Goal: Task Accomplishment & Management: Manage account settings

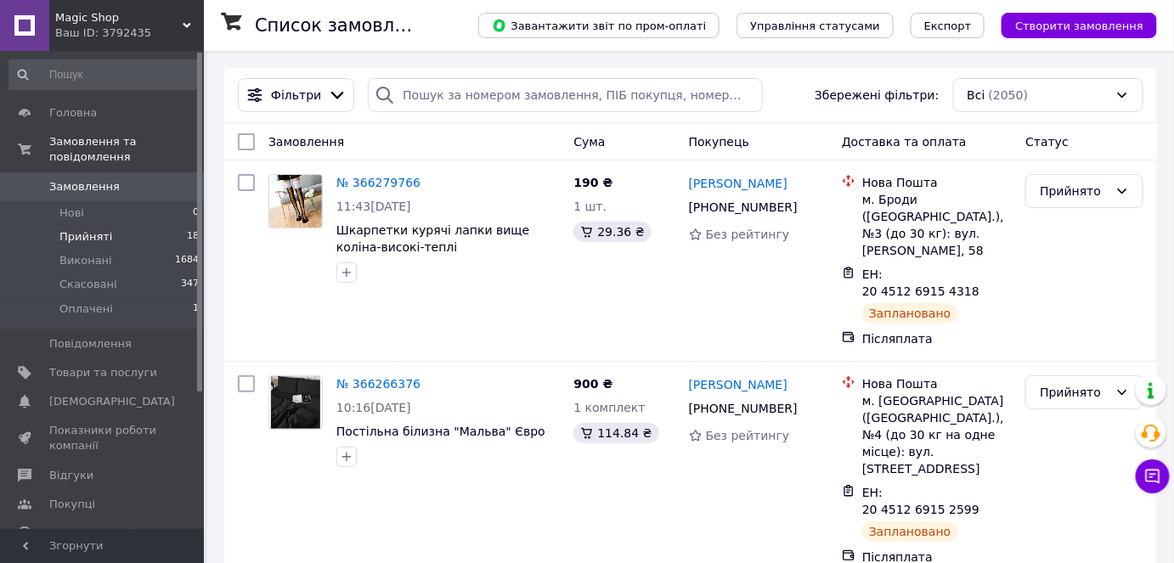
click at [107, 225] on li "Прийняті 18" at bounding box center [104, 237] width 209 height 24
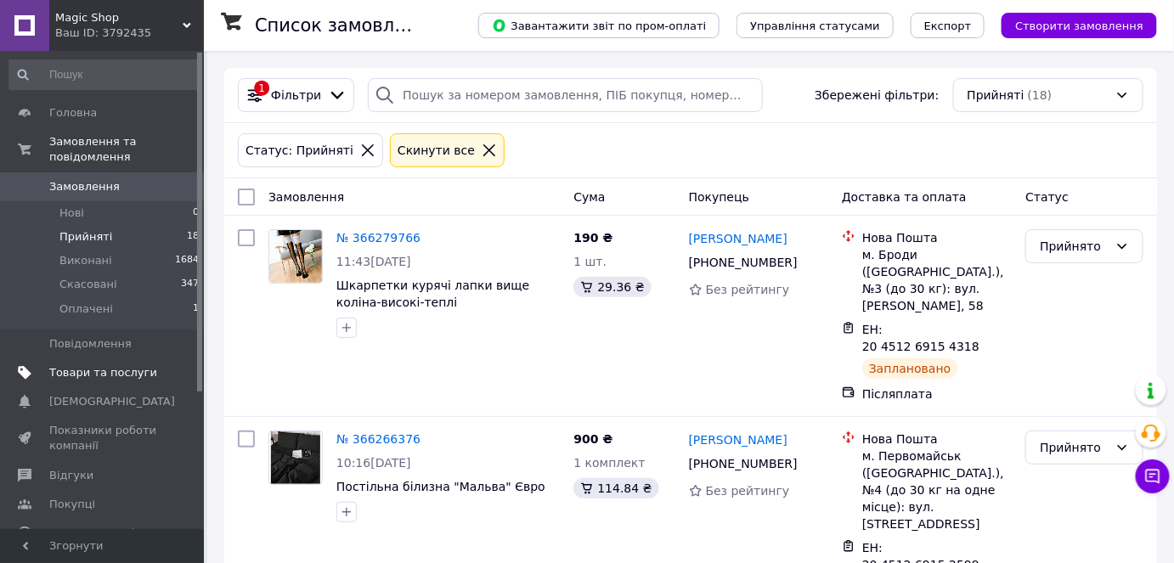
click at [122, 365] on span "Товари та послуги" at bounding box center [103, 372] width 108 height 15
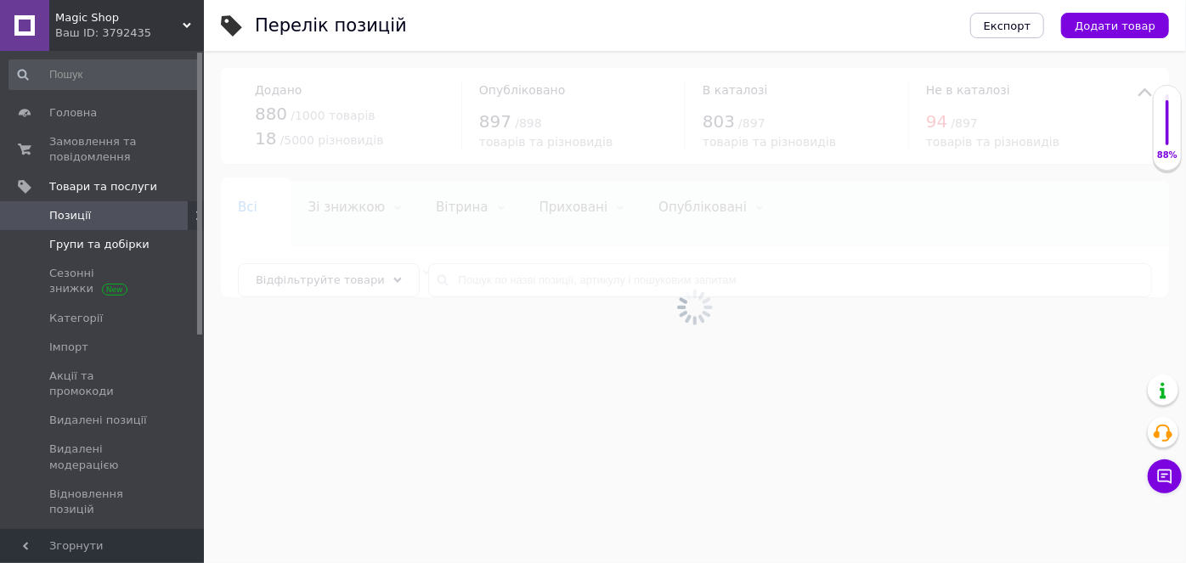
click at [113, 243] on span "Групи та добірки" at bounding box center [99, 244] width 100 height 15
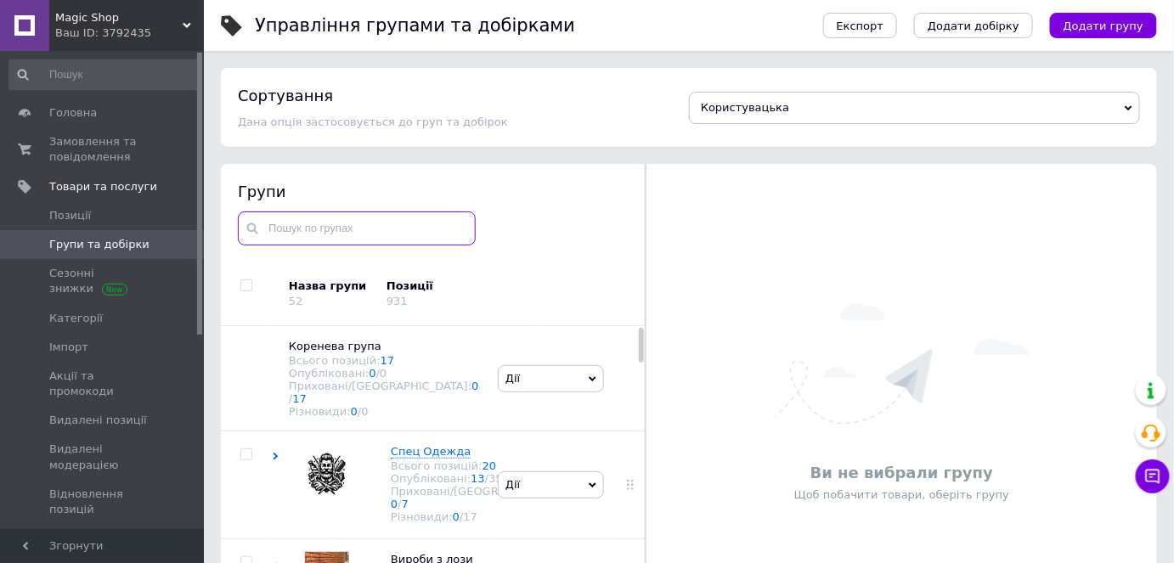
click at [342, 234] on input "text" at bounding box center [357, 229] width 238 height 34
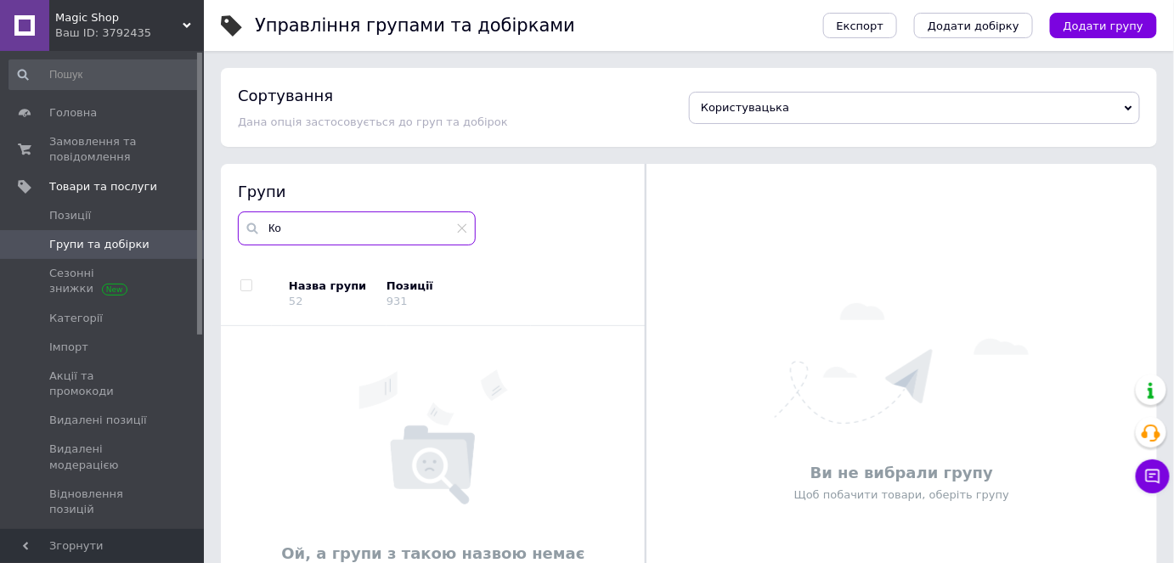
type input "К"
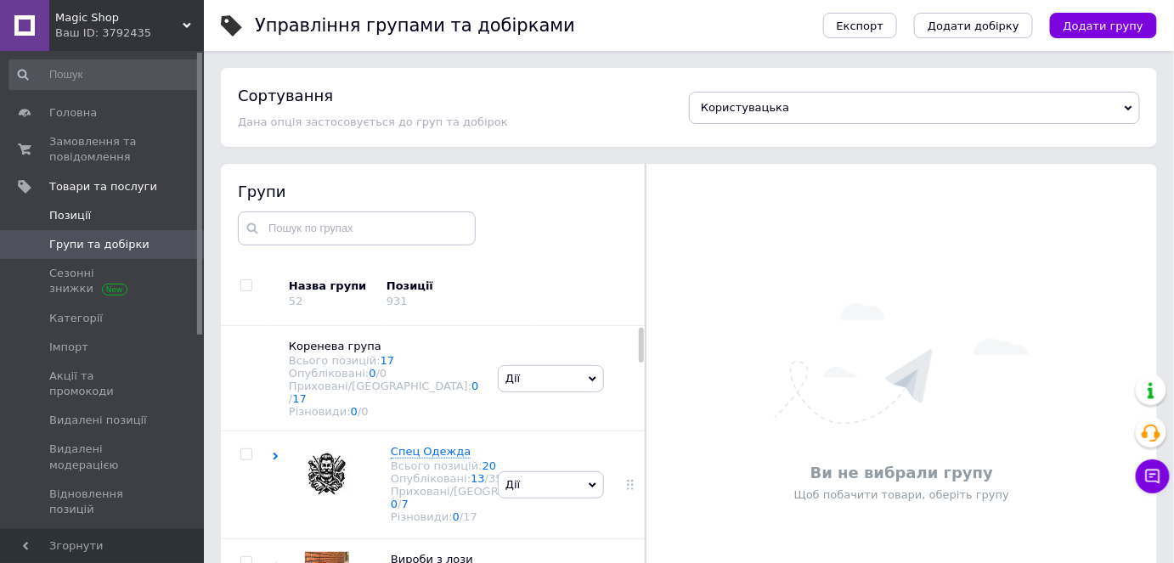
click at [109, 220] on span "Позиції" at bounding box center [103, 215] width 108 height 15
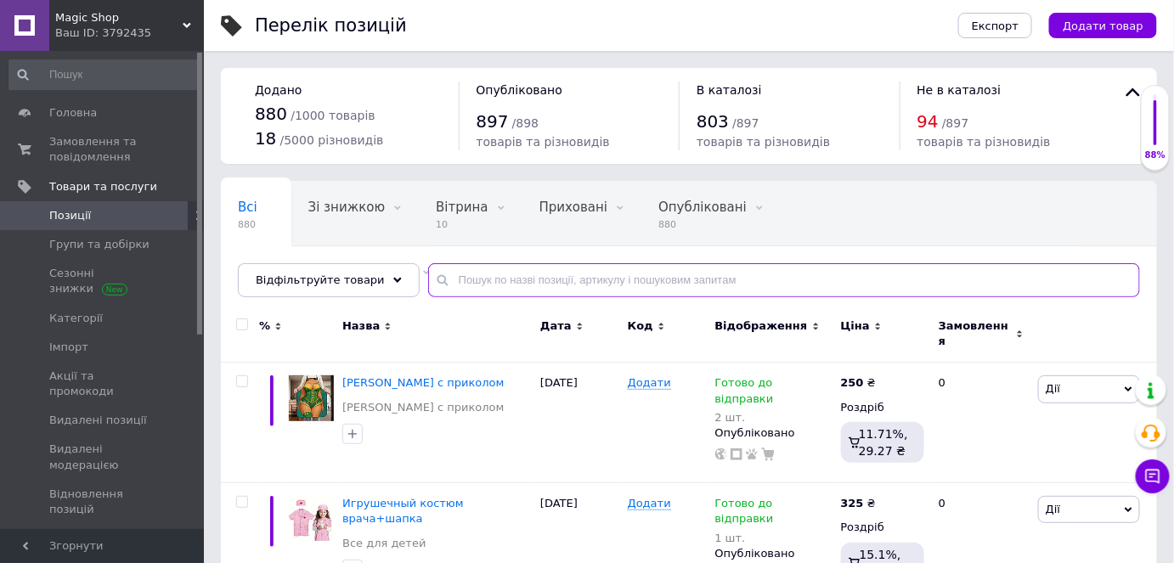
click at [543, 280] on input "text" at bounding box center [784, 280] width 712 height 34
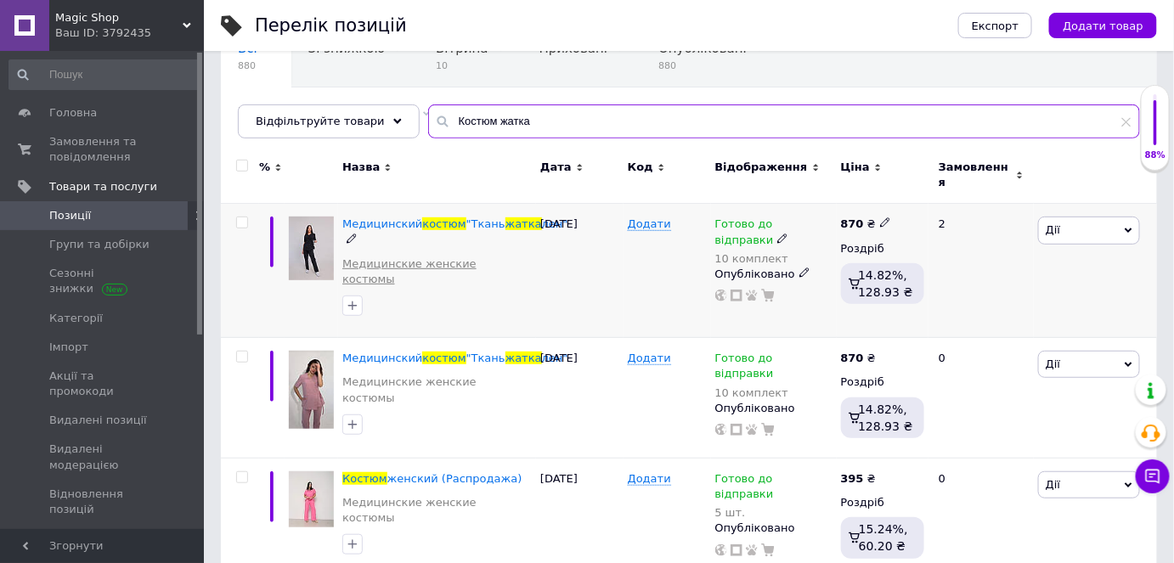
scroll to position [164, 0]
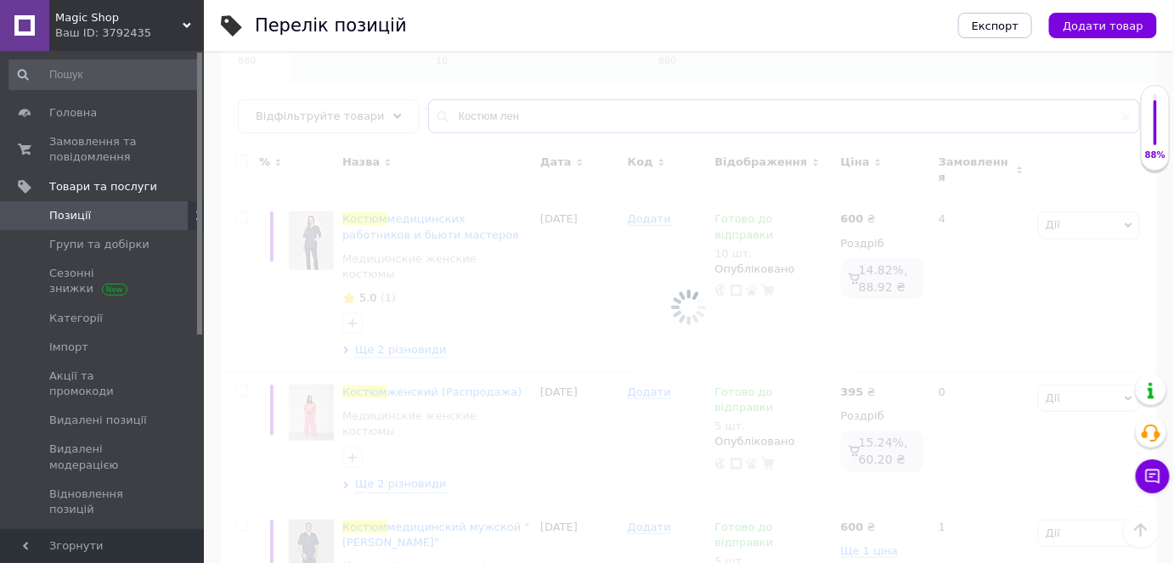
scroll to position [44, 0]
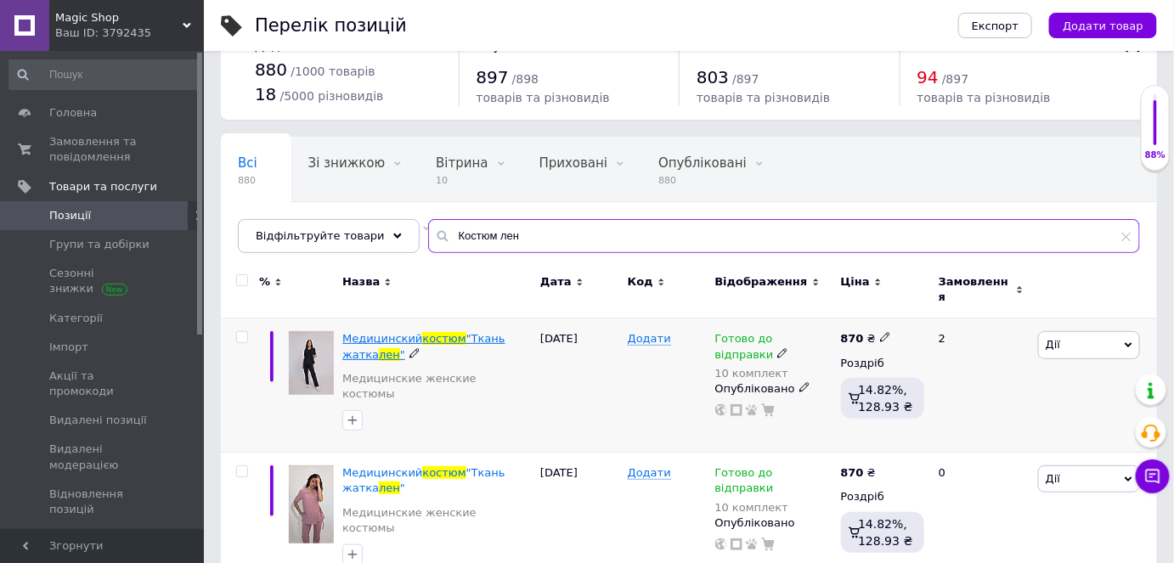
type input "Костюм лен"
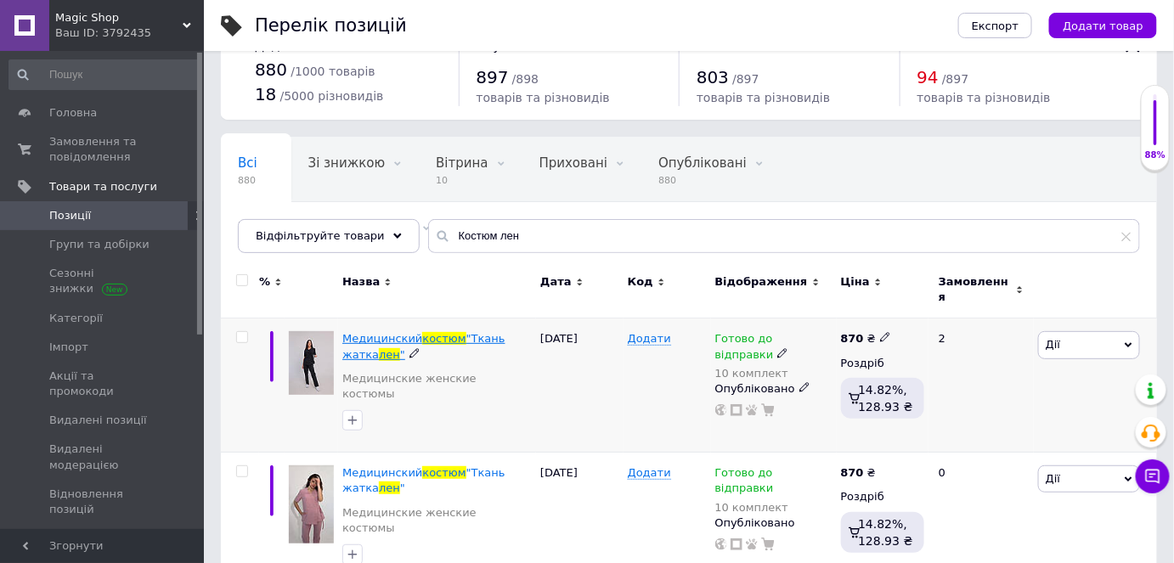
click at [461, 332] on span ""Ткань жатка" at bounding box center [423, 346] width 163 height 28
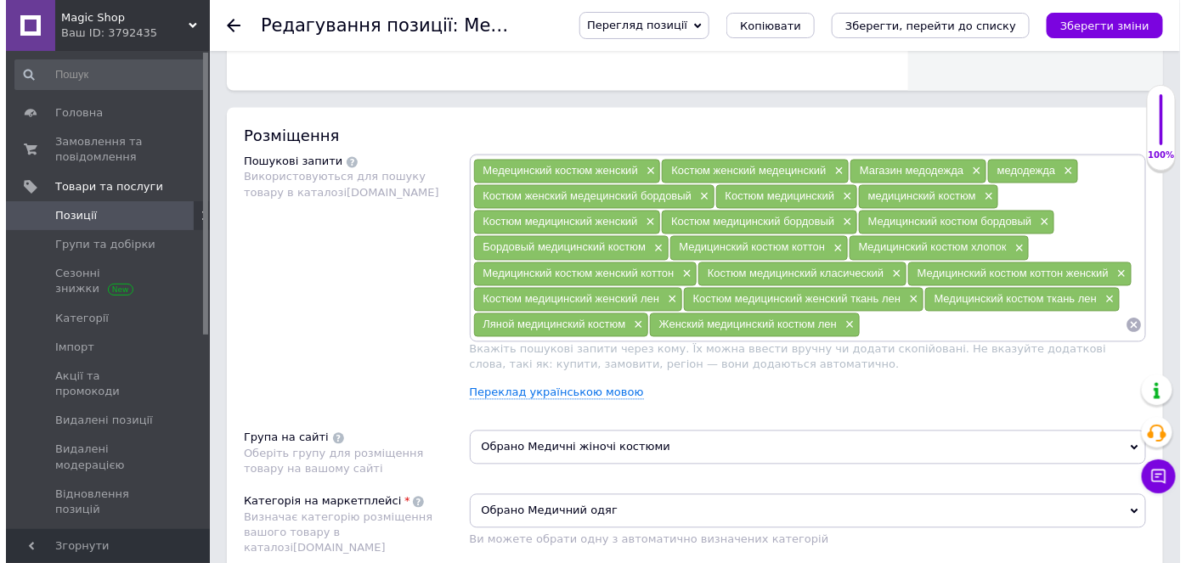
scroll to position [926, 0]
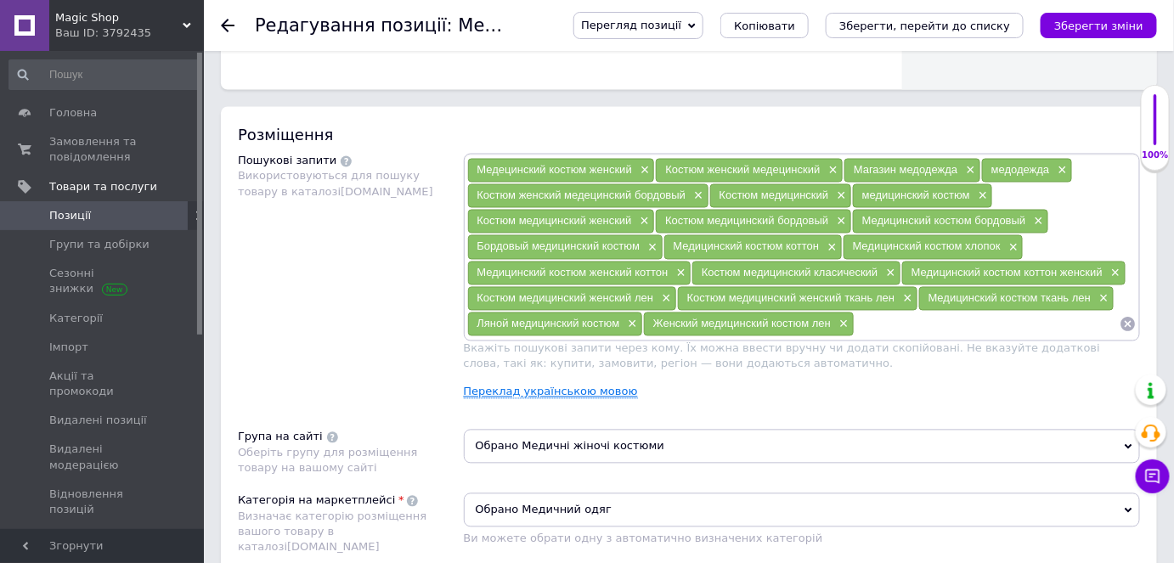
click at [589, 386] on link "Переклад українською мовою" at bounding box center [551, 393] width 174 height 14
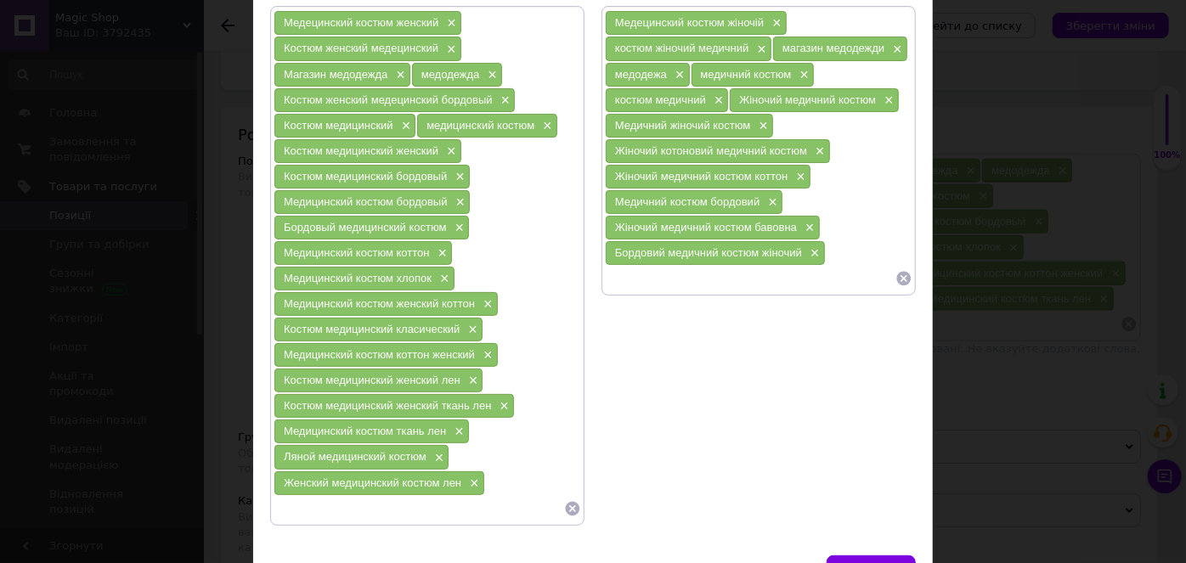
scroll to position [240, 0]
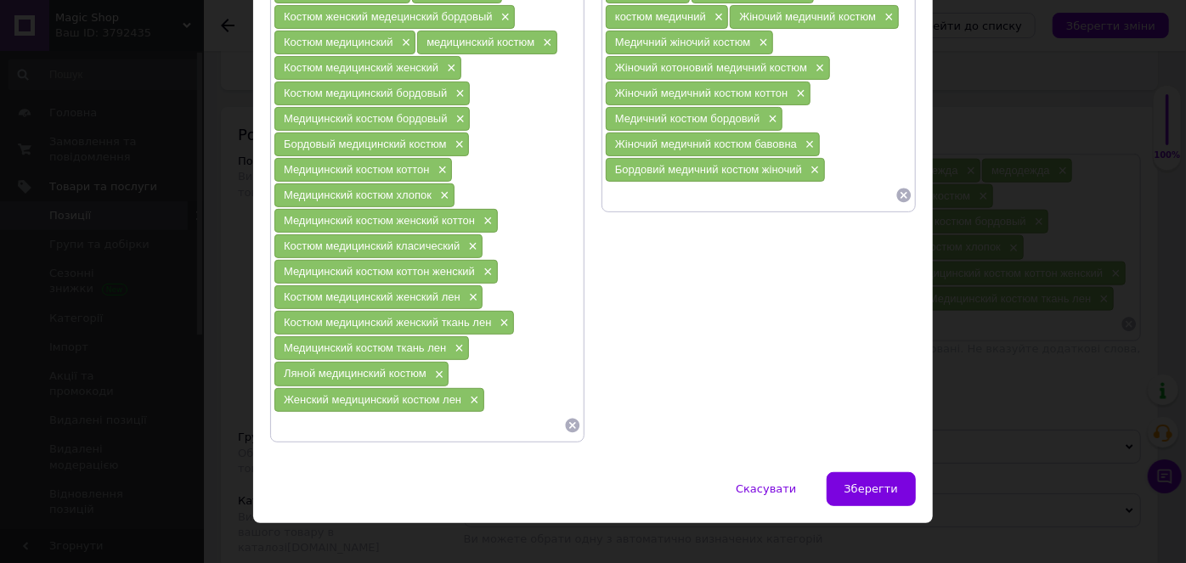
click at [568, 417] on icon at bounding box center [572, 425] width 17 height 17
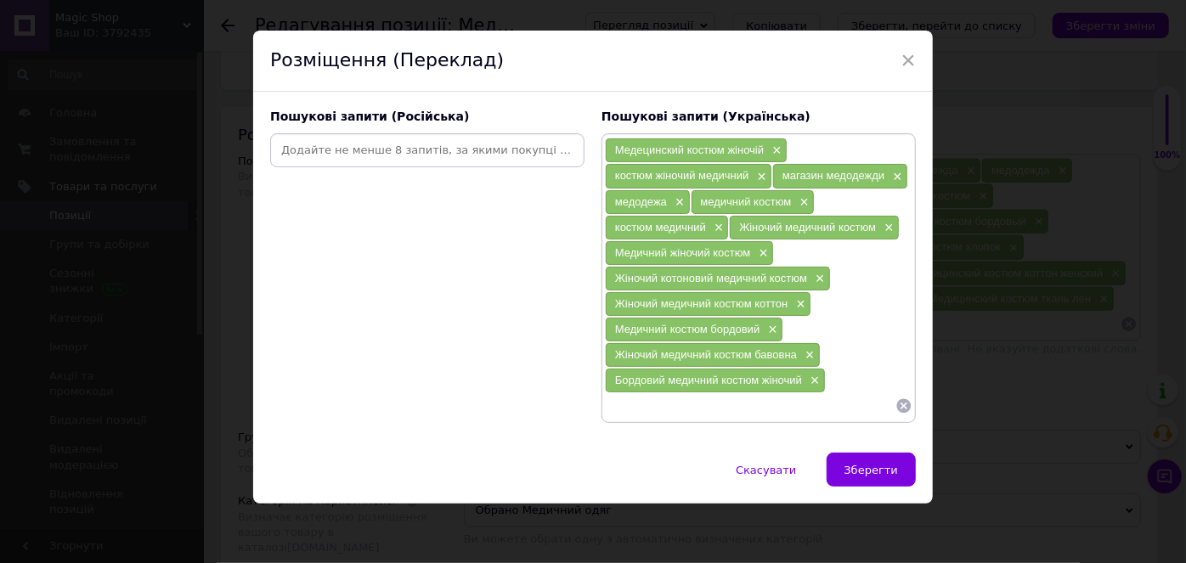
scroll to position [0, 0]
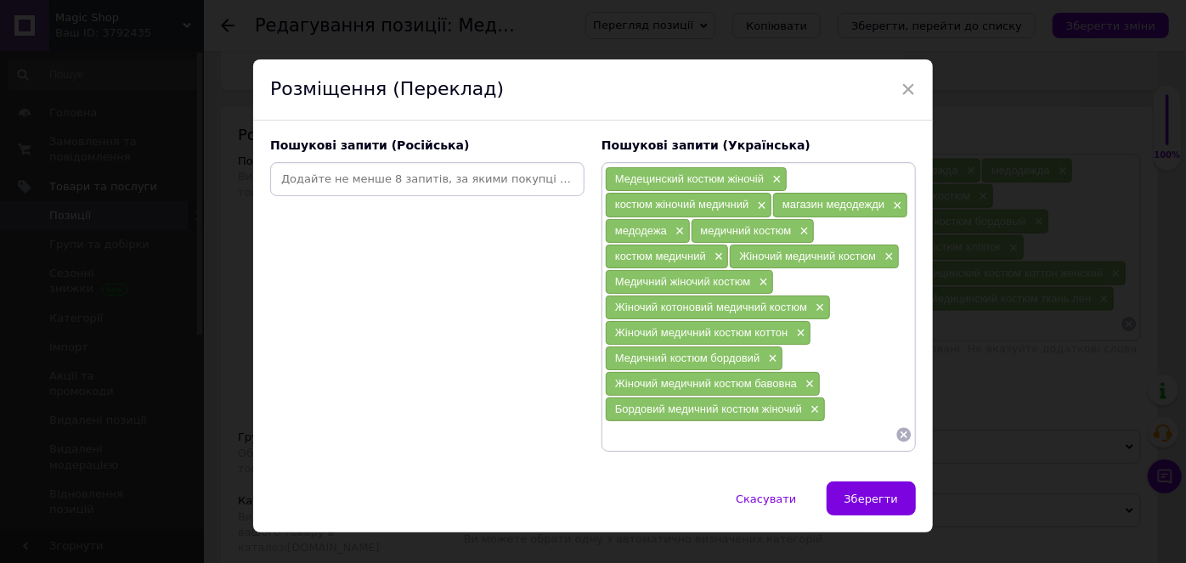
click at [462, 179] on input at bounding box center [428, 179] width 308 height 25
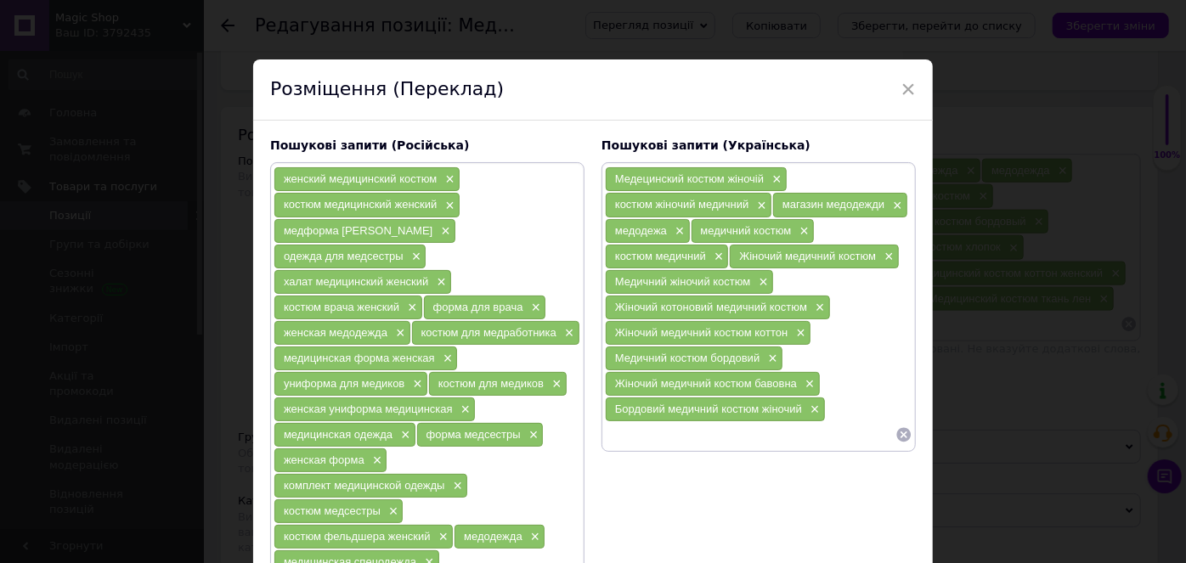
scroll to position [76, 0]
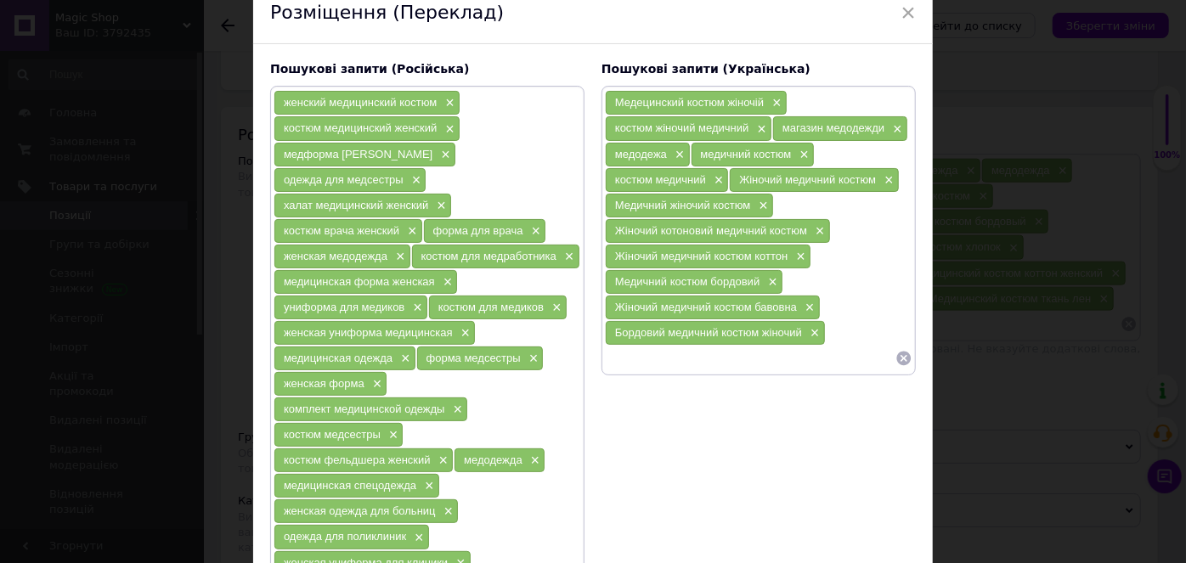
click at [901, 352] on icon at bounding box center [904, 359] width 14 height 14
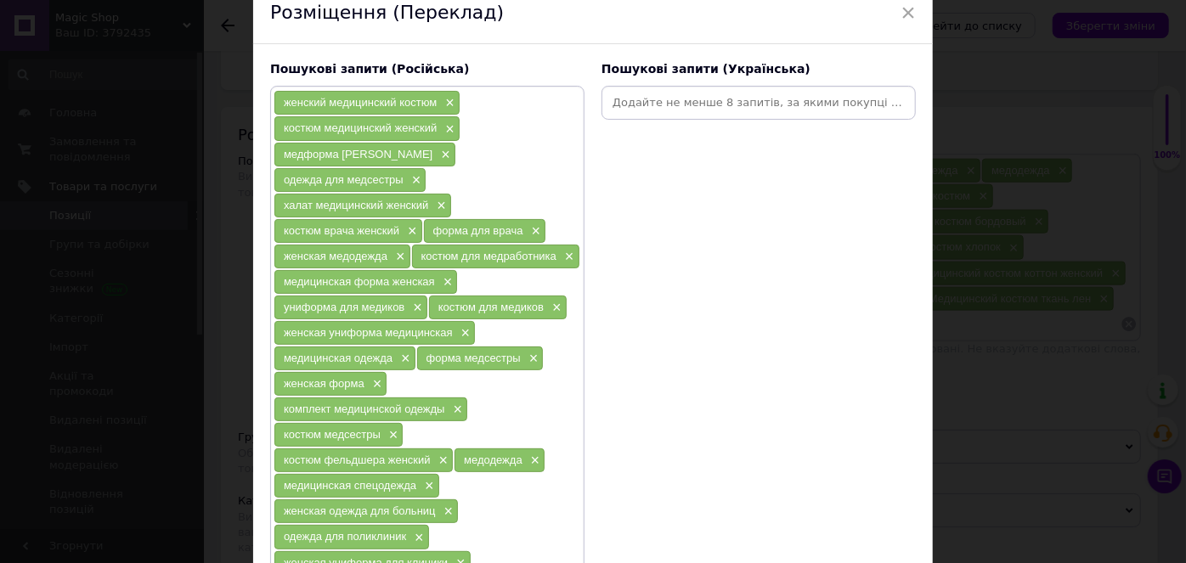
click at [730, 102] on input at bounding box center [759, 102] width 308 height 25
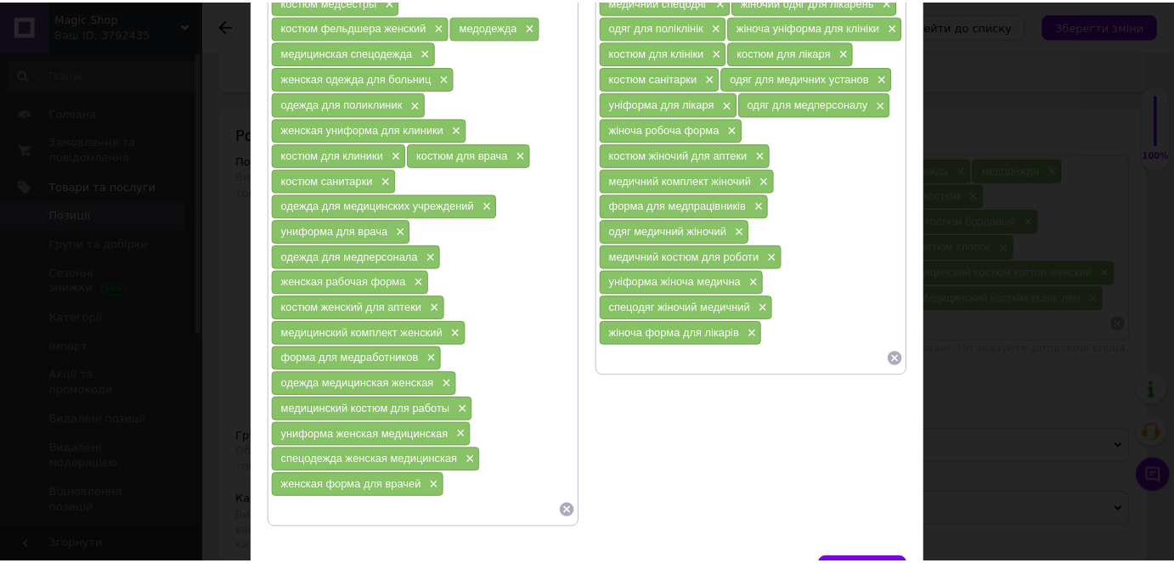
scroll to position [534, 0]
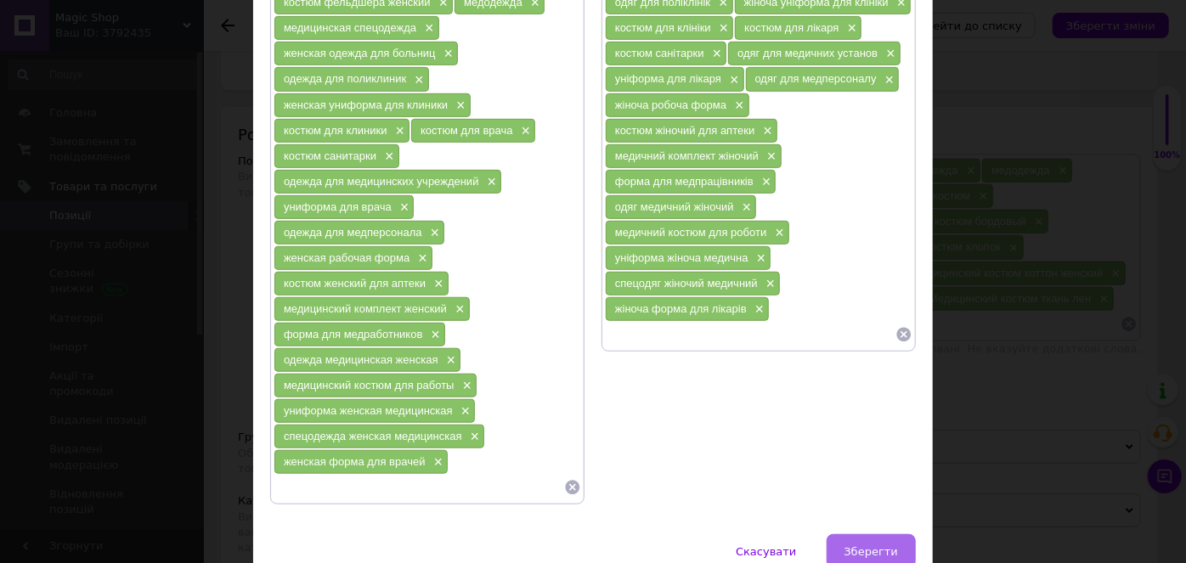
click at [895, 545] on span "Зберегти" at bounding box center [872, 551] width 54 height 13
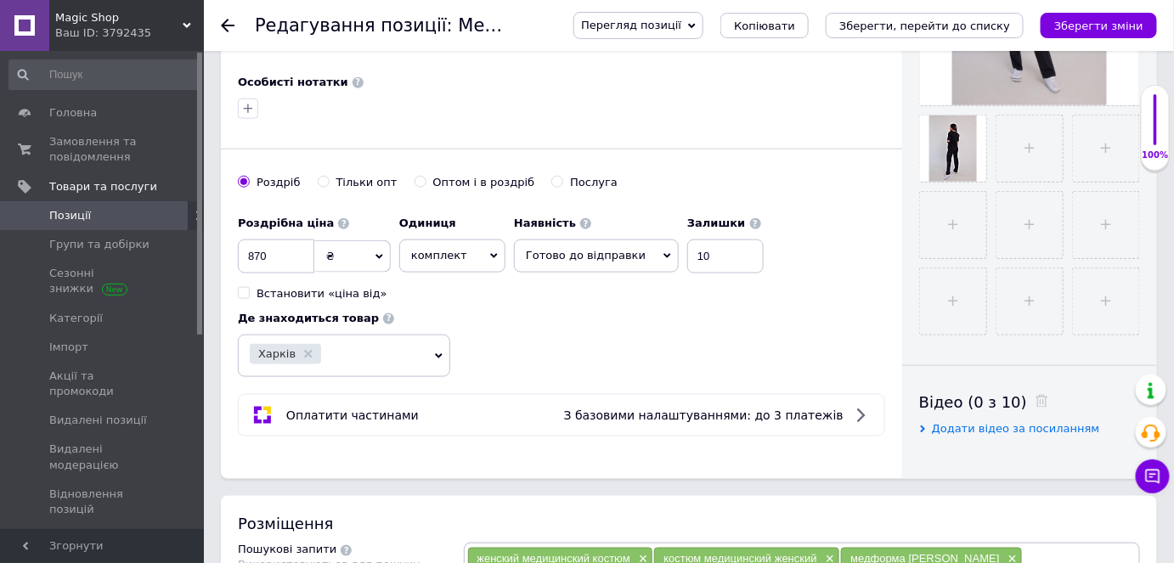
scroll to position [540, 0]
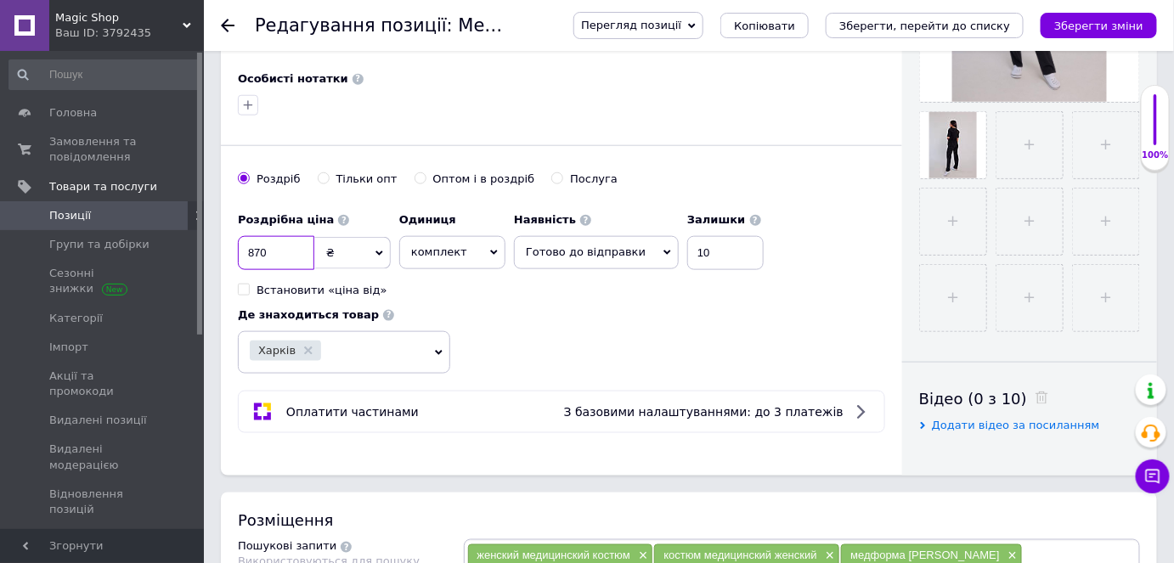
click at [298, 250] on input "870" at bounding box center [276, 253] width 76 height 34
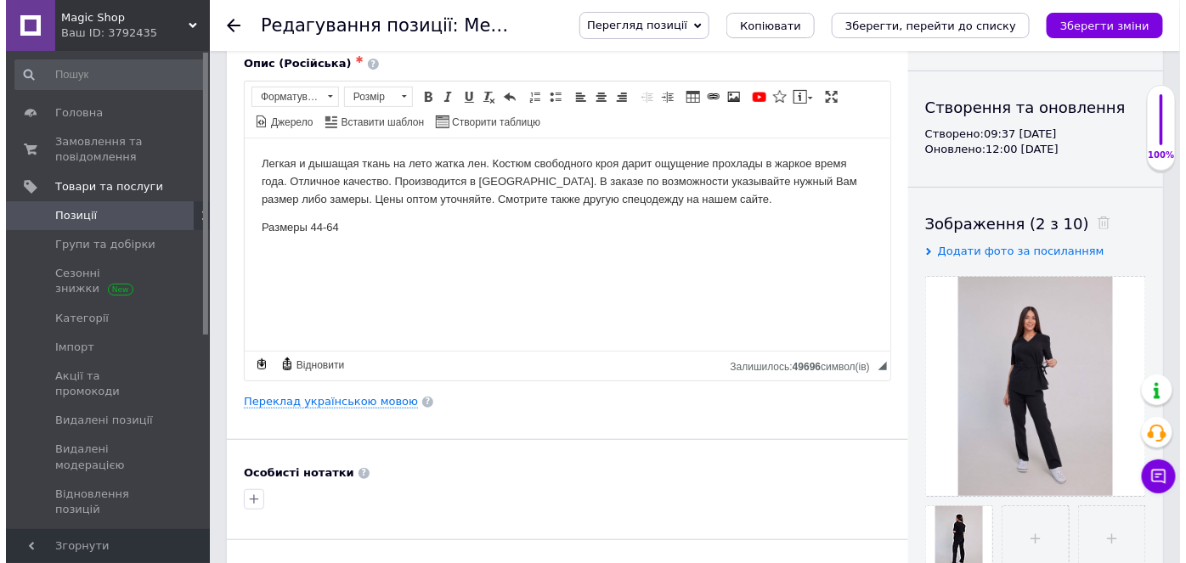
scroll to position [154, 0]
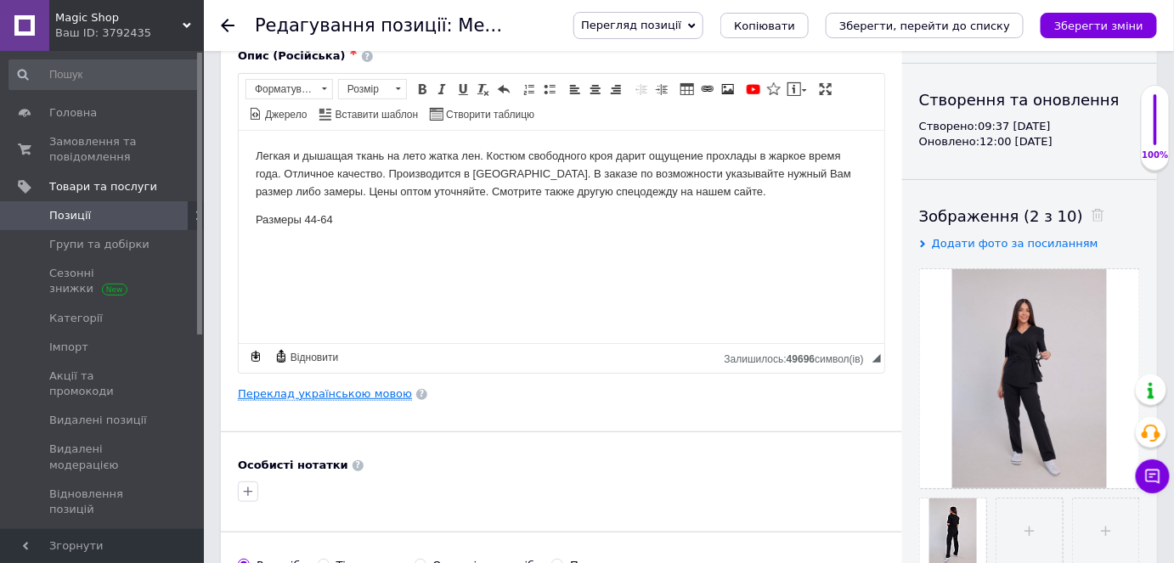
type input "810"
click at [347, 393] on link "Переклад українською мовою" at bounding box center [325, 394] width 174 height 14
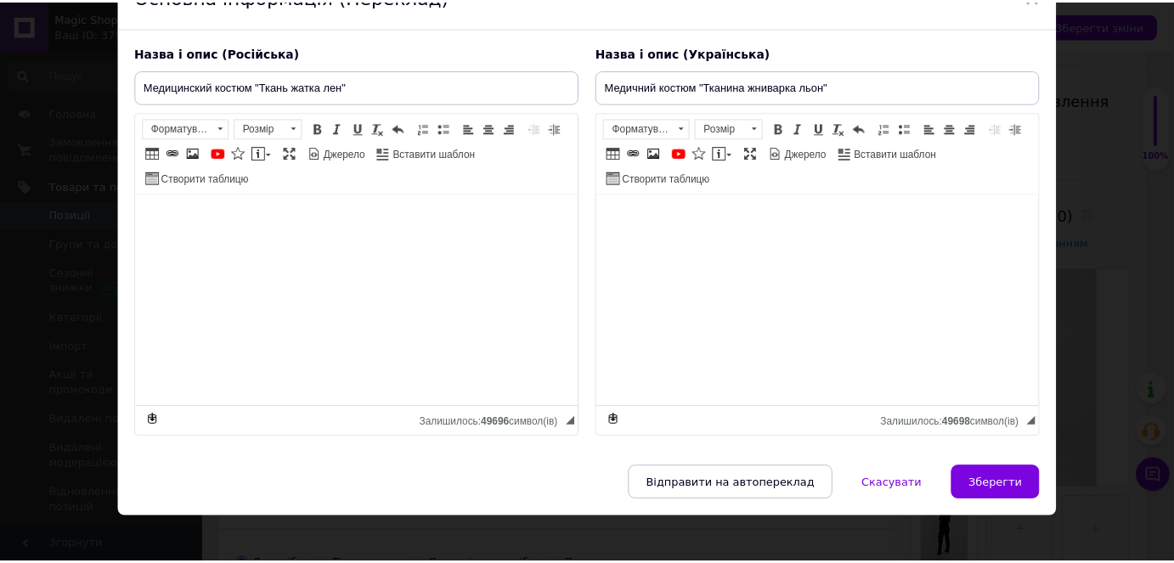
scroll to position [104, 0]
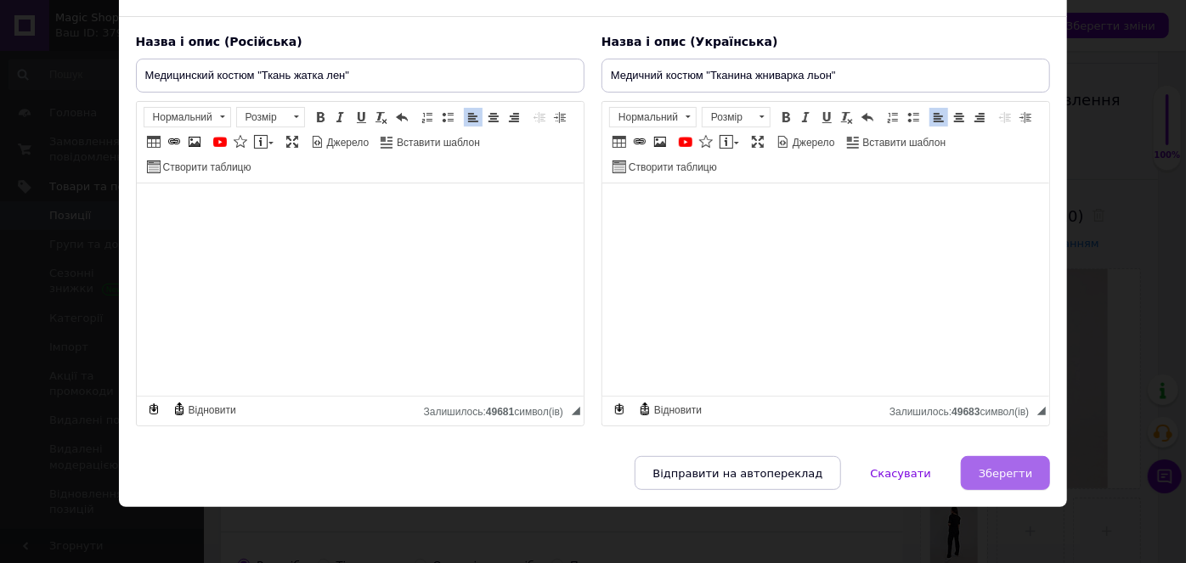
click at [1009, 467] on span "Зберегти" at bounding box center [1006, 473] width 54 height 13
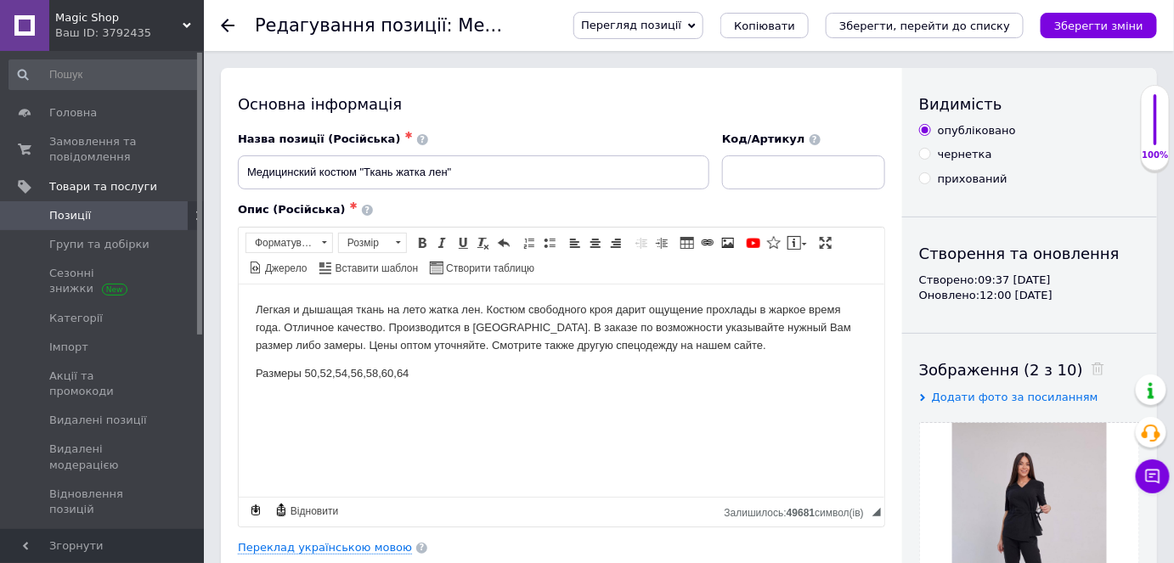
scroll to position [308, 0]
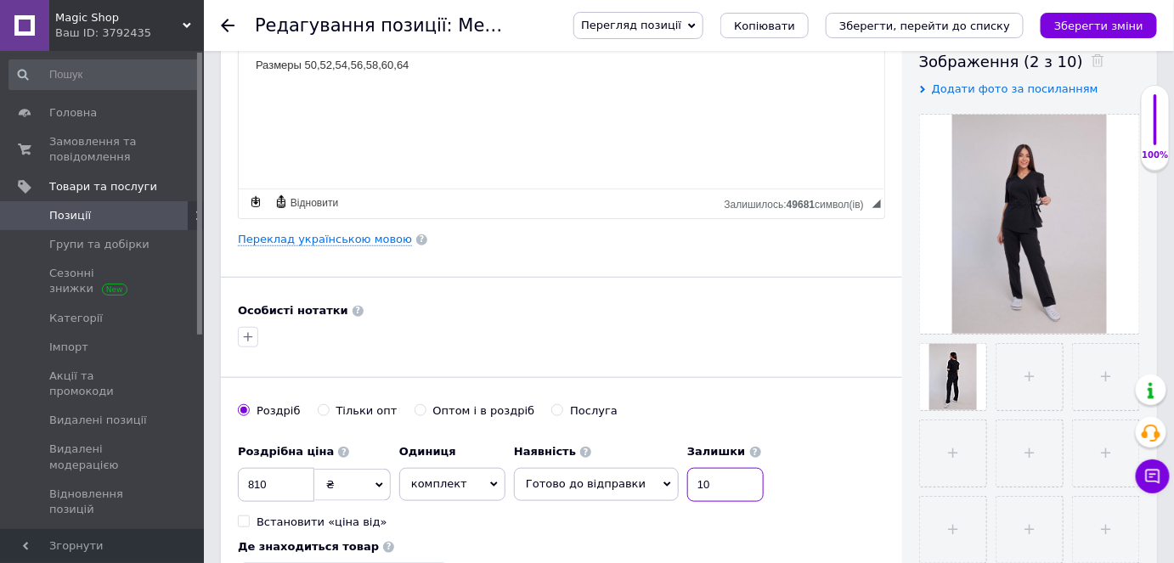
click at [717, 485] on input "10" at bounding box center [725, 485] width 76 height 34
type input "1"
type input "7"
click at [1092, 25] on icon "Зберегти зміни" at bounding box center [1098, 26] width 89 height 13
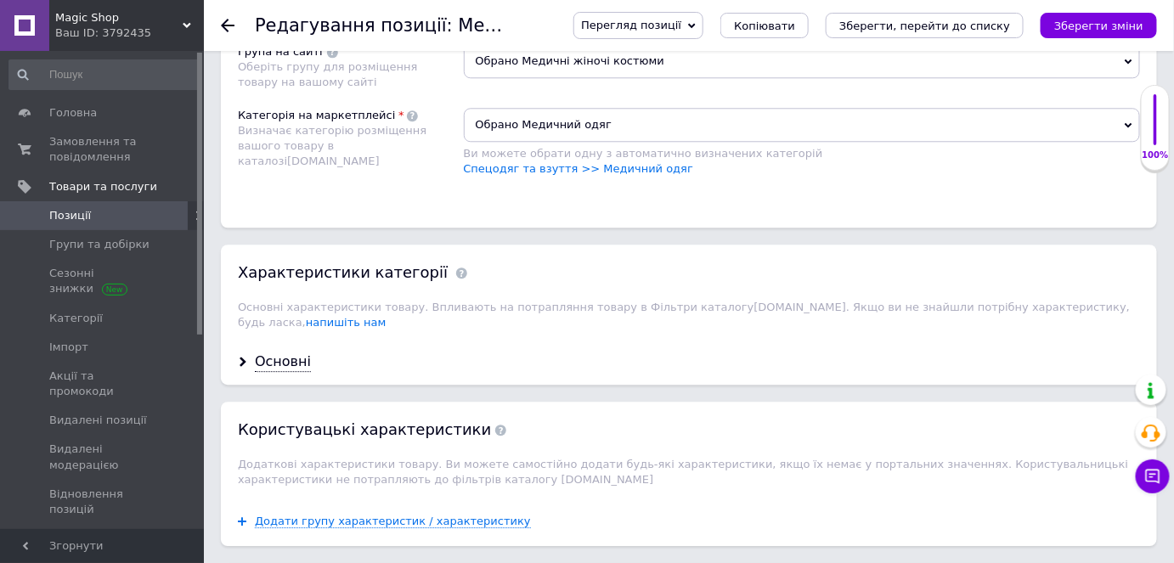
scroll to position [1467, 0]
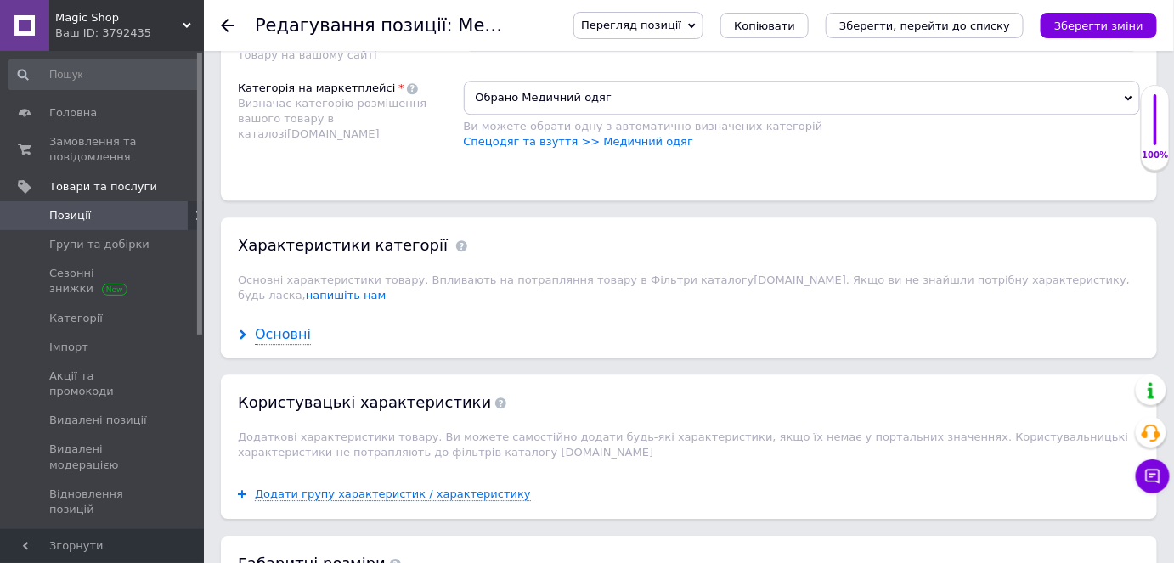
click at [282, 325] on div "Основні" at bounding box center [283, 335] width 56 height 20
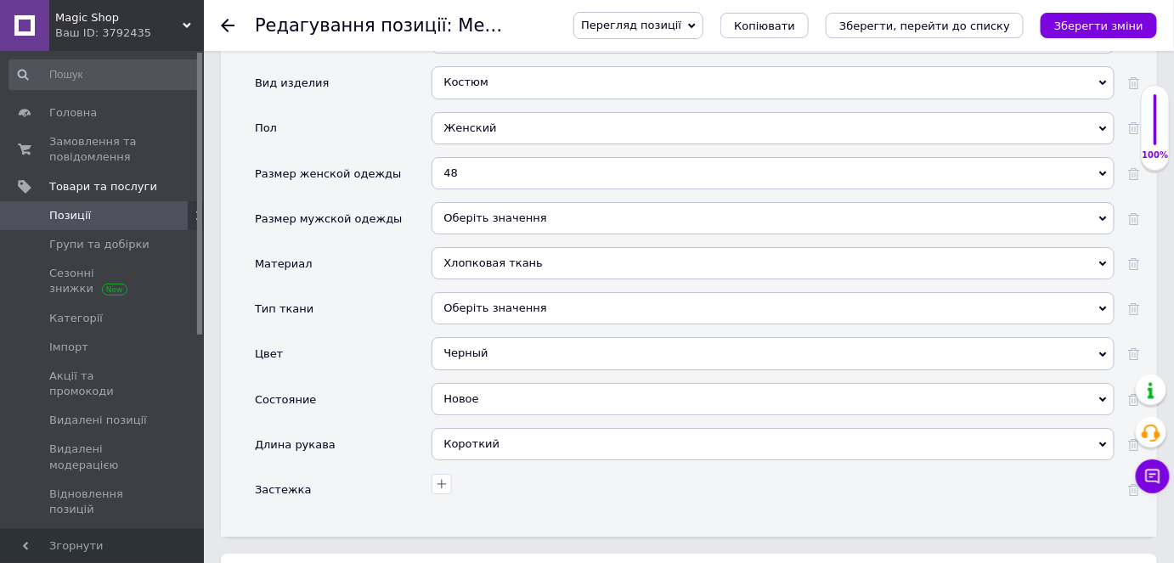
scroll to position [1853, 0]
click at [455, 157] on div "48" at bounding box center [773, 173] width 683 height 32
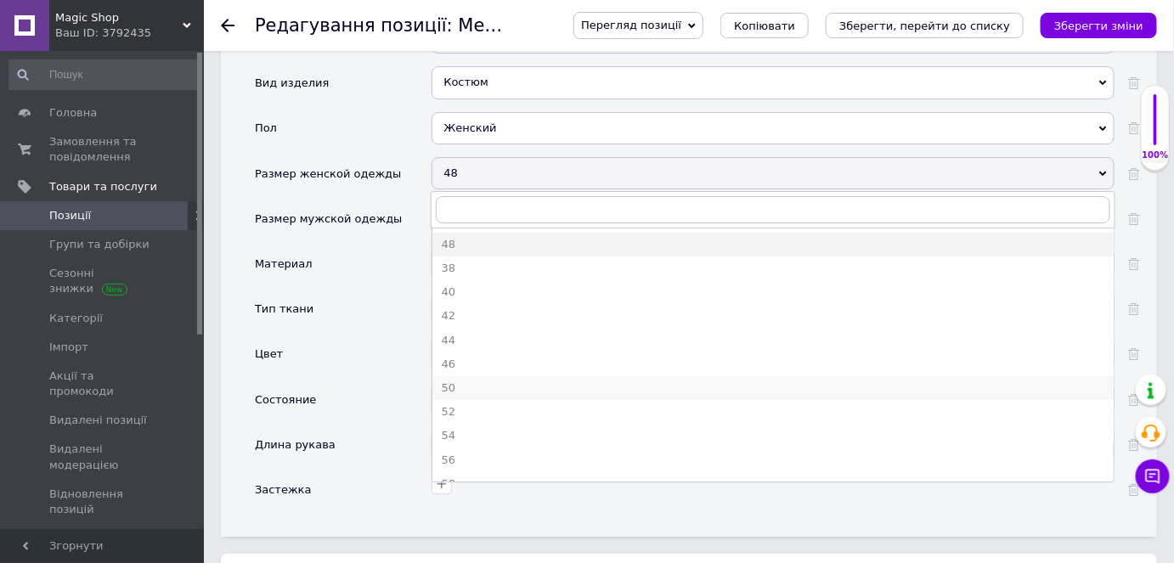
click at [476, 381] on div "50" at bounding box center [773, 388] width 664 height 15
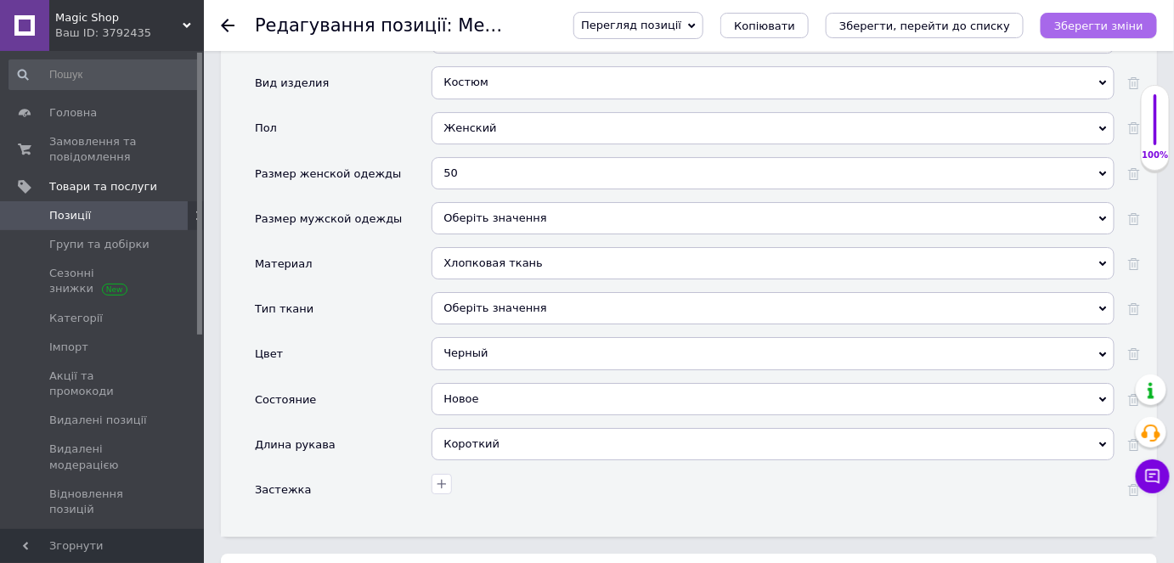
click at [1084, 28] on icon "Зберегти зміни" at bounding box center [1098, 26] width 89 height 13
click at [1105, 25] on icon "Зберегти зміни" at bounding box center [1098, 26] width 89 height 13
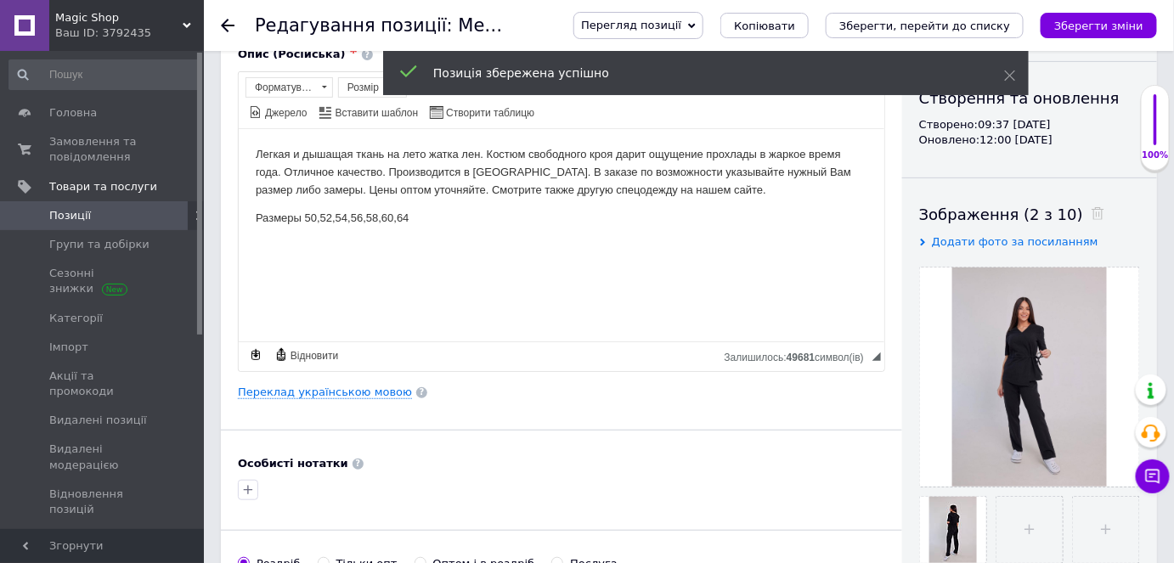
scroll to position [76, 0]
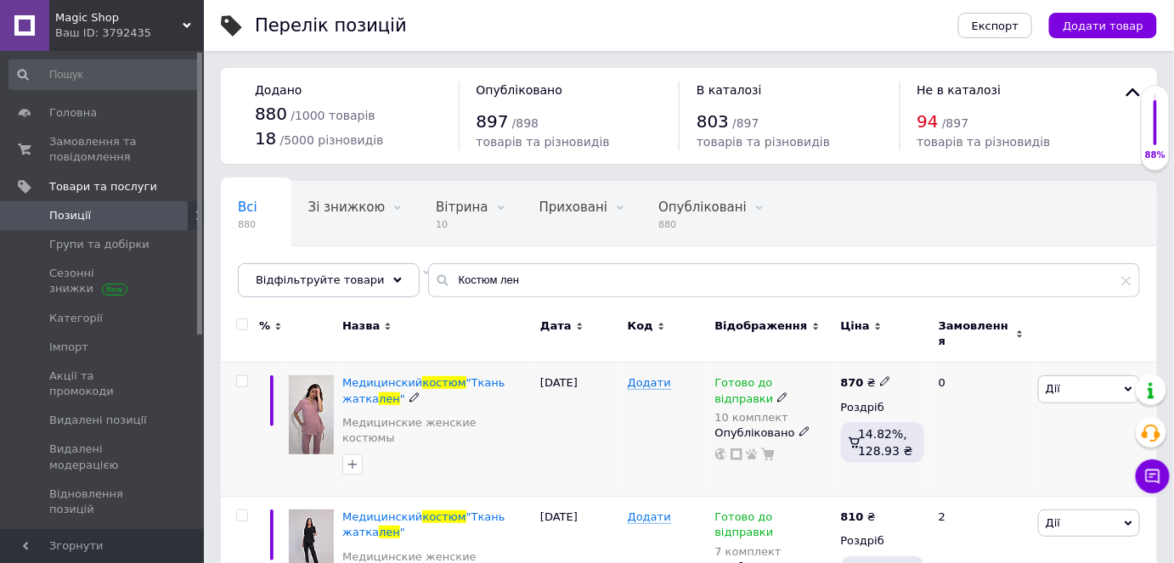
scroll to position [44, 0]
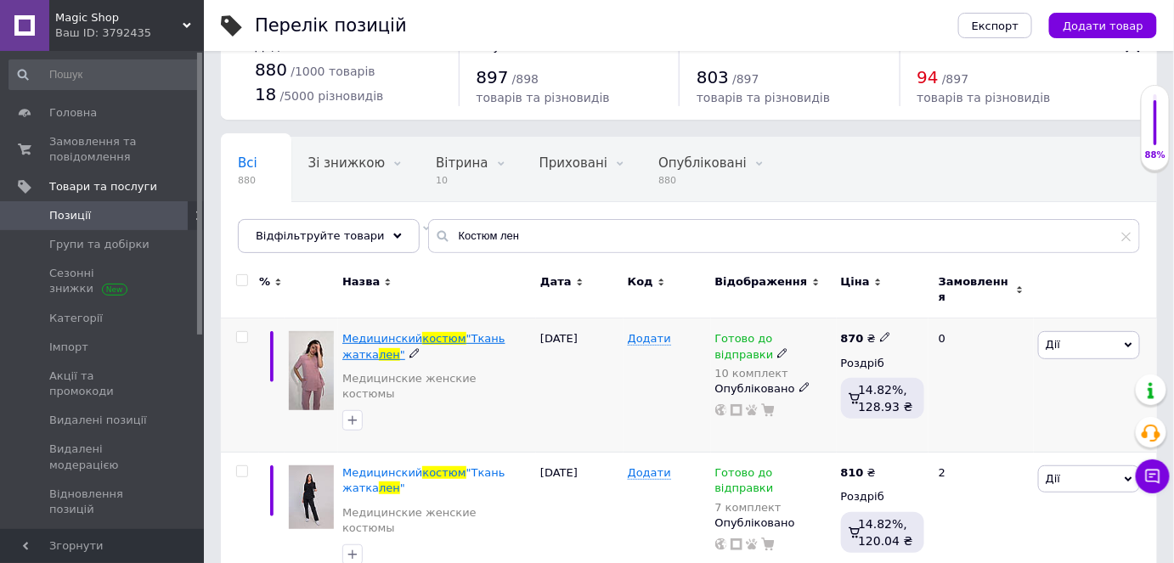
click at [462, 332] on span ""Ткань жатка" at bounding box center [423, 346] width 163 height 28
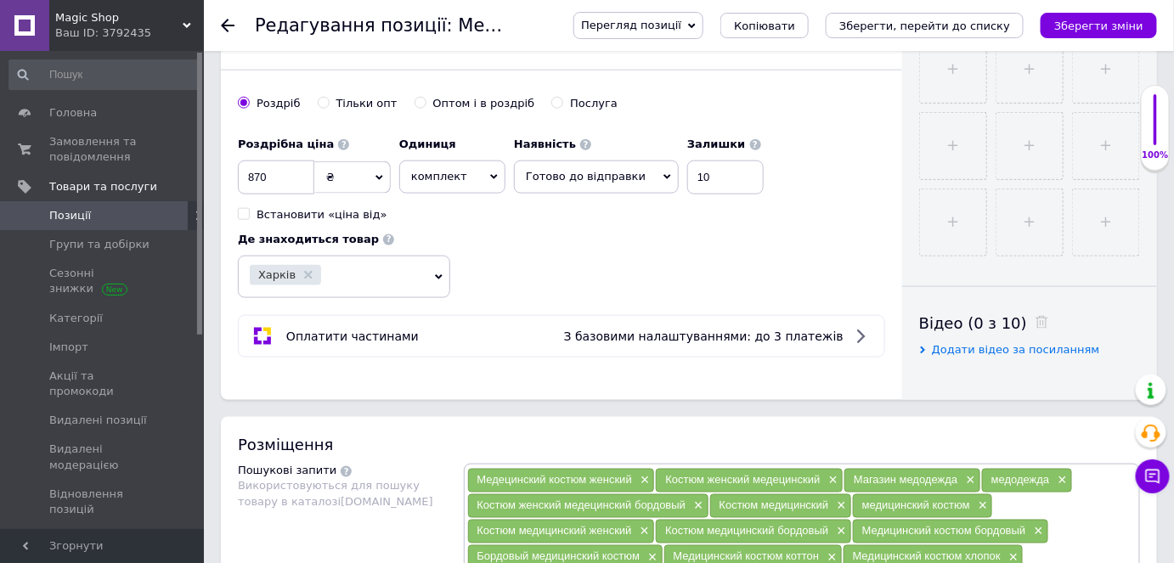
scroll to position [618, 0]
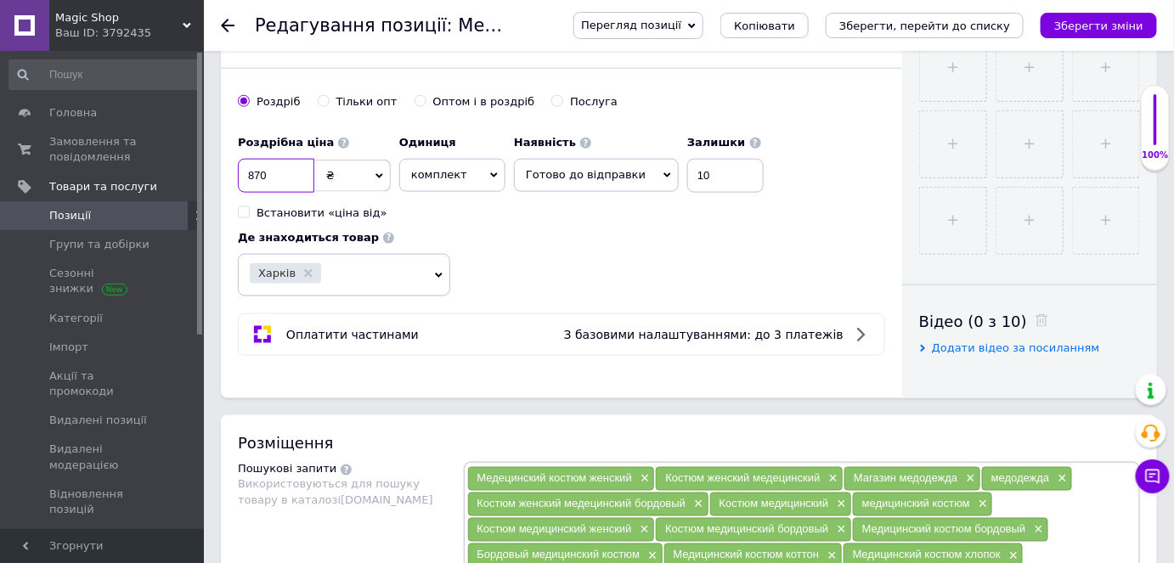
click at [294, 168] on input "870" at bounding box center [276, 176] width 76 height 34
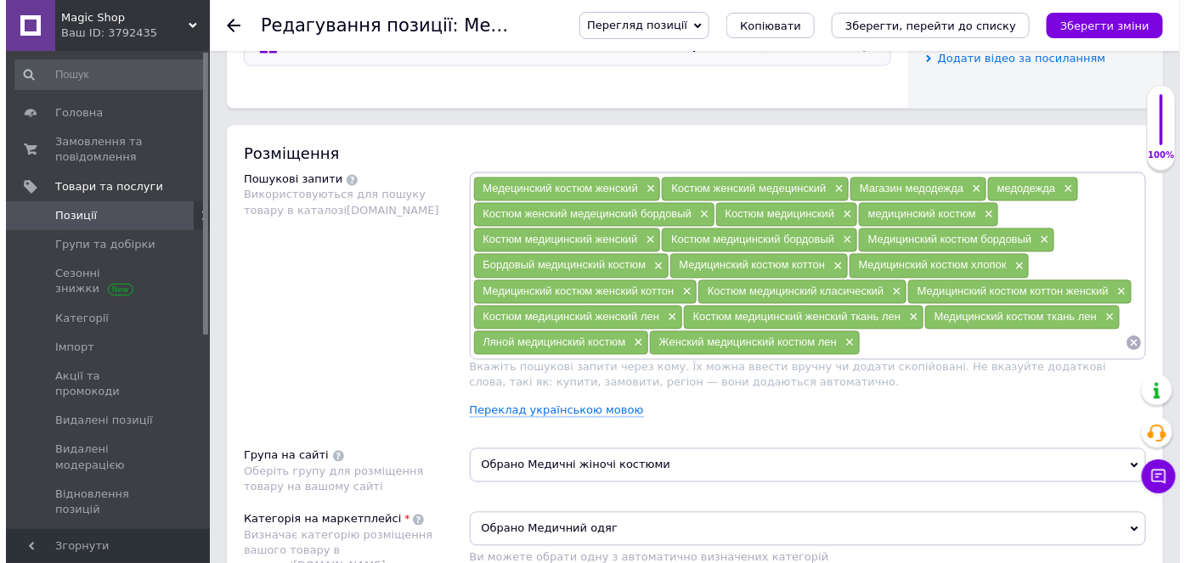
scroll to position [1003, 0]
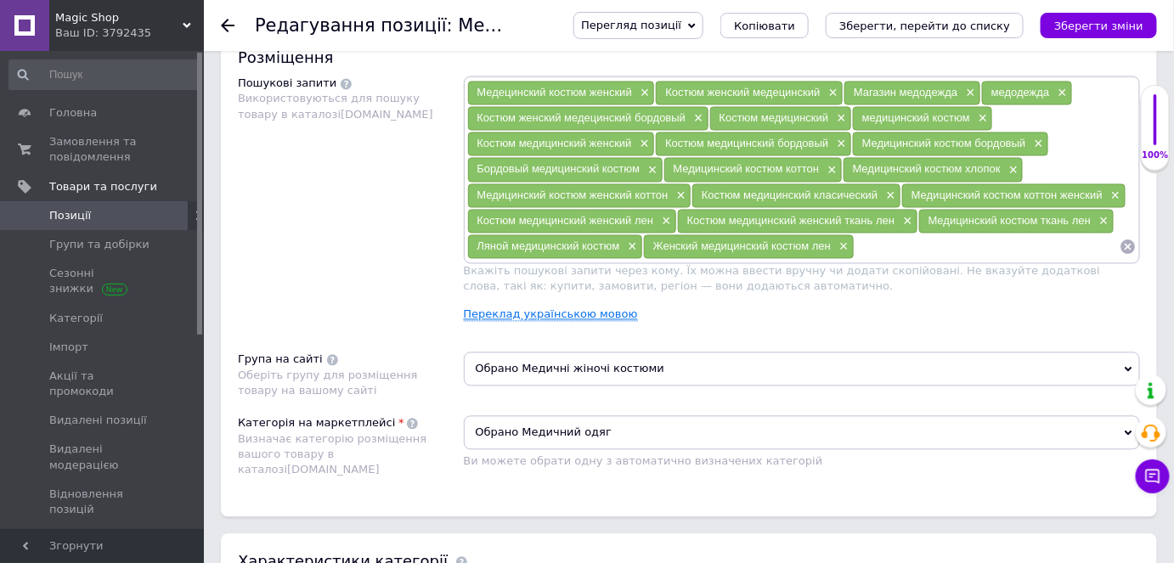
type input "810"
click at [558, 308] on link "Переклад українською мовою" at bounding box center [551, 315] width 174 height 14
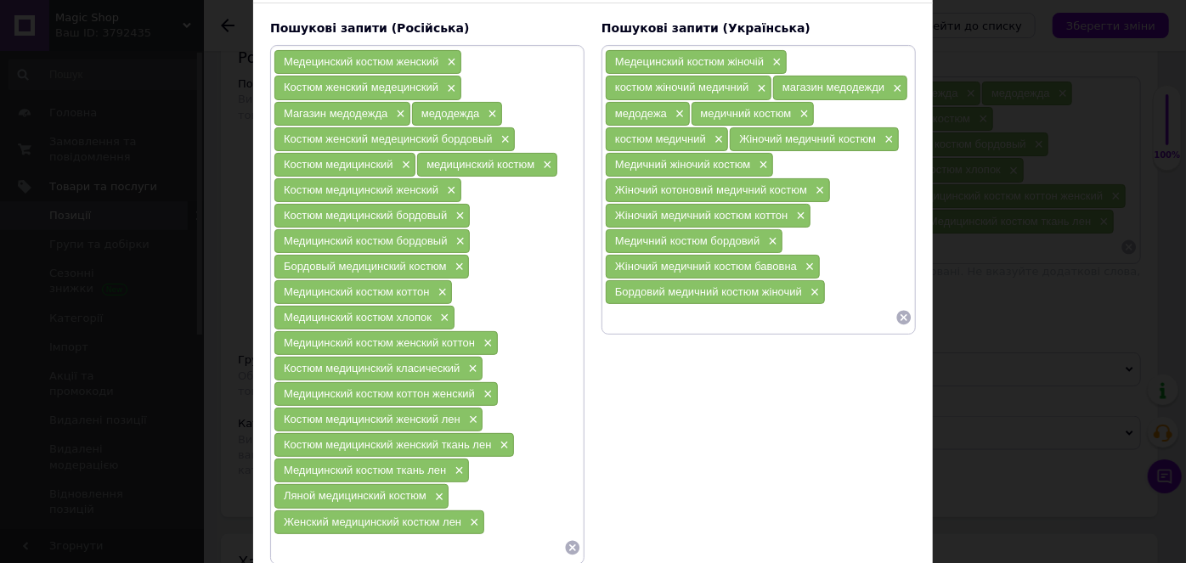
scroll to position [240, 0]
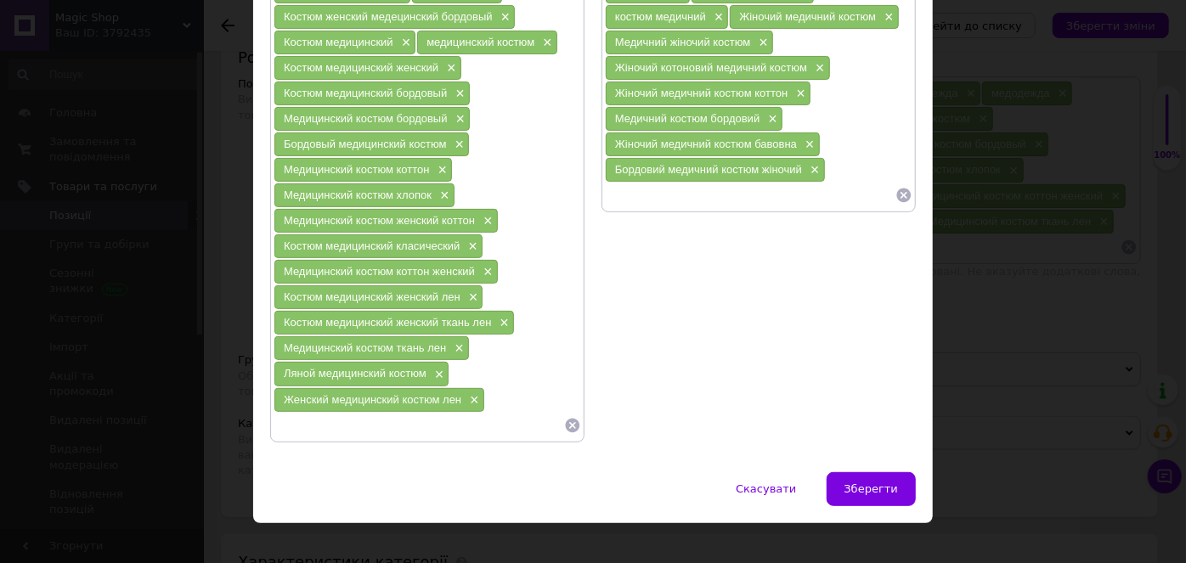
click at [795, 195] on input at bounding box center [750, 195] width 291 height 25
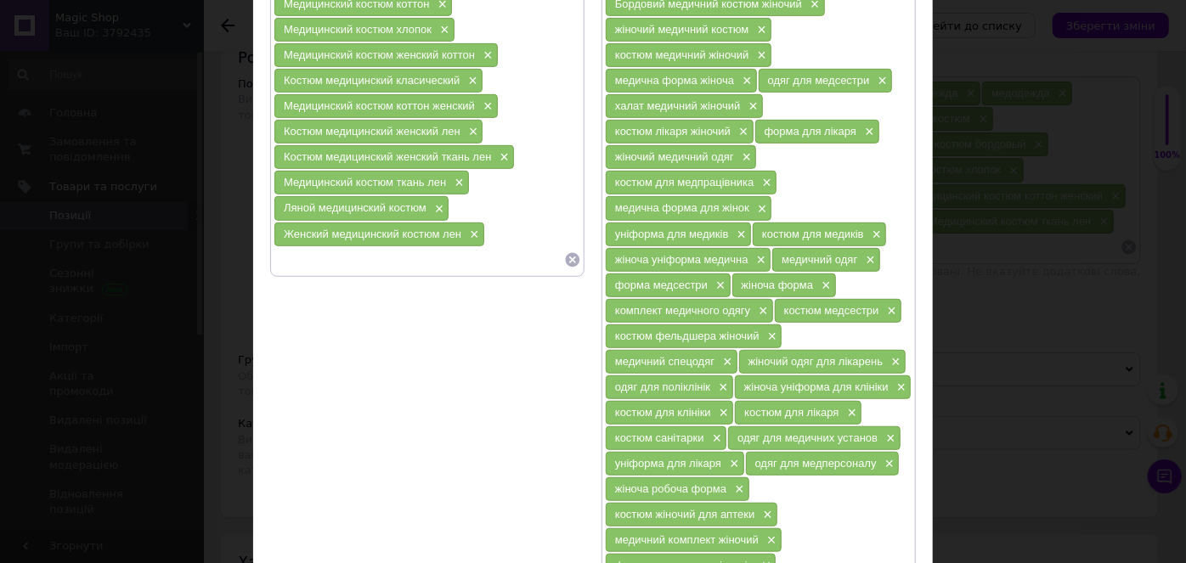
scroll to position [503, 0]
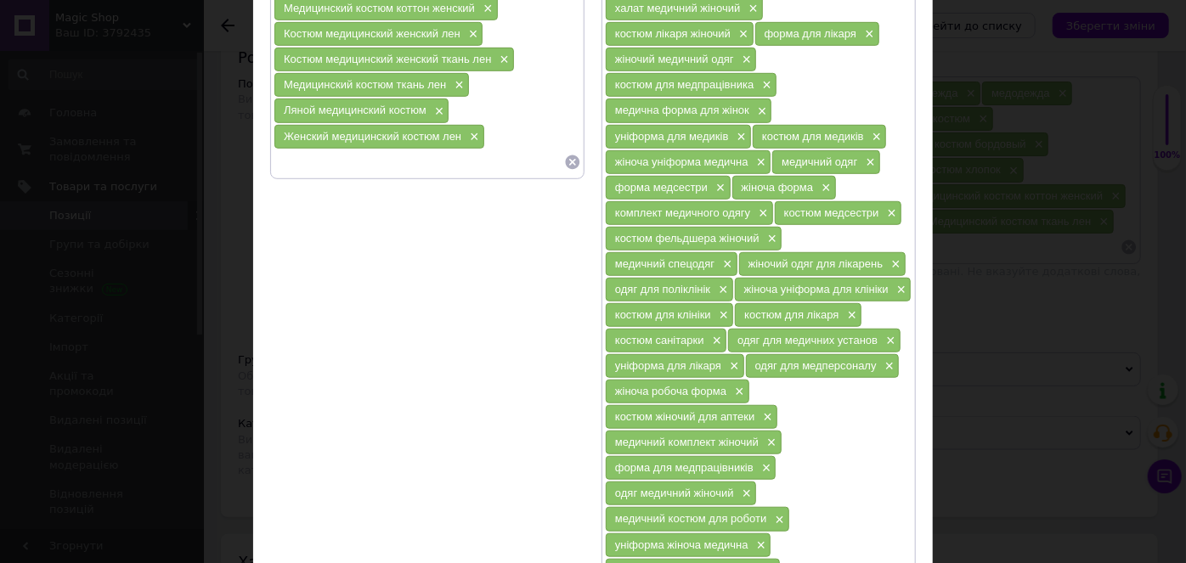
click at [420, 150] on input at bounding box center [419, 162] width 291 height 25
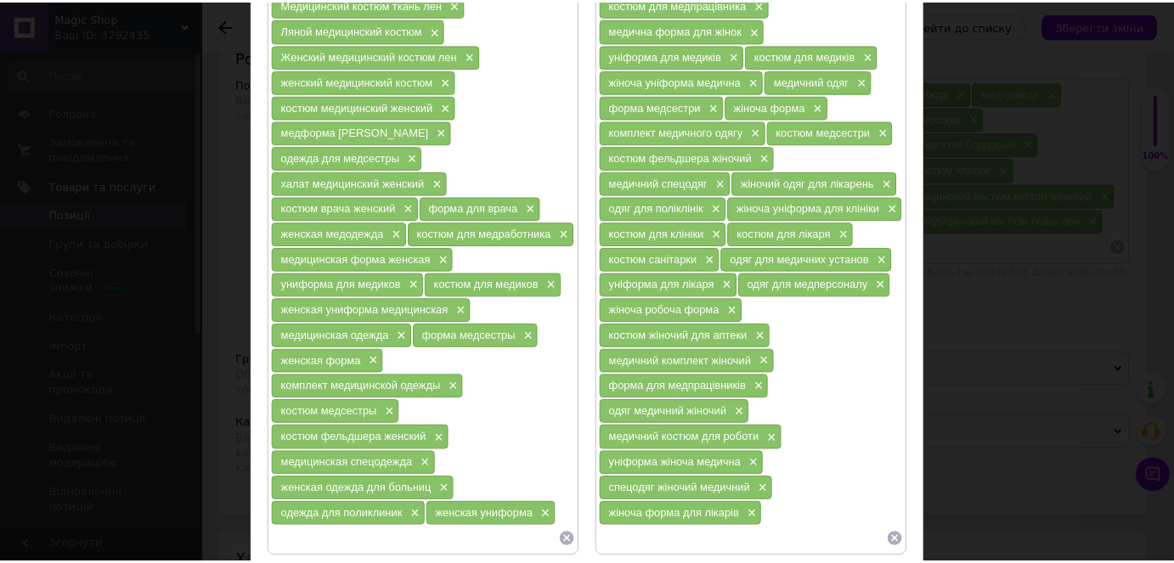
scroll to position [658, 0]
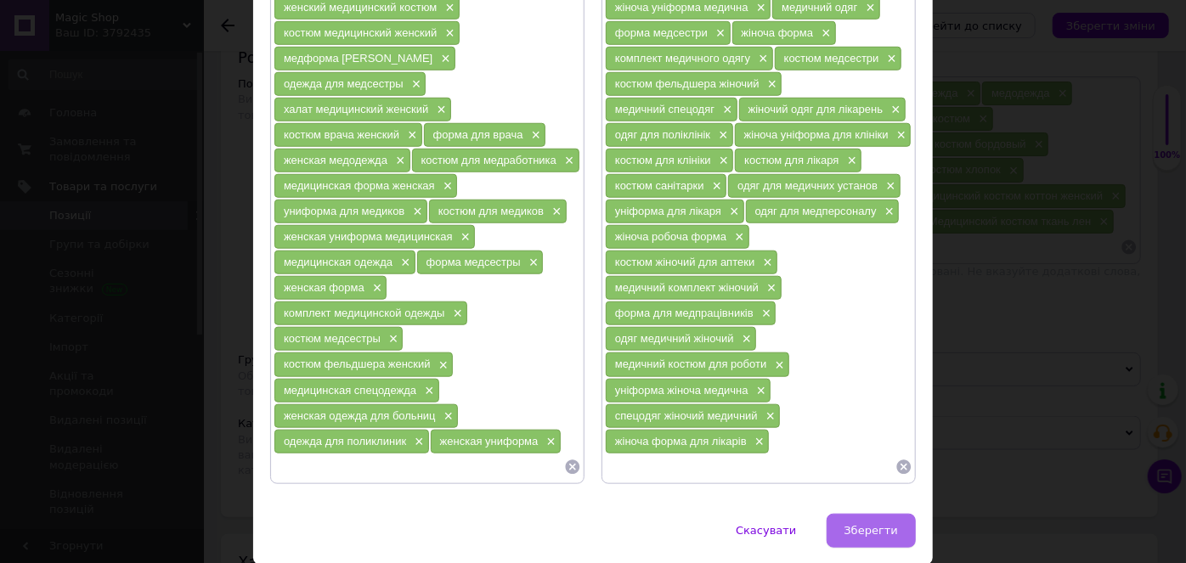
click at [886, 514] on button "Зберегти" at bounding box center [871, 531] width 89 height 34
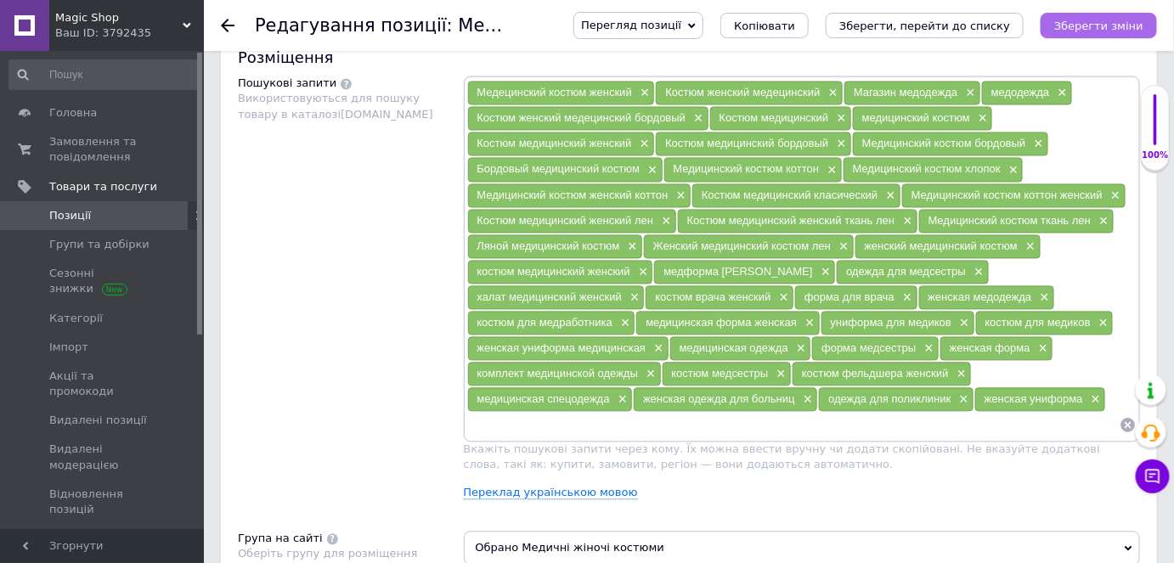
click at [1098, 20] on icon "Зберегти зміни" at bounding box center [1098, 26] width 89 height 13
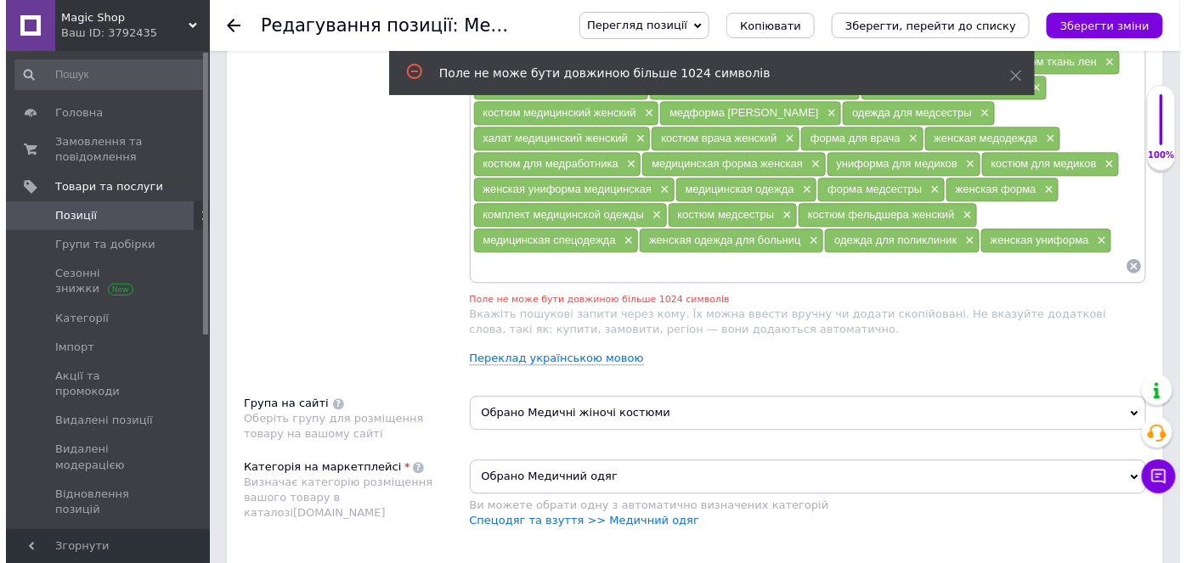
scroll to position [1166, 0]
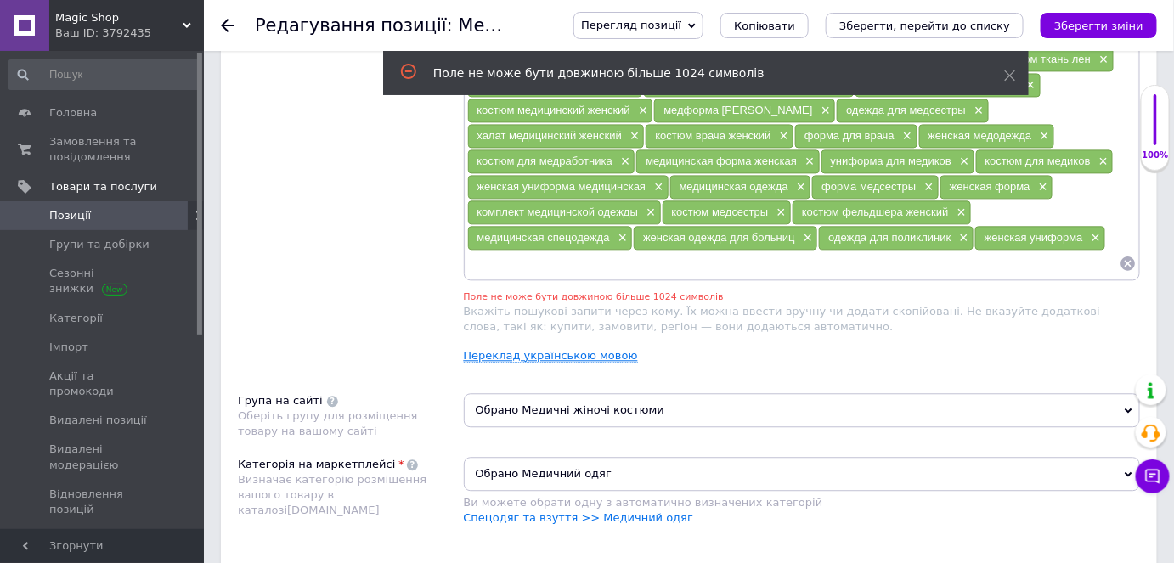
click at [591, 349] on link "Переклад українською мовою" at bounding box center [551, 356] width 174 height 14
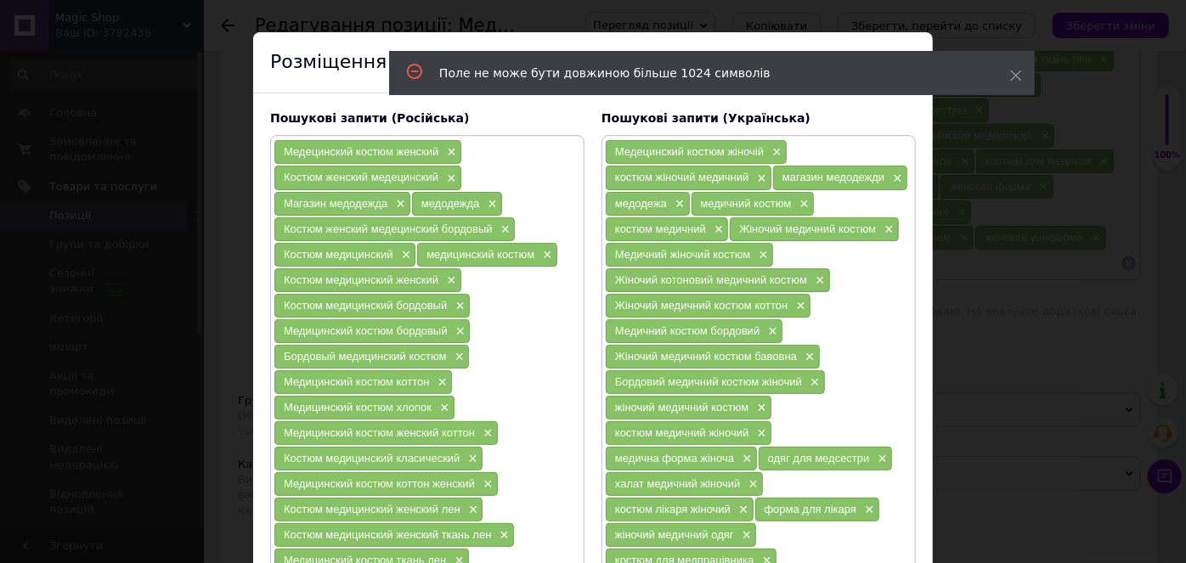
scroll to position [0, 0]
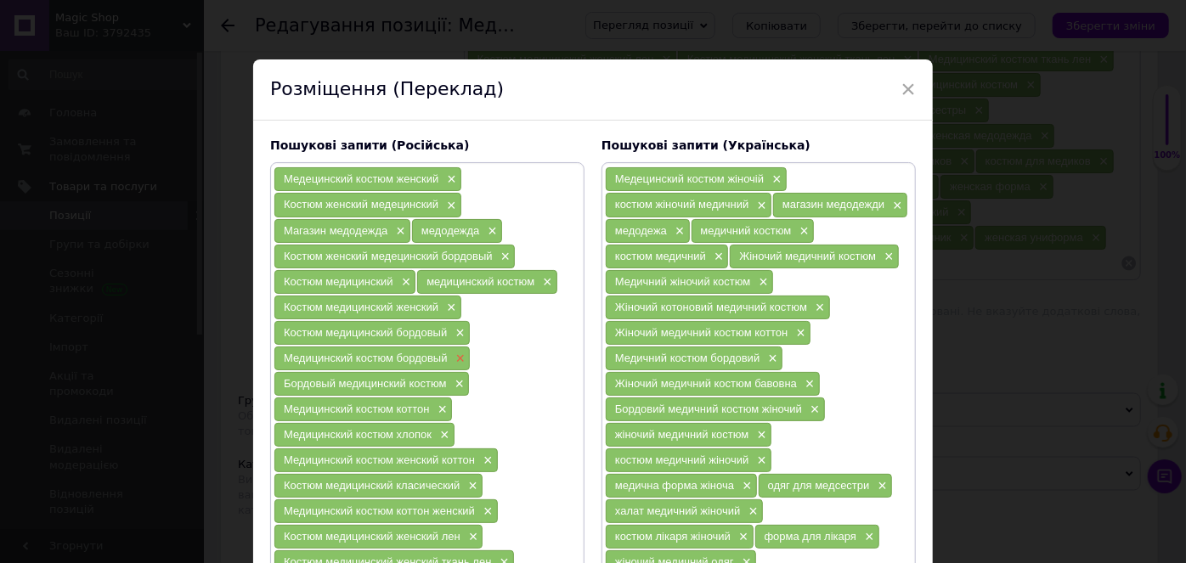
click at [457, 352] on span "×" at bounding box center [459, 359] width 14 height 14
click at [455, 326] on span "×" at bounding box center [458, 333] width 14 height 14
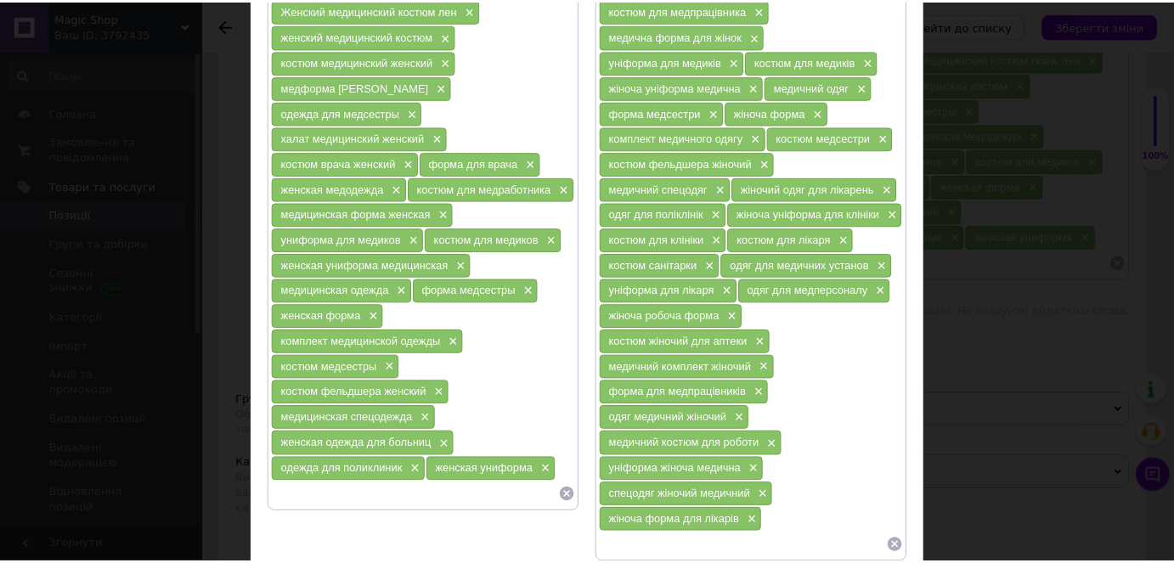
scroll to position [658, 0]
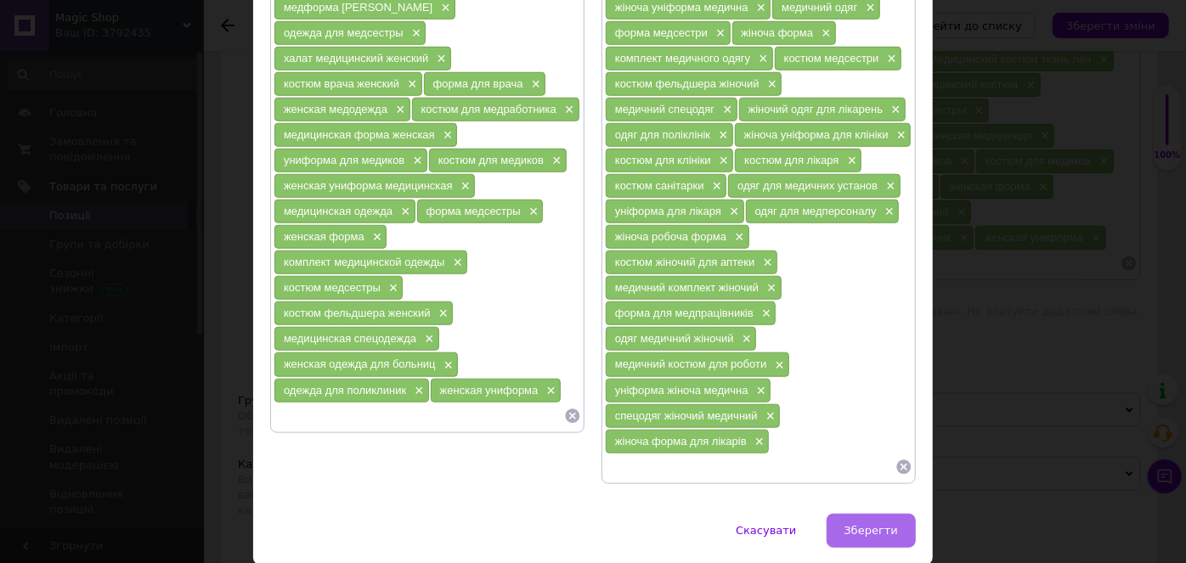
click at [872, 524] on span "Зберегти" at bounding box center [872, 530] width 54 height 13
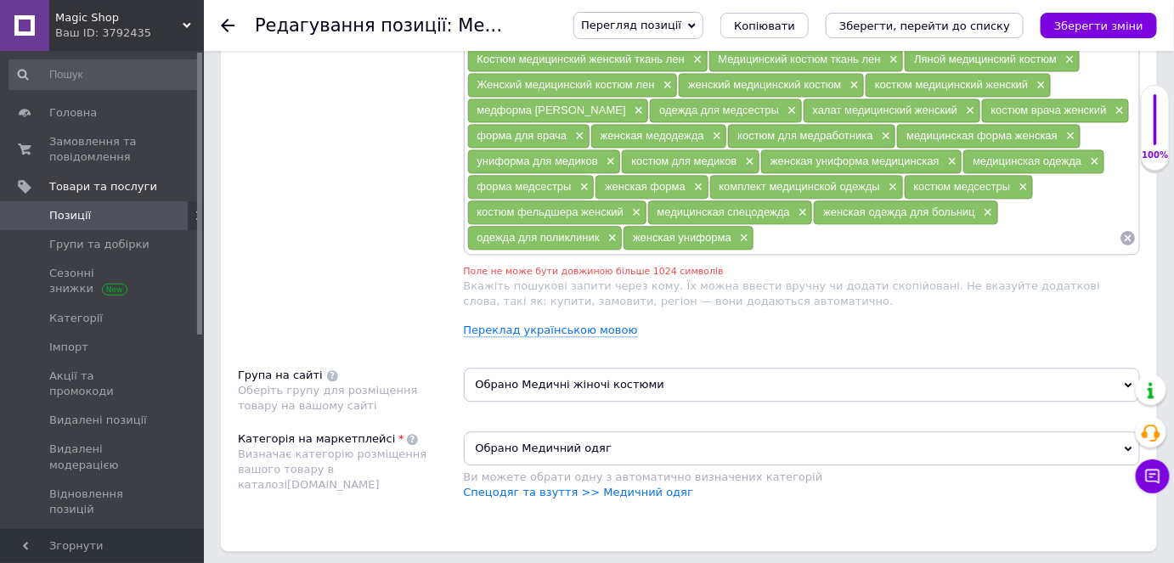
click at [1082, 27] on icon "Зберегти зміни" at bounding box center [1098, 26] width 89 height 13
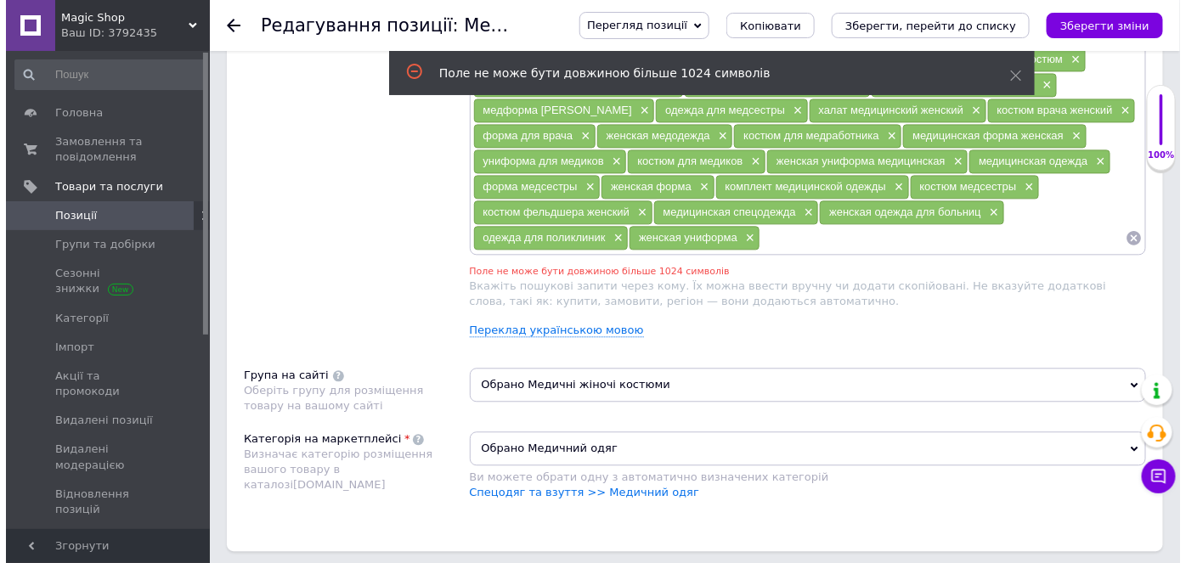
scroll to position [1142, 0]
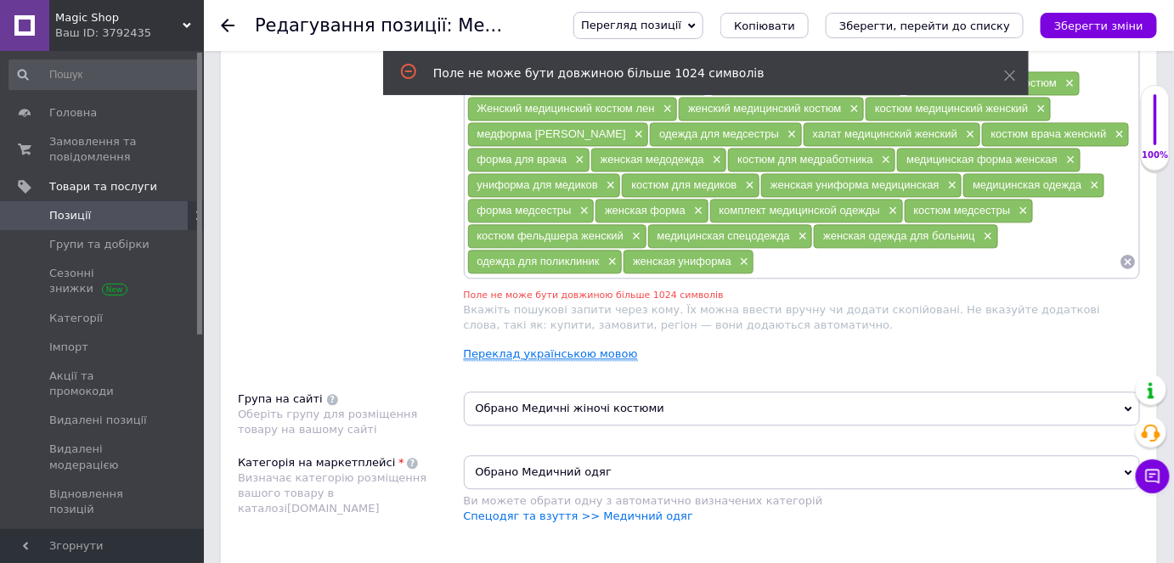
click at [584, 348] on link "Переклад українською мовою" at bounding box center [551, 355] width 174 height 14
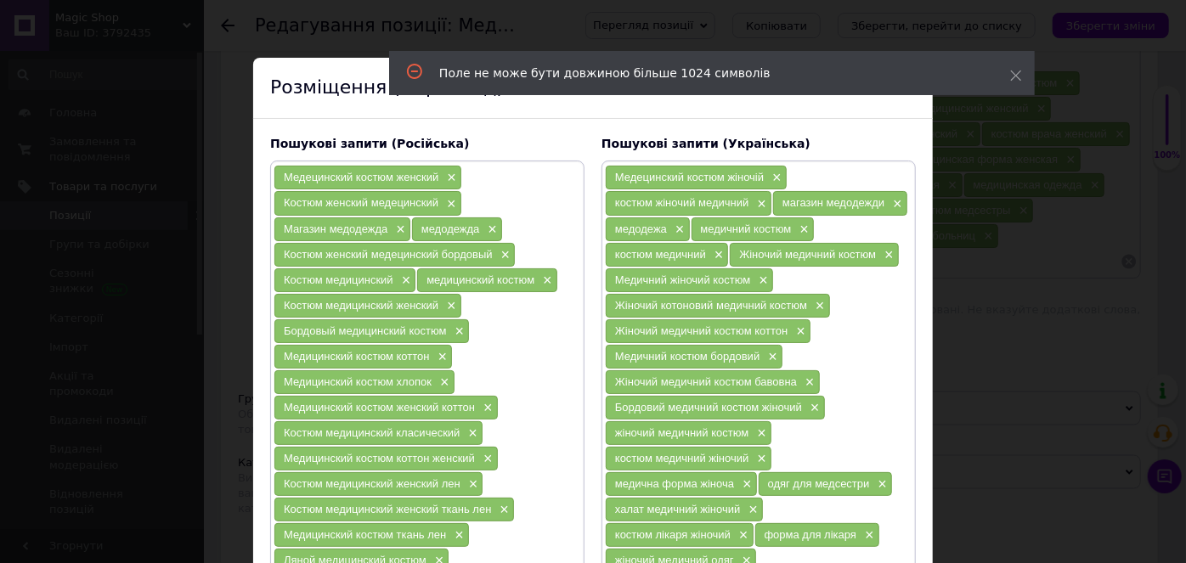
scroll to position [0, 0]
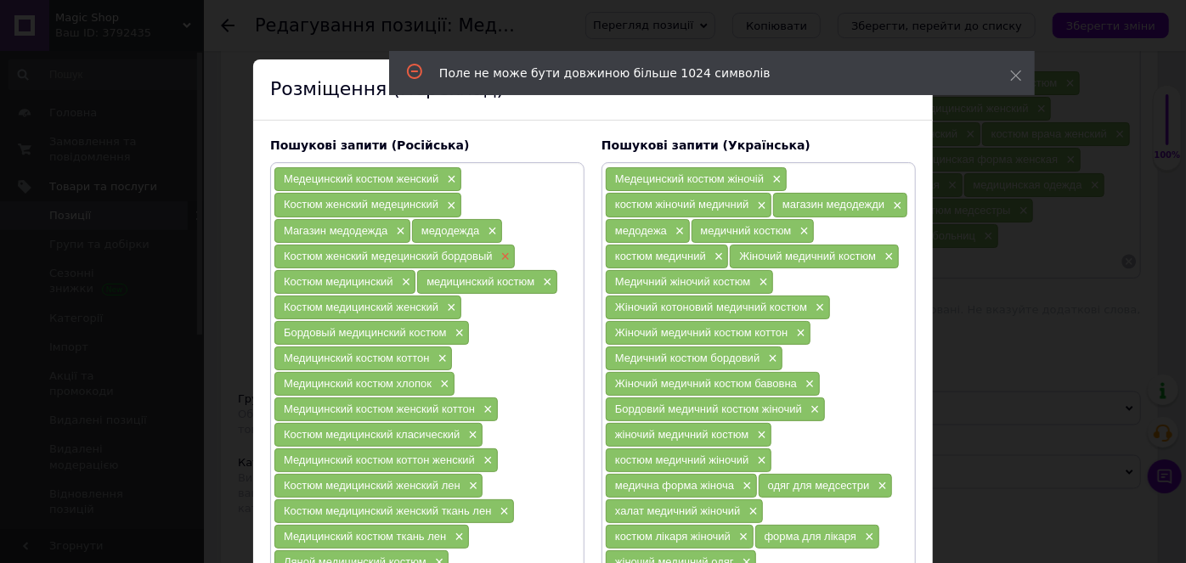
click at [505, 251] on span "×" at bounding box center [504, 257] width 14 height 14
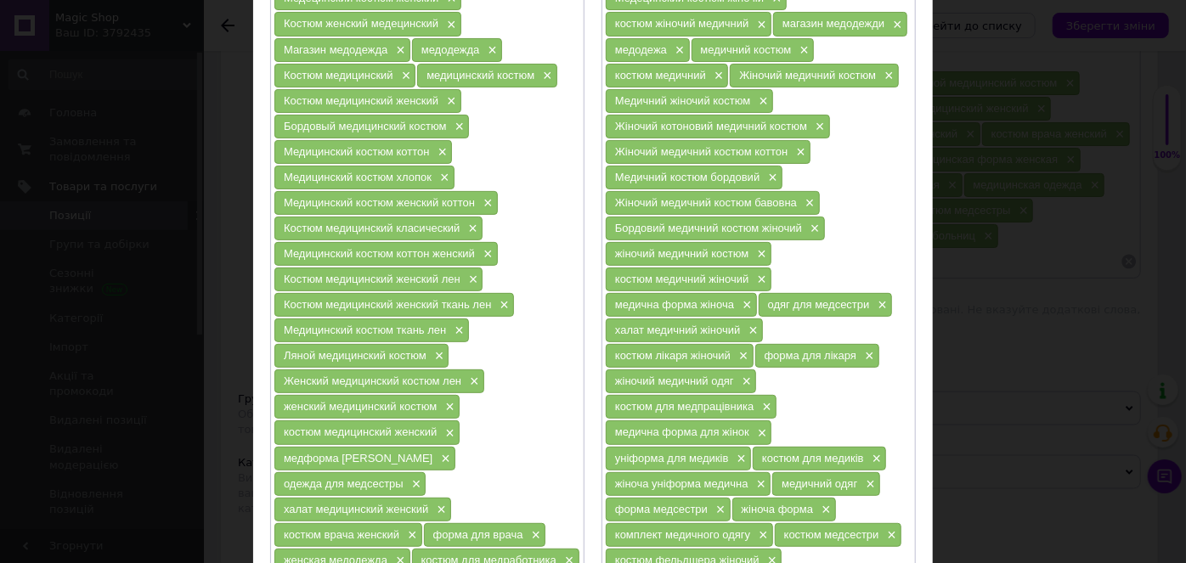
scroll to position [154, 0]
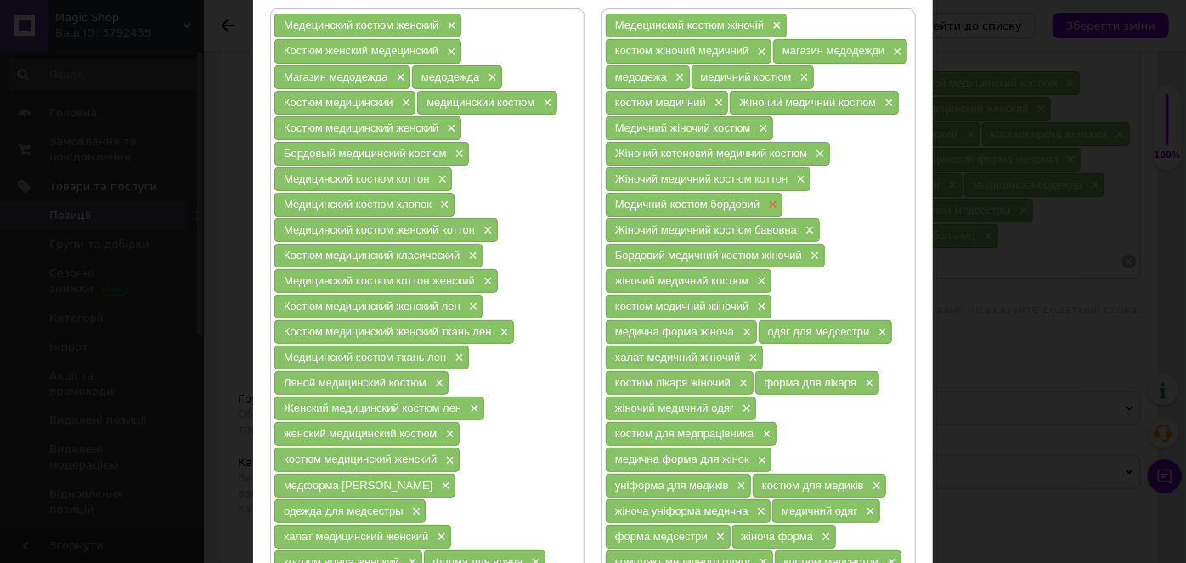
click at [770, 198] on span "×" at bounding box center [771, 205] width 14 height 14
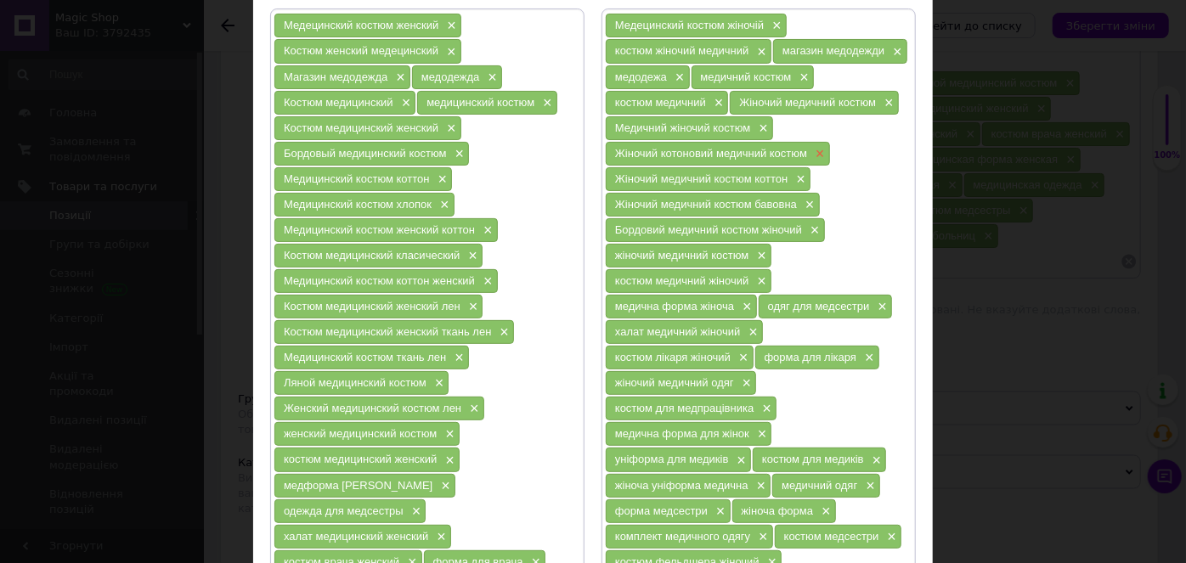
click at [820, 147] on span "×" at bounding box center [818, 154] width 14 height 14
click at [820, 147] on div "Медецинский костюм жіночій × костюм жіночий медичний × магазин медодежди × медо…" at bounding box center [759, 485] width 308 height 945
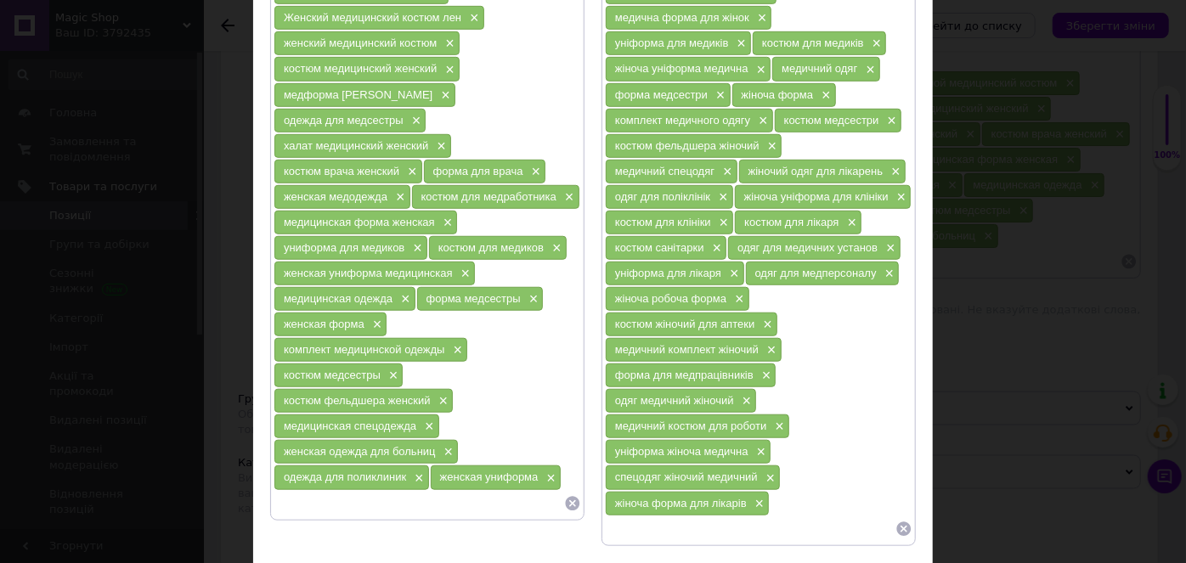
scroll to position [608, 0]
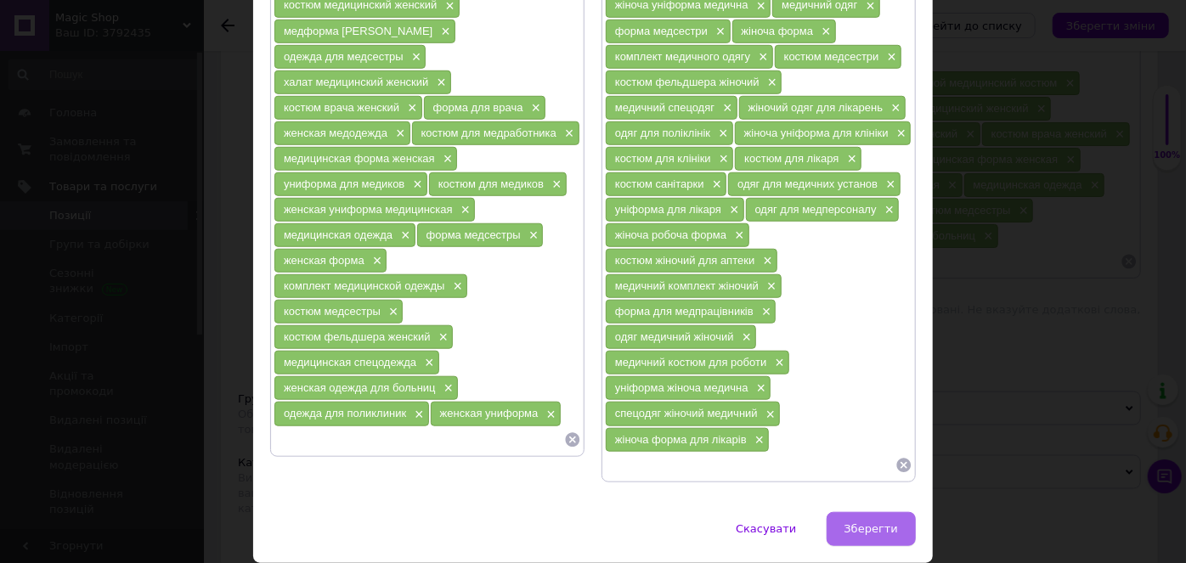
click at [870, 523] on span "Зберегти" at bounding box center [872, 529] width 54 height 13
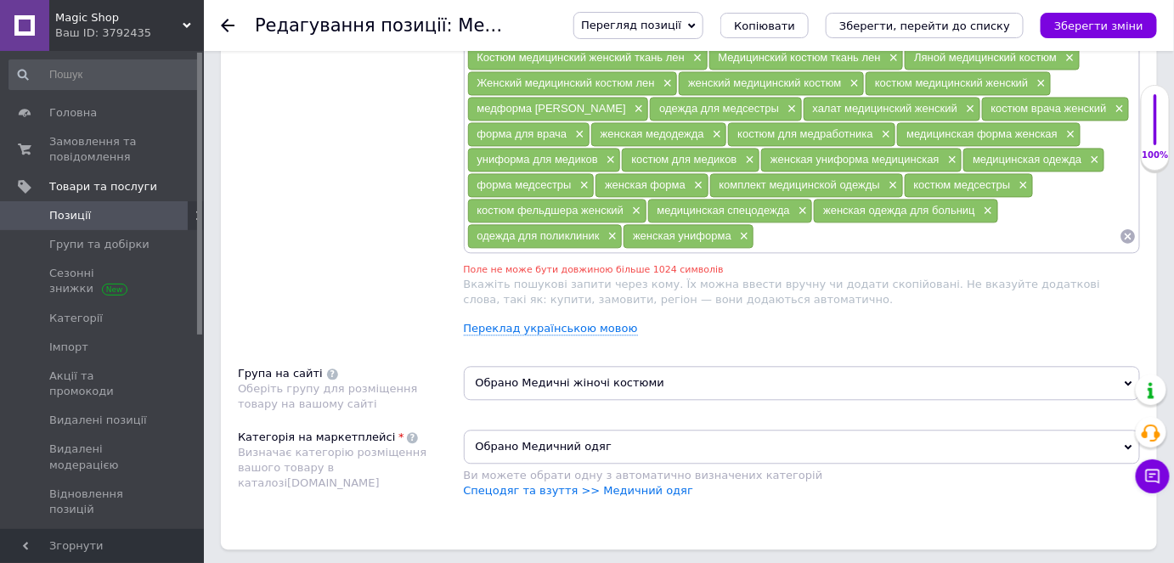
click at [1094, 27] on icon "Зберегти зміни" at bounding box center [1098, 26] width 89 height 13
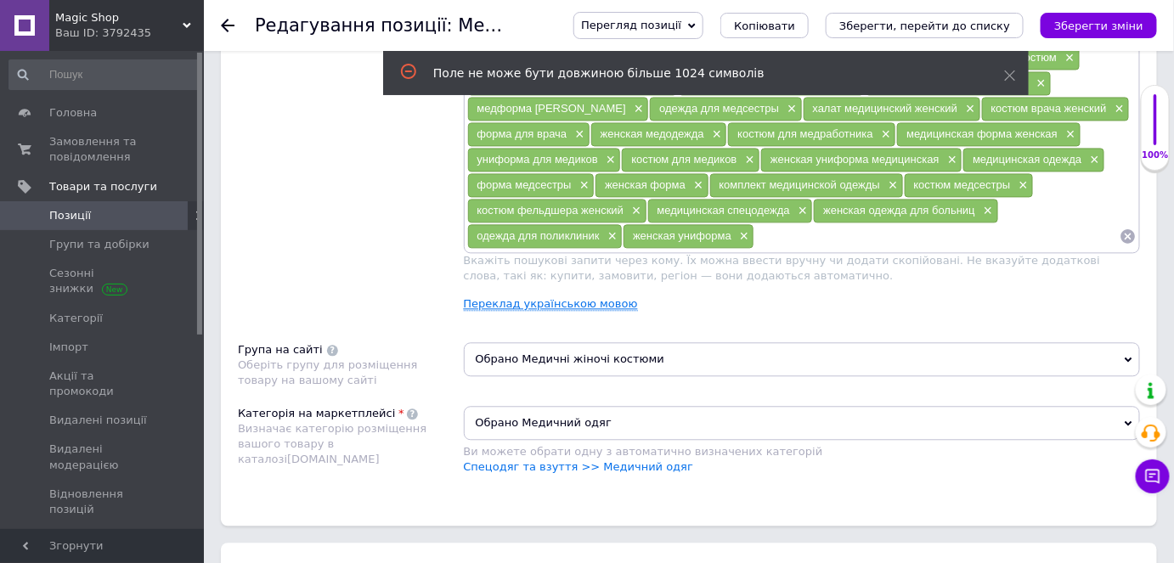
click at [551, 297] on link "Переклад українською мовою" at bounding box center [551, 304] width 174 height 14
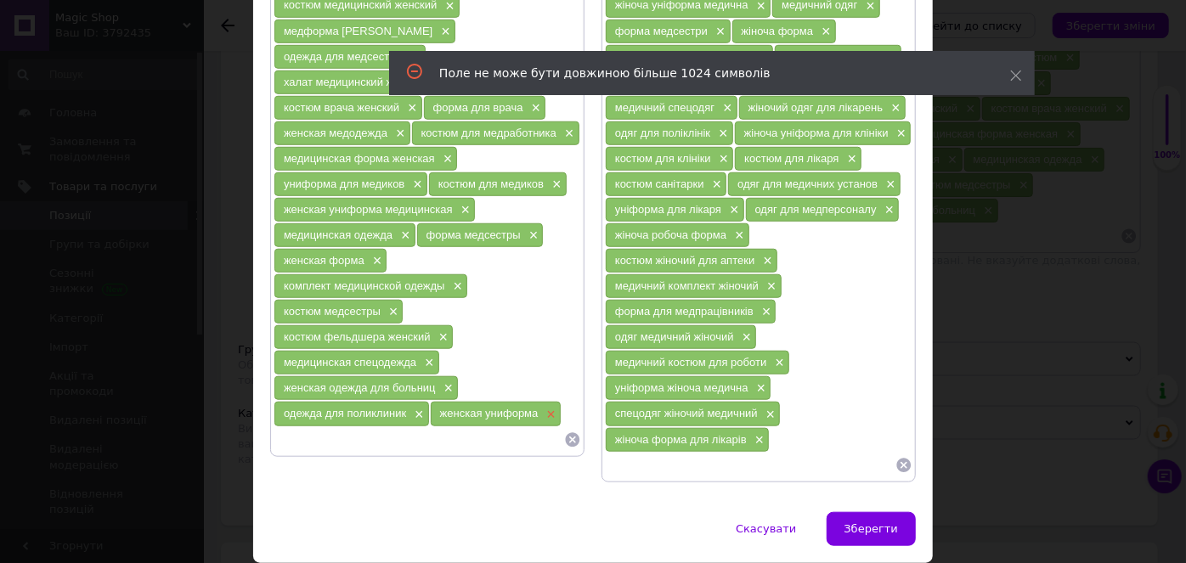
click at [546, 408] on span "×" at bounding box center [549, 415] width 14 height 14
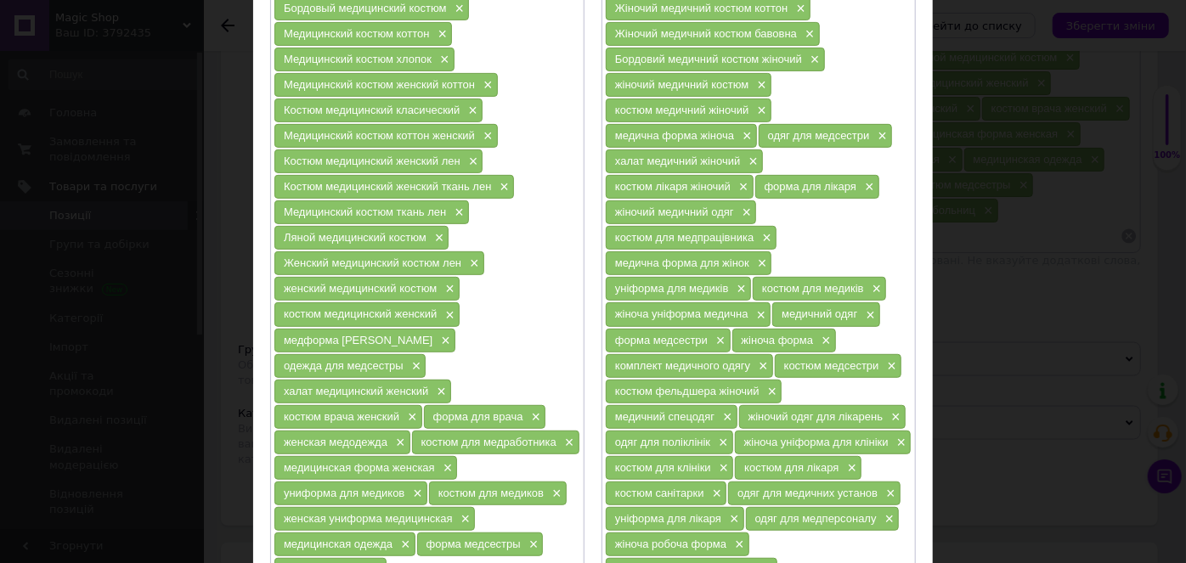
scroll to position [144, 0]
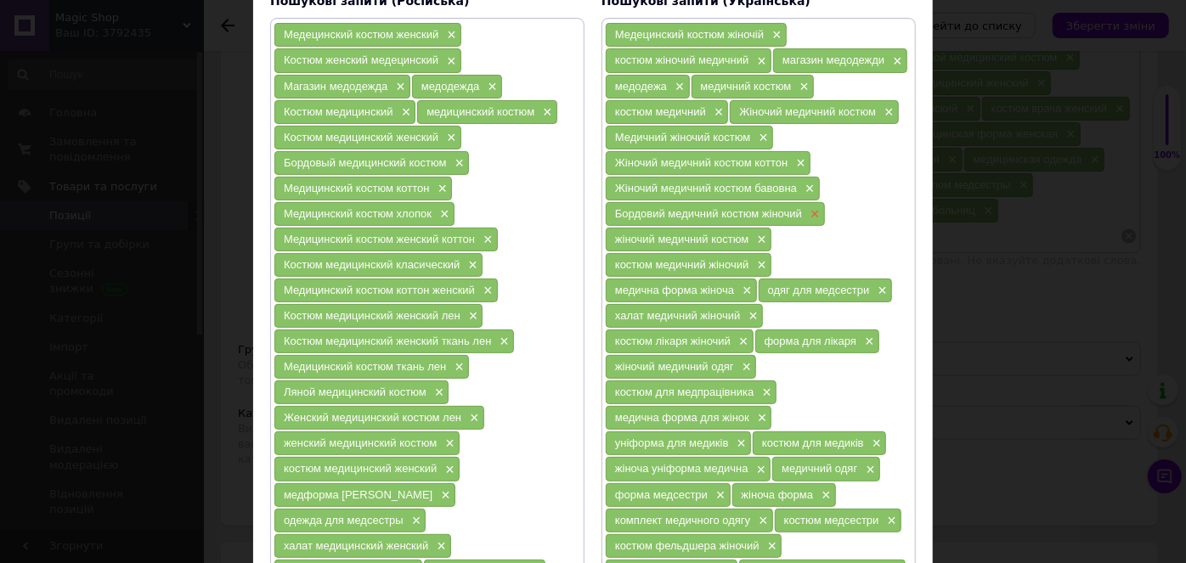
click at [811, 207] on span "×" at bounding box center [813, 214] width 14 height 14
click at [811, 204] on div "Медецинский костюм жіночій × костюм жіночий медичний × магазин медодежди × медо…" at bounding box center [759, 481] width 308 height 919
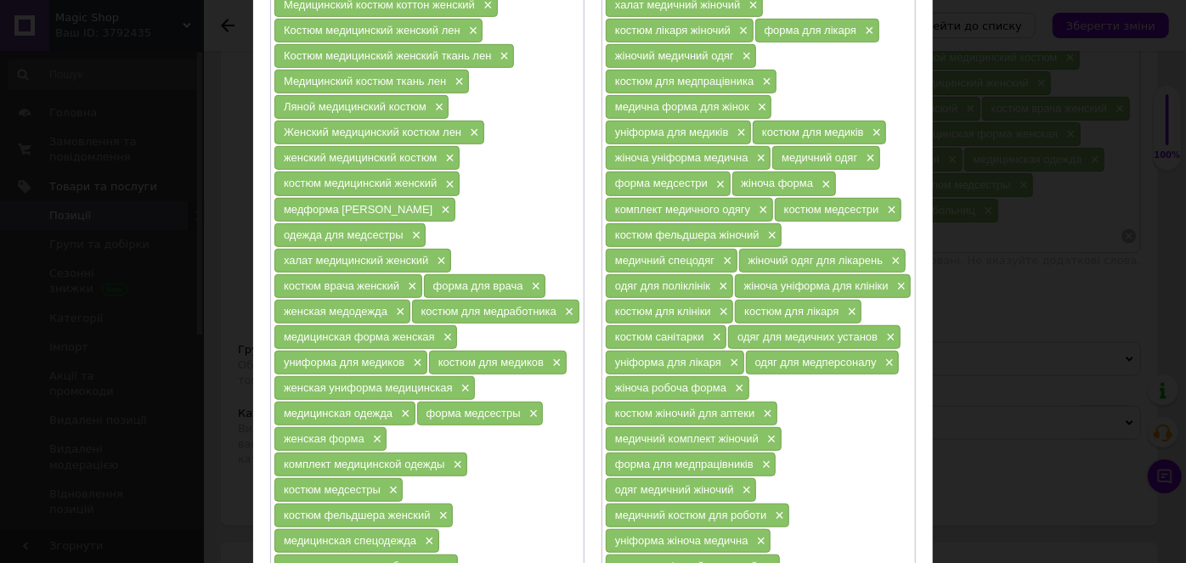
scroll to position [584, 0]
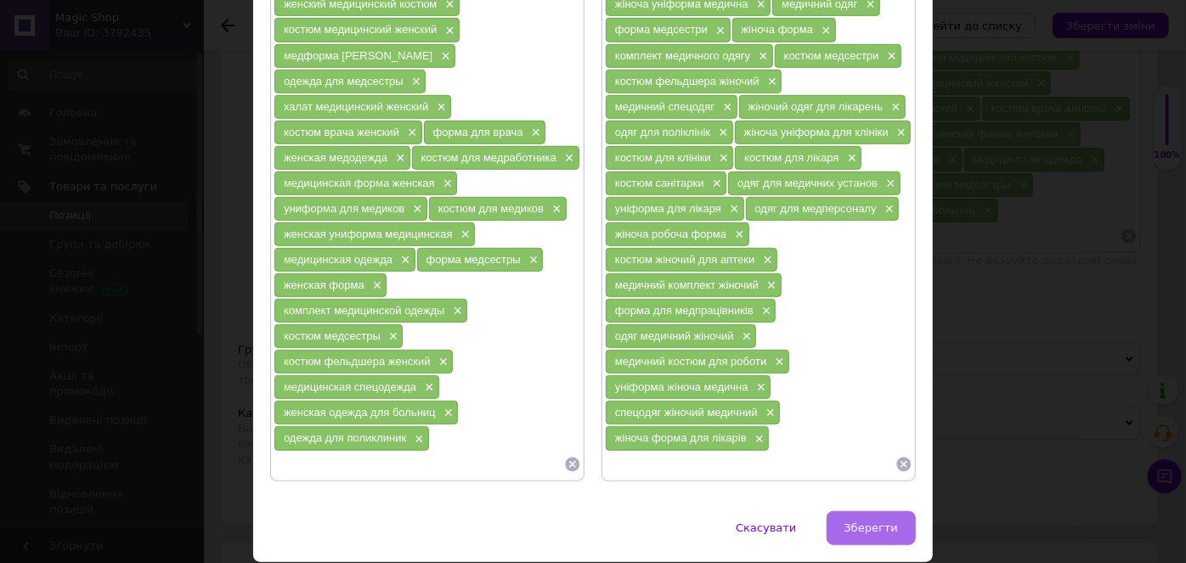
click at [870, 511] on button "Зберегти" at bounding box center [871, 528] width 89 height 34
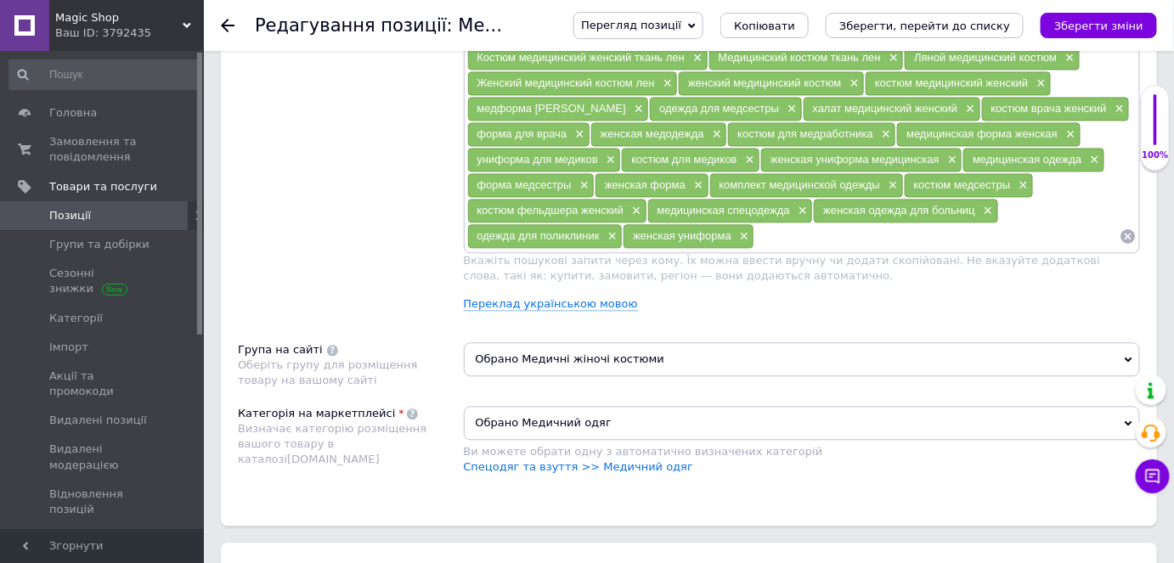
click at [1105, 30] on icon "Зберегти зміни" at bounding box center [1098, 26] width 89 height 13
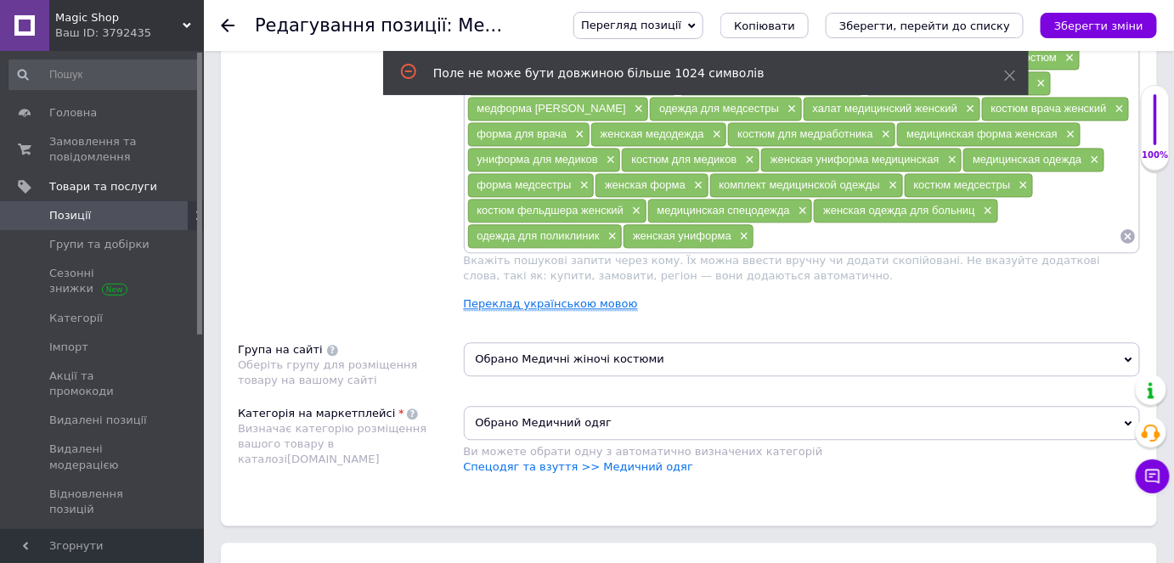
click at [588, 297] on link "Переклад українською мовою" at bounding box center [551, 304] width 174 height 14
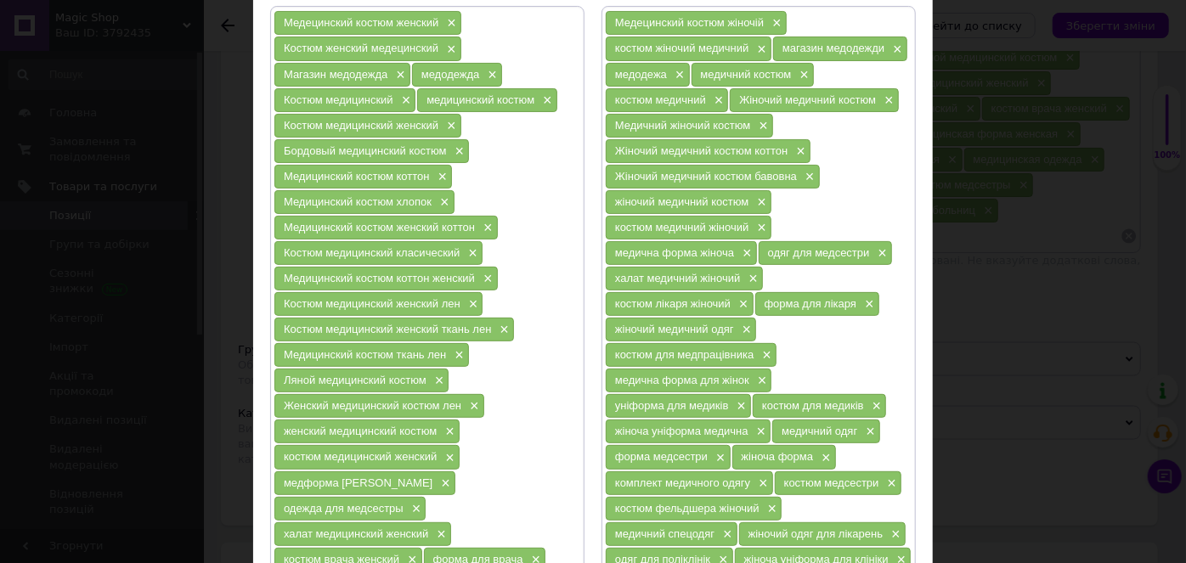
scroll to position [76, 0]
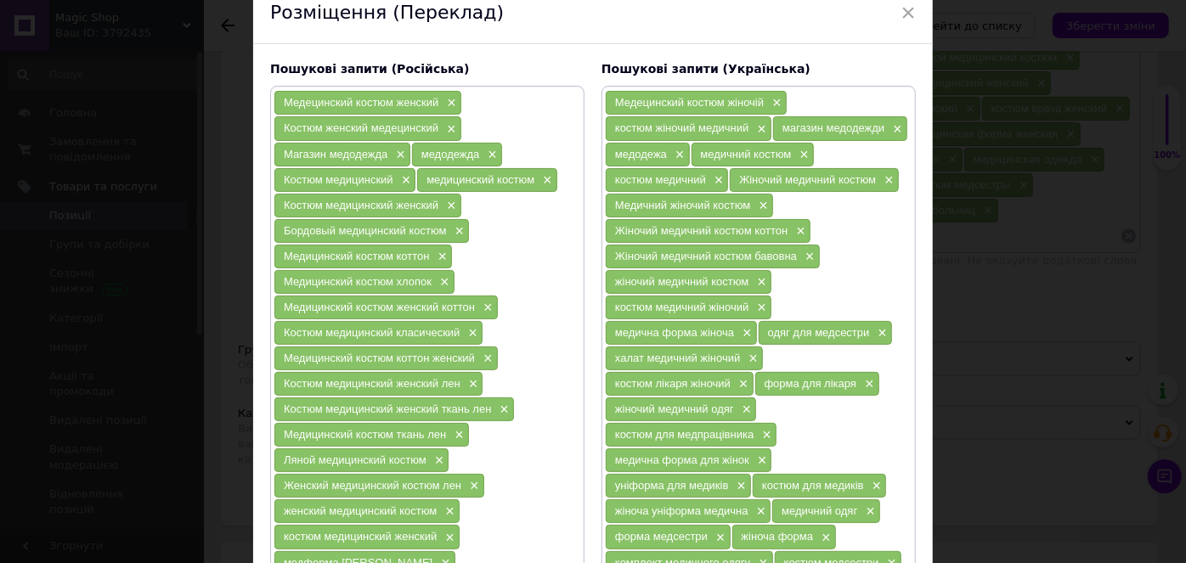
click at [779, 103] on div "Медецинский костюм жіночій ×" at bounding box center [696, 103] width 181 height 24
click at [777, 102] on span "×" at bounding box center [775, 103] width 14 height 14
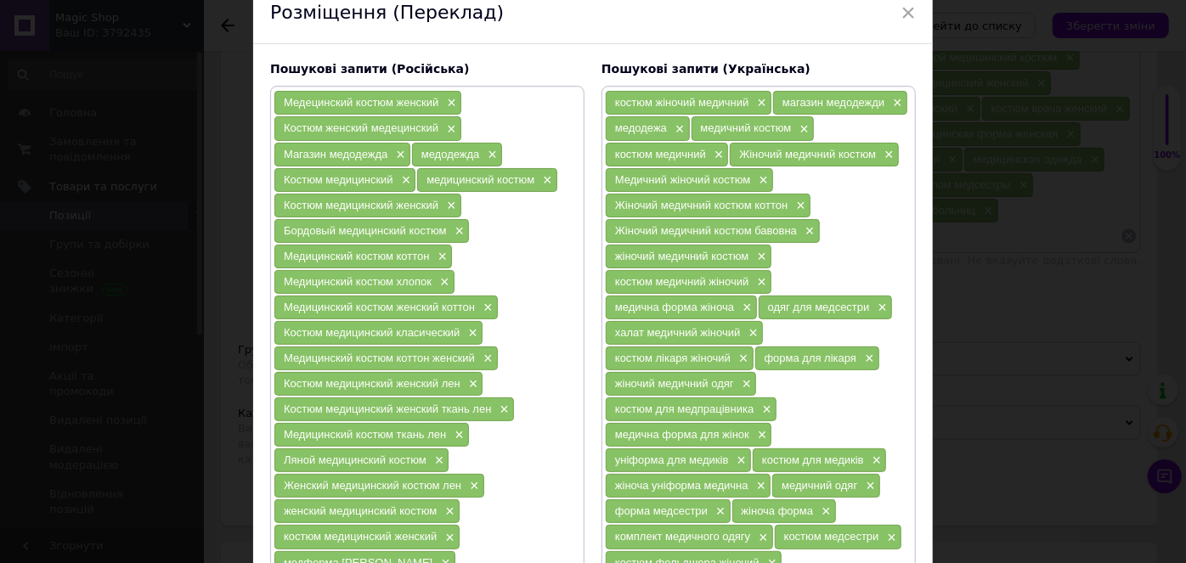
click at [854, 178] on div "костюм жіночий медичний × магазин медодежди × медодежа × медичний костюм × кост…" at bounding box center [759, 524] width 308 height 868
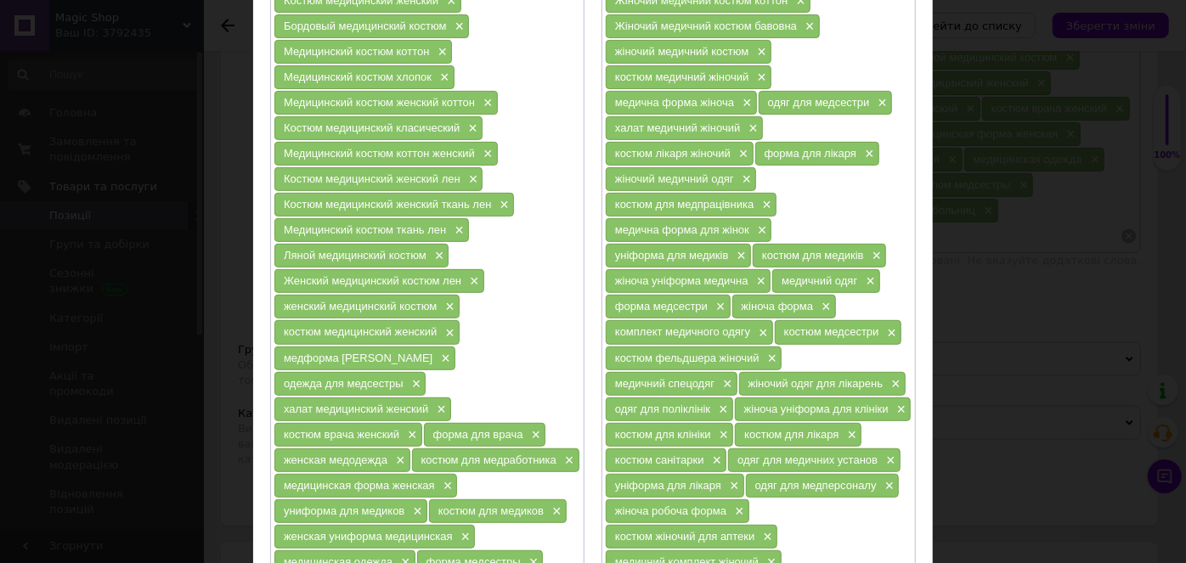
scroll to position [308, 0]
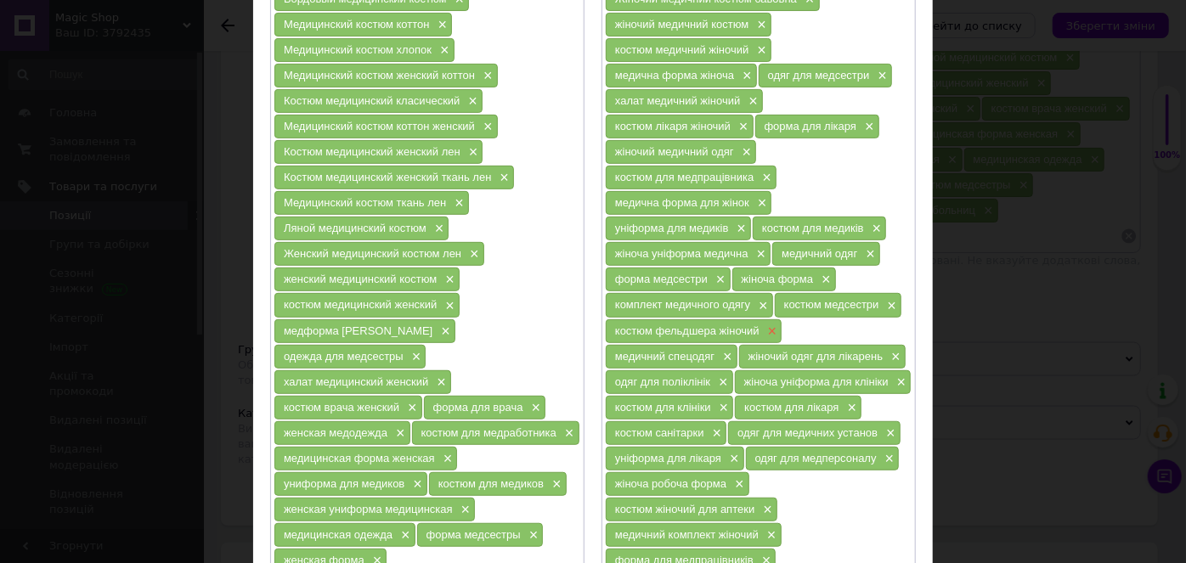
click at [766, 325] on span "×" at bounding box center [771, 332] width 14 height 14
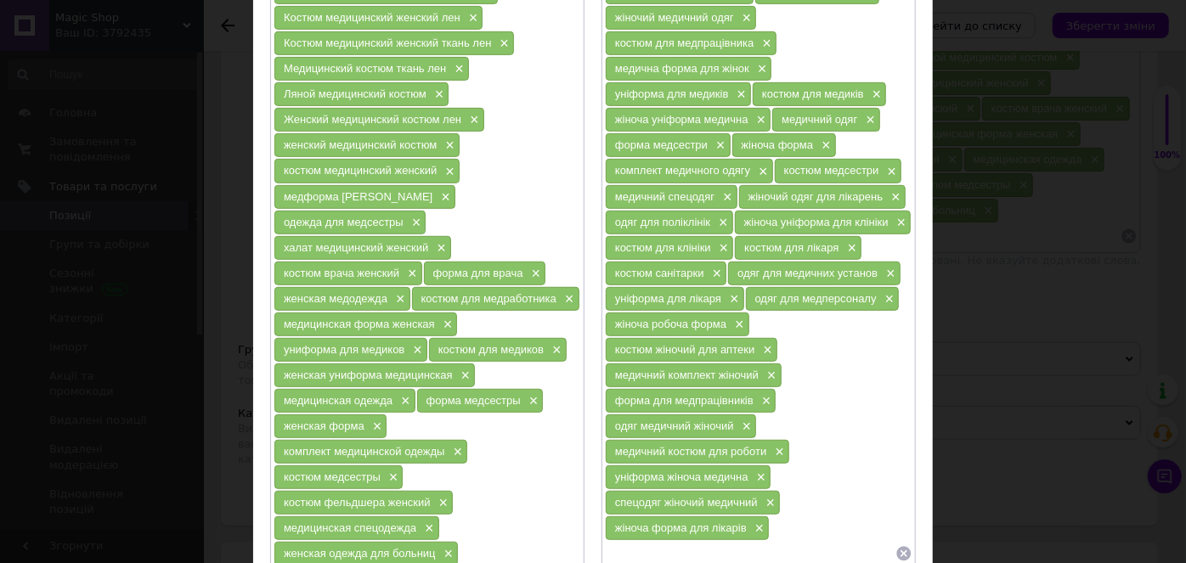
scroll to position [559, 0]
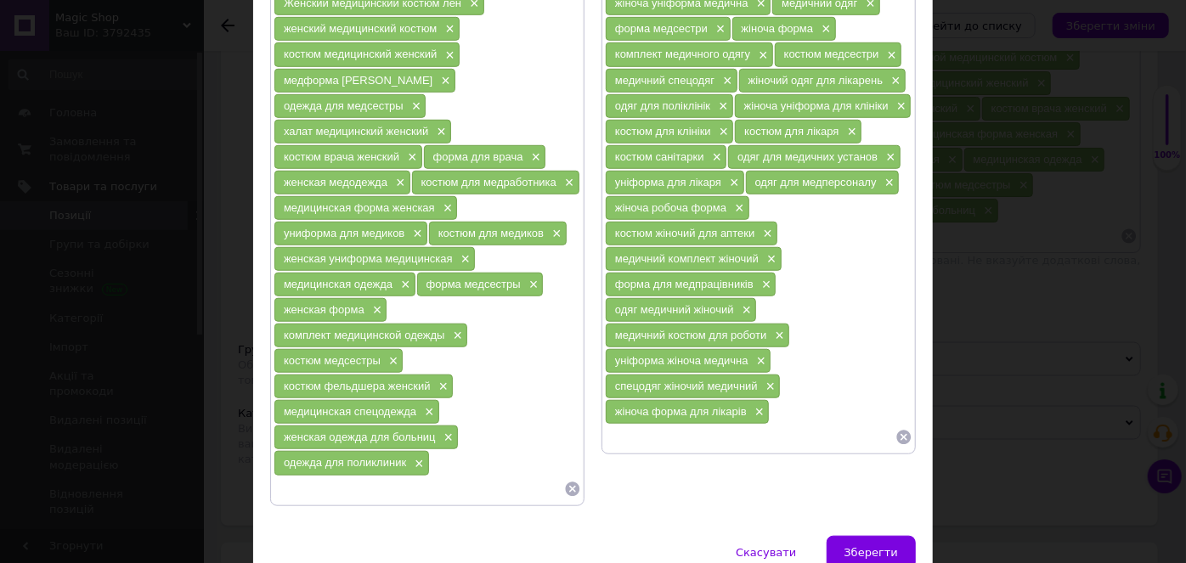
click at [861, 546] on span "Зберегти" at bounding box center [872, 552] width 54 height 13
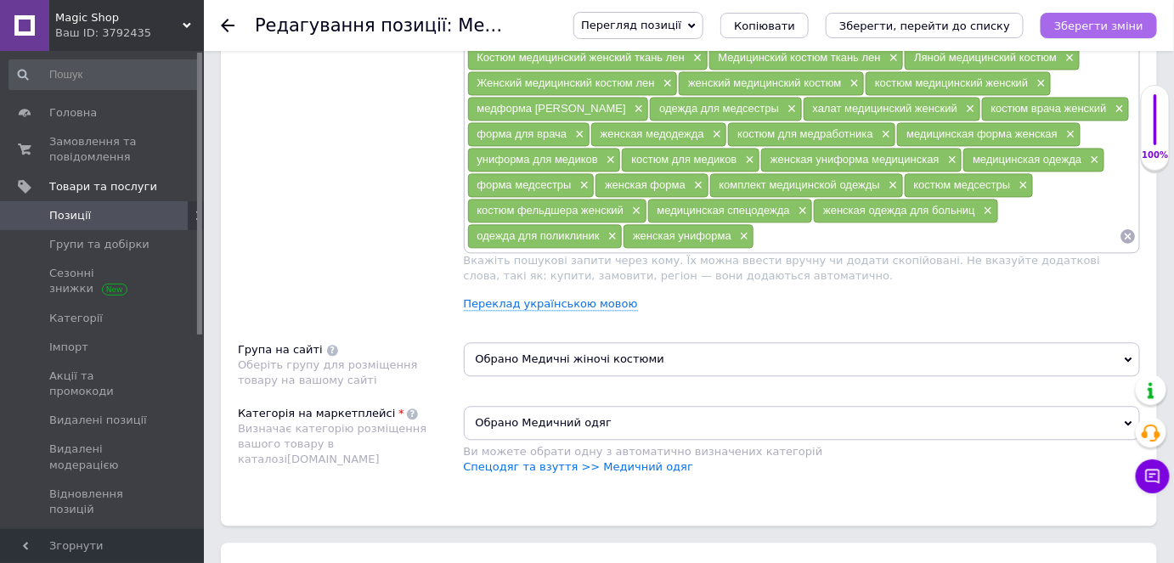
click at [1096, 25] on icon "Зберегти зміни" at bounding box center [1098, 26] width 89 height 13
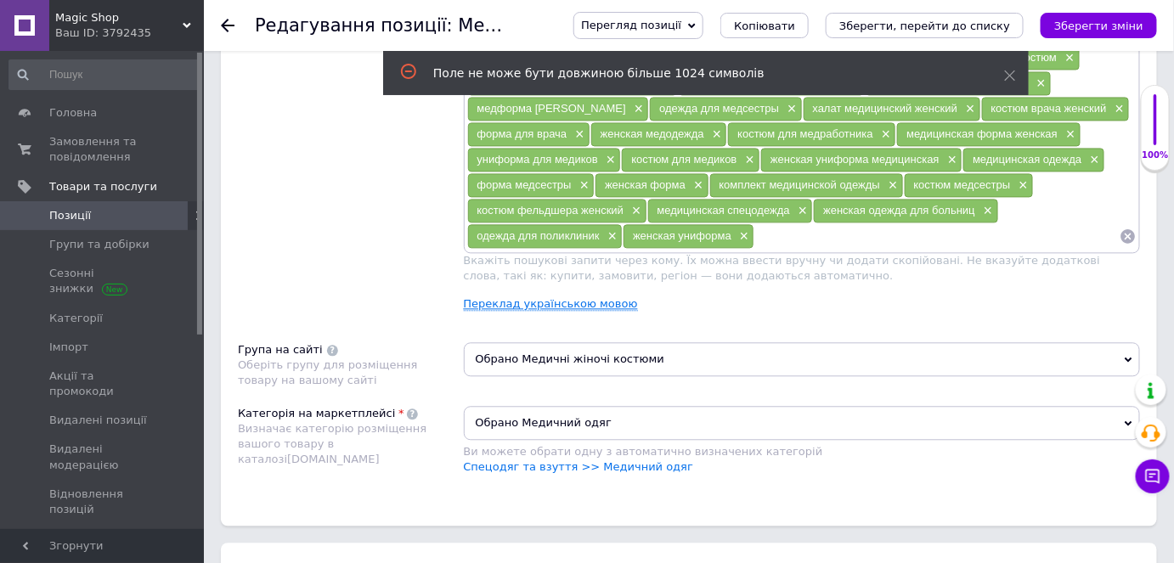
click at [562, 297] on link "Переклад українською мовою" at bounding box center [551, 304] width 174 height 14
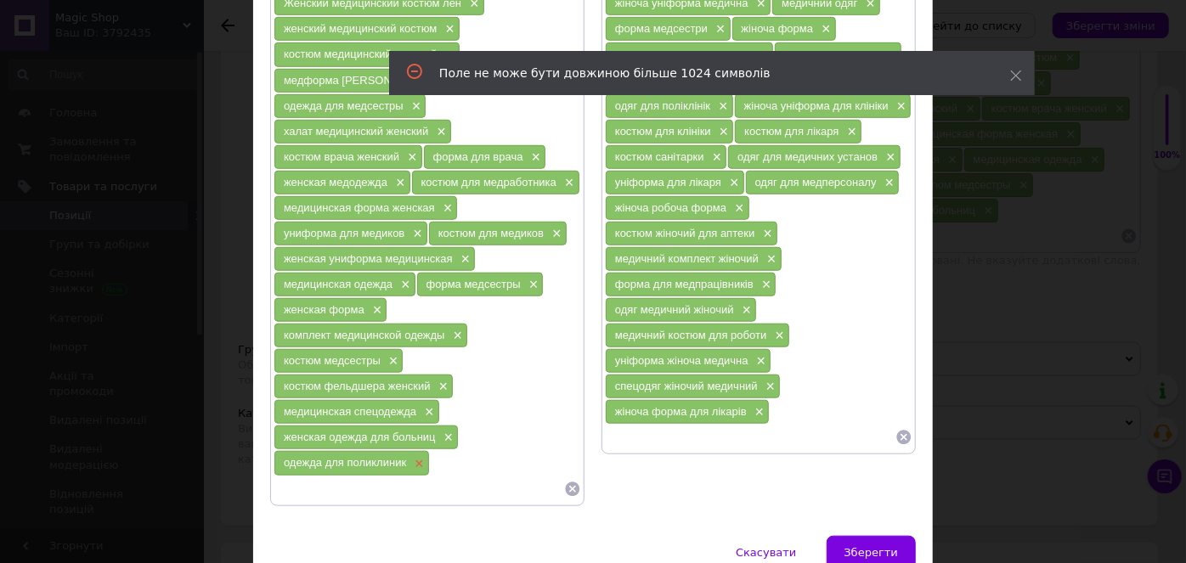
click at [419, 457] on span "×" at bounding box center [417, 464] width 14 height 14
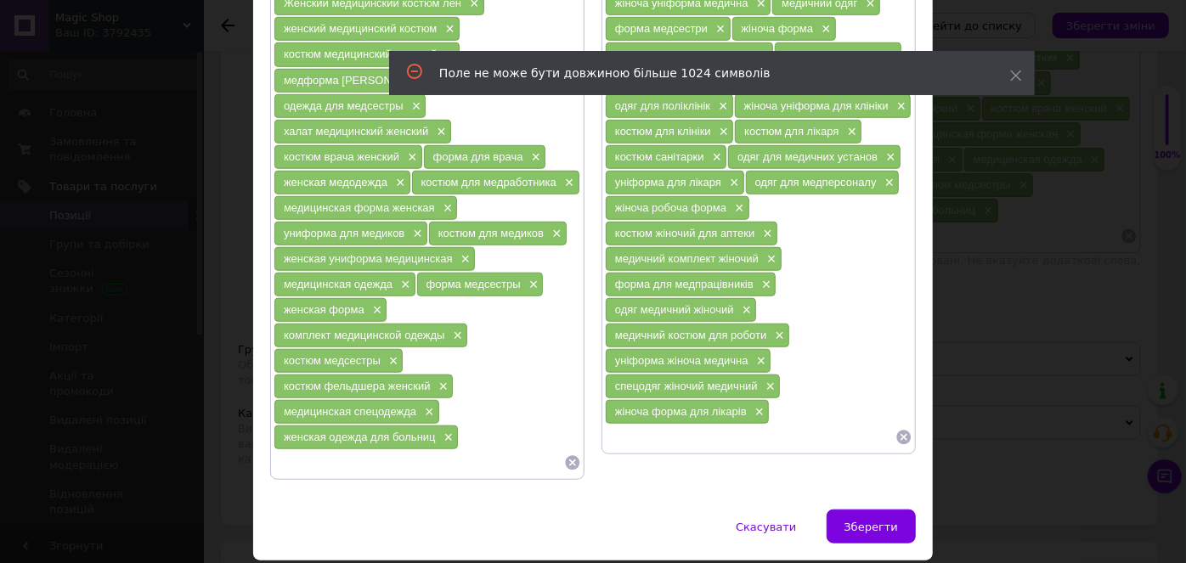
scroll to position [534, 0]
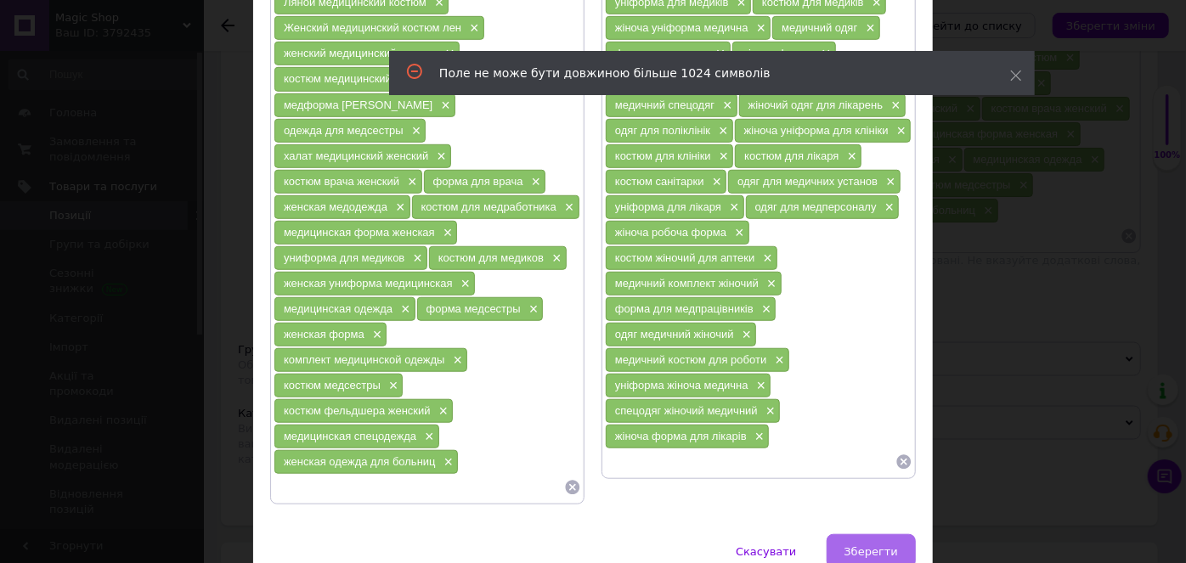
click at [855, 545] on span "Зберегти" at bounding box center [872, 551] width 54 height 13
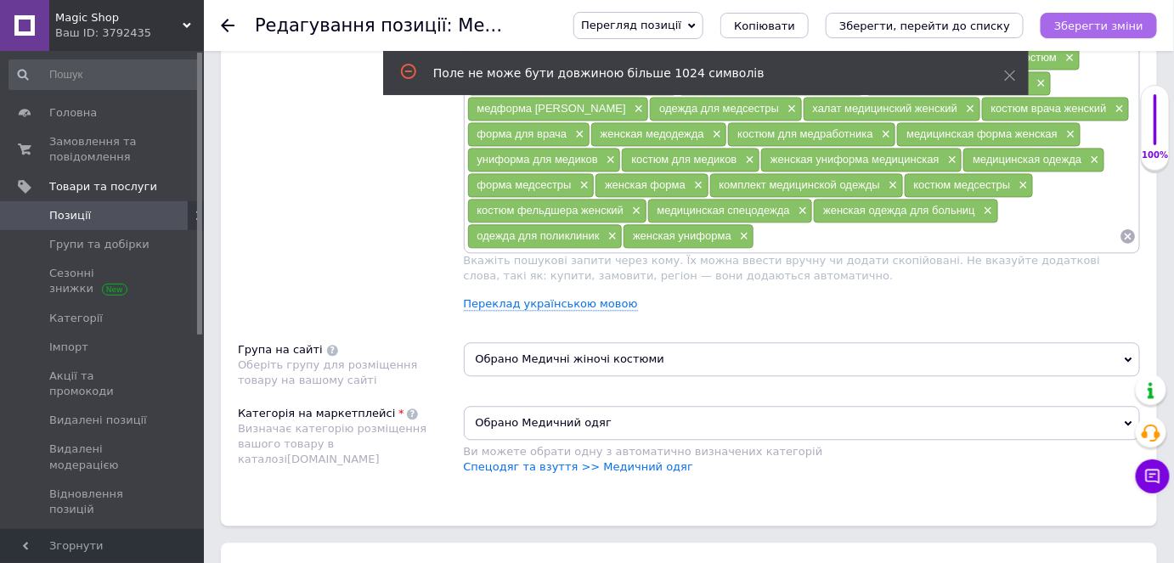
click at [1083, 28] on icon "Зберегти зміни" at bounding box center [1098, 26] width 89 height 13
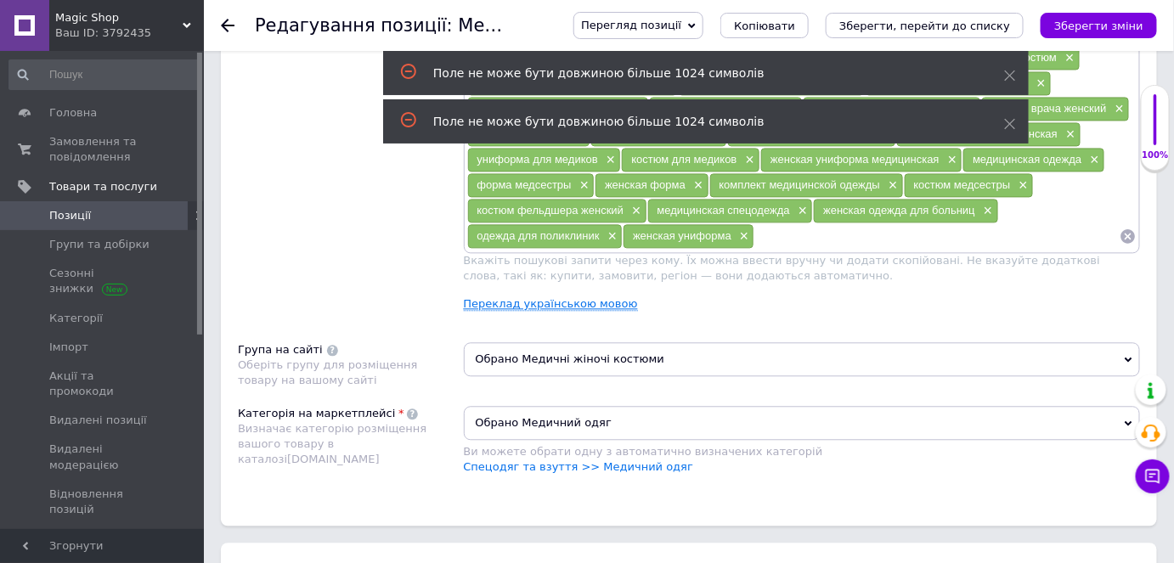
click at [551, 297] on link "Переклад українською мовою" at bounding box center [551, 304] width 174 height 14
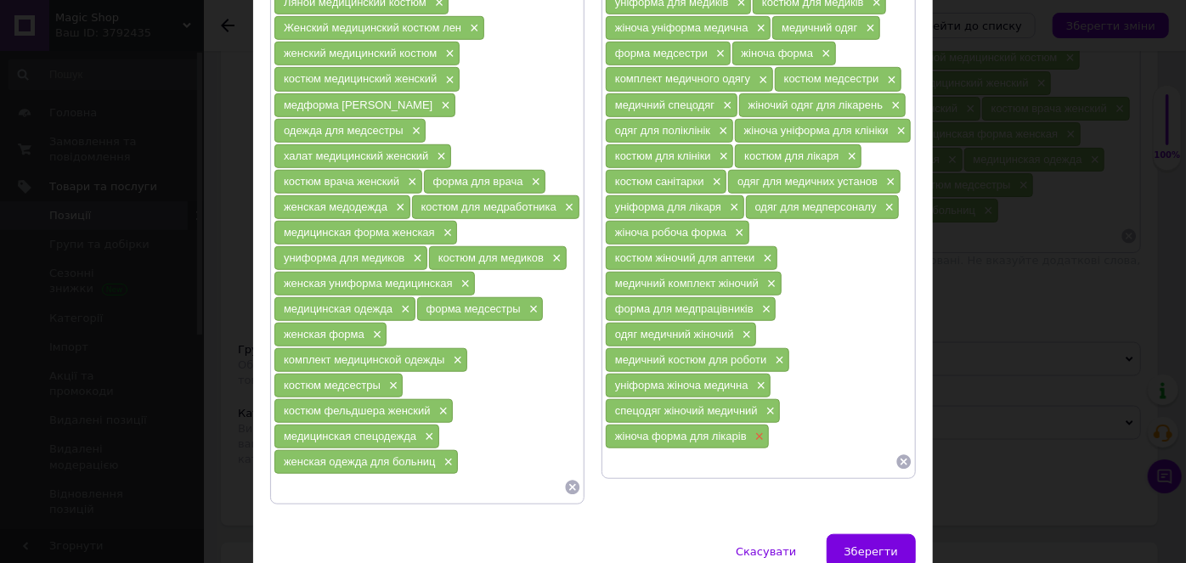
click at [757, 430] on span "×" at bounding box center [758, 437] width 14 height 14
click at [769, 404] on span "×" at bounding box center [769, 411] width 14 height 14
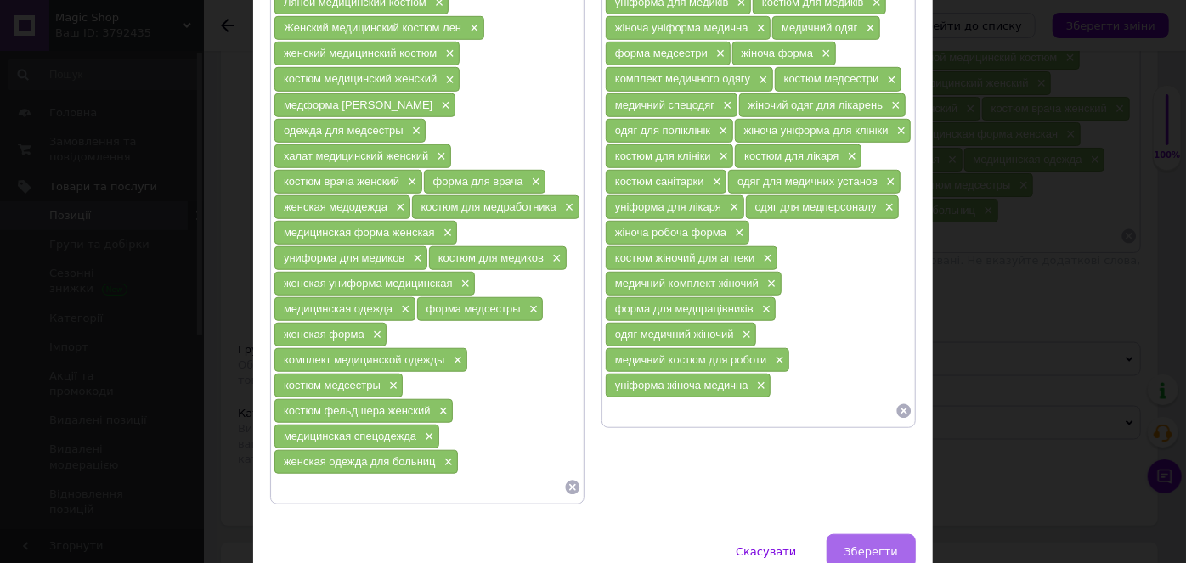
click at [854, 545] on span "Зберегти" at bounding box center [872, 551] width 54 height 13
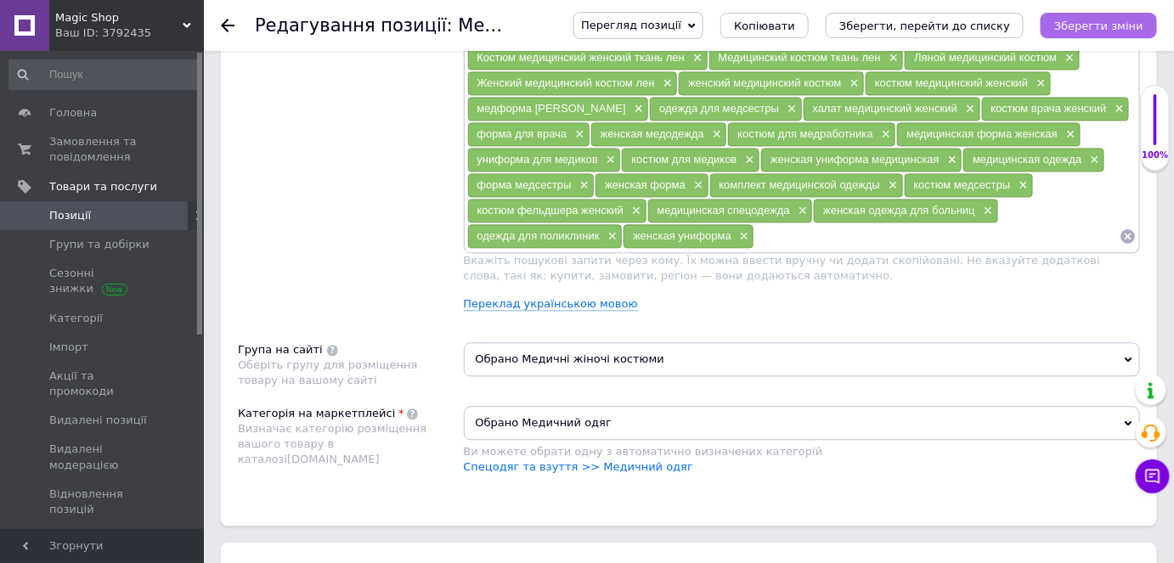
click at [1076, 20] on icon "Зберегти зміни" at bounding box center [1098, 26] width 89 height 13
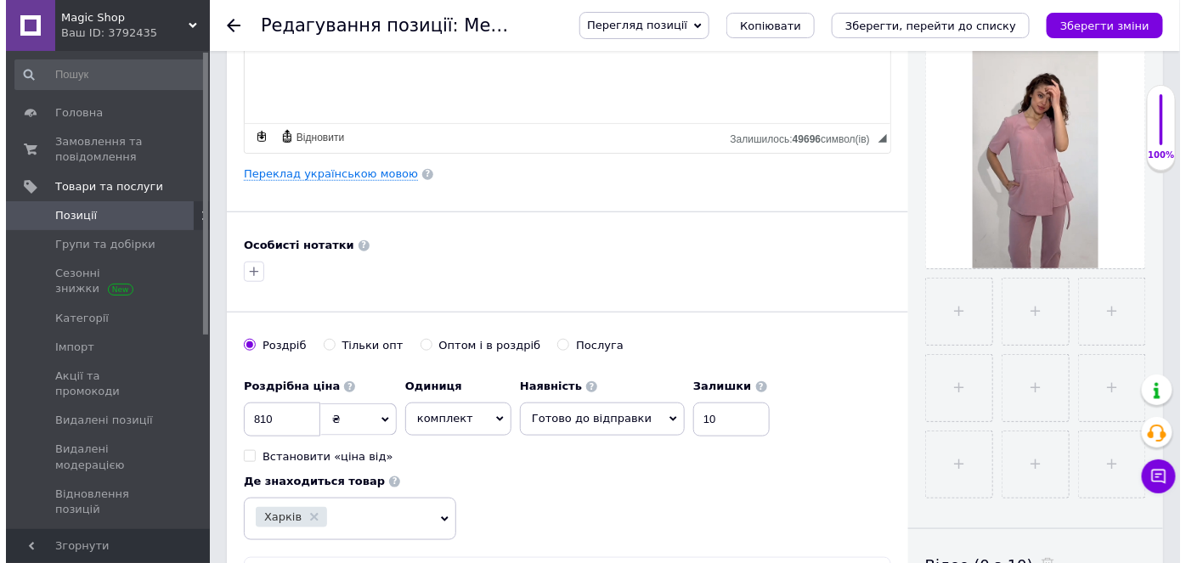
scroll to position [215, 0]
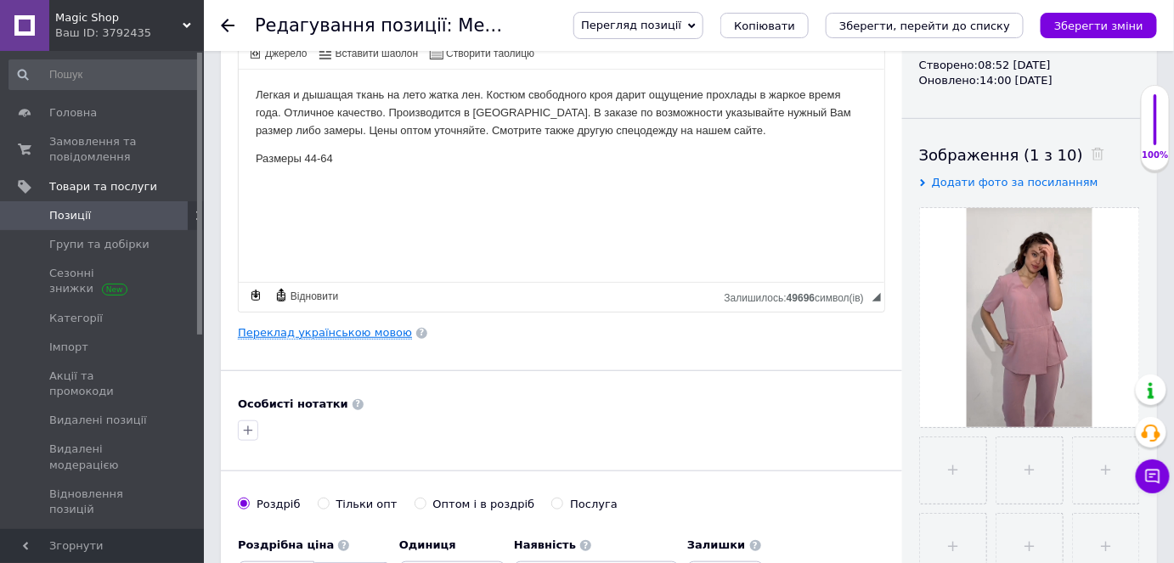
click at [330, 332] on link "Переклад українською мовою" at bounding box center [325, 333] width 174 height 14
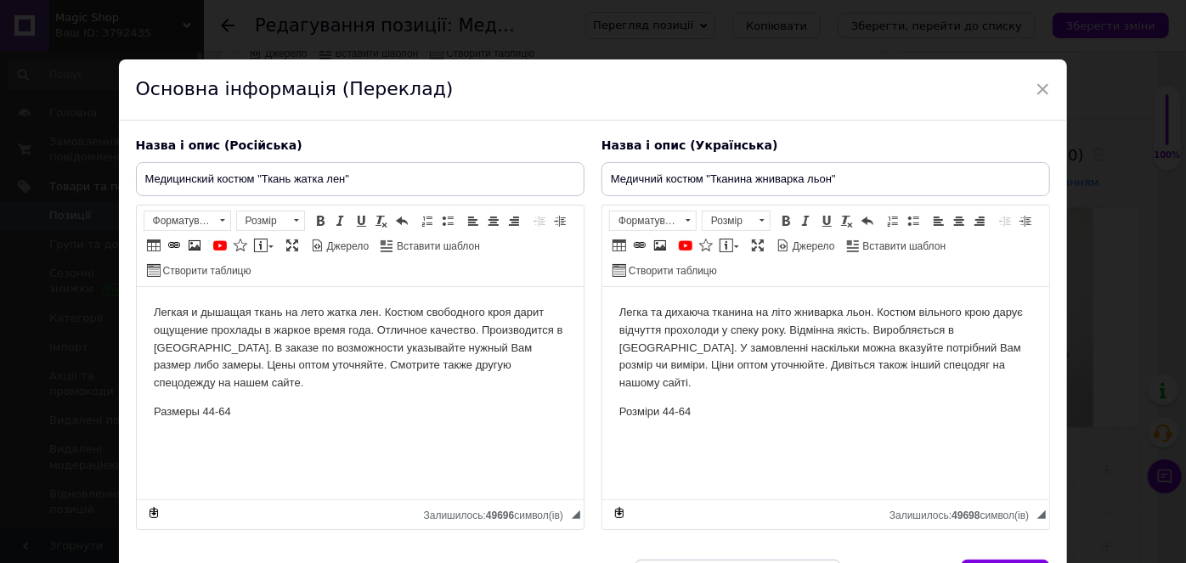
scroll to position [0, 0]
click at [245, 407] on p "Размеры 44-64" at bounding box center [359, 413] width 413 height 18
drag, startPoint x: 206, startPoint y: 410, endPoint x: 334, endPoint y: 411, distance: 128.3
click at [334, 411] on p "Размеры 48,52,54,56,58,60,62,64" at bounding box center [359, 413] width 413 height 18
copy p "48,52,54,56,58,60,62,64"
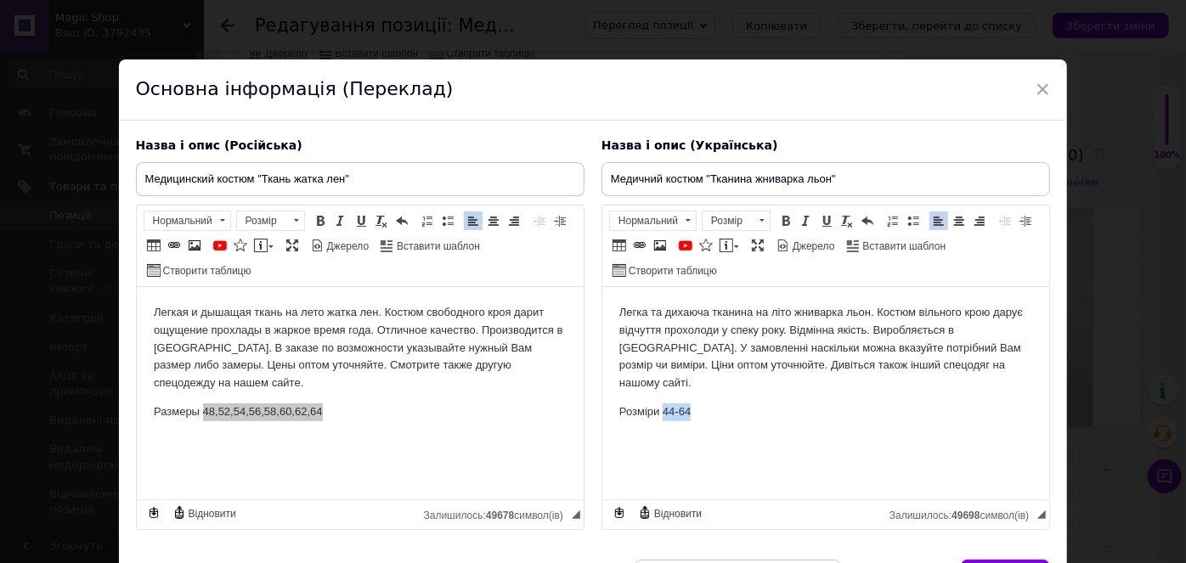
drag, startPoint x: 661, startPoint y: 392, endPoint x: 696, endPoint y: 393, distance: 34.8
click at [696, 404] on p "Розміри 44-64" at bounding box center [825, 413] width 413 height 18
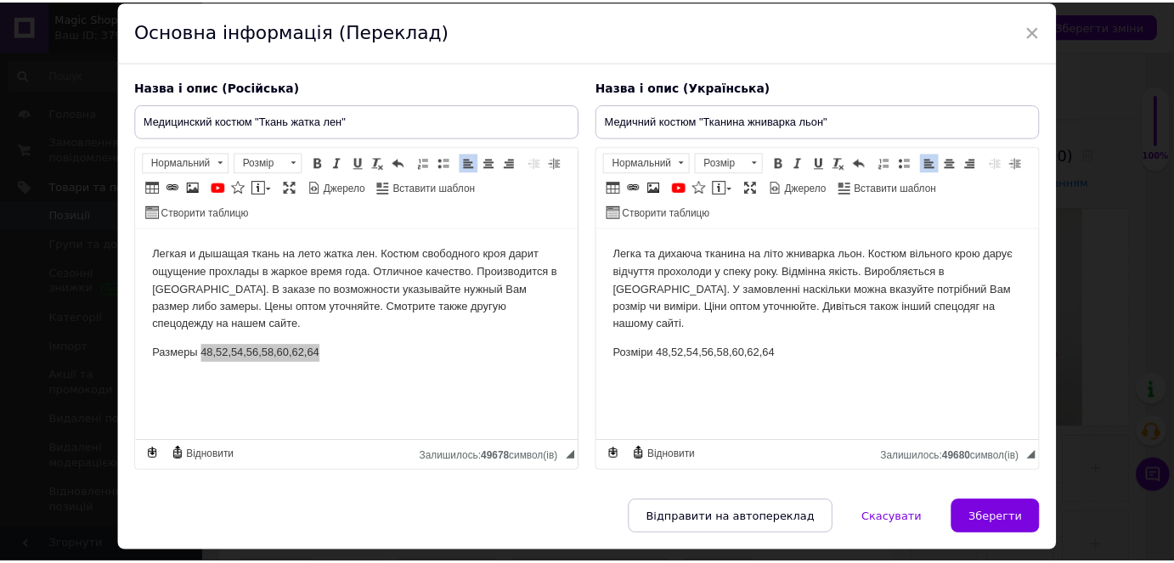
scroll to position [104, 0]
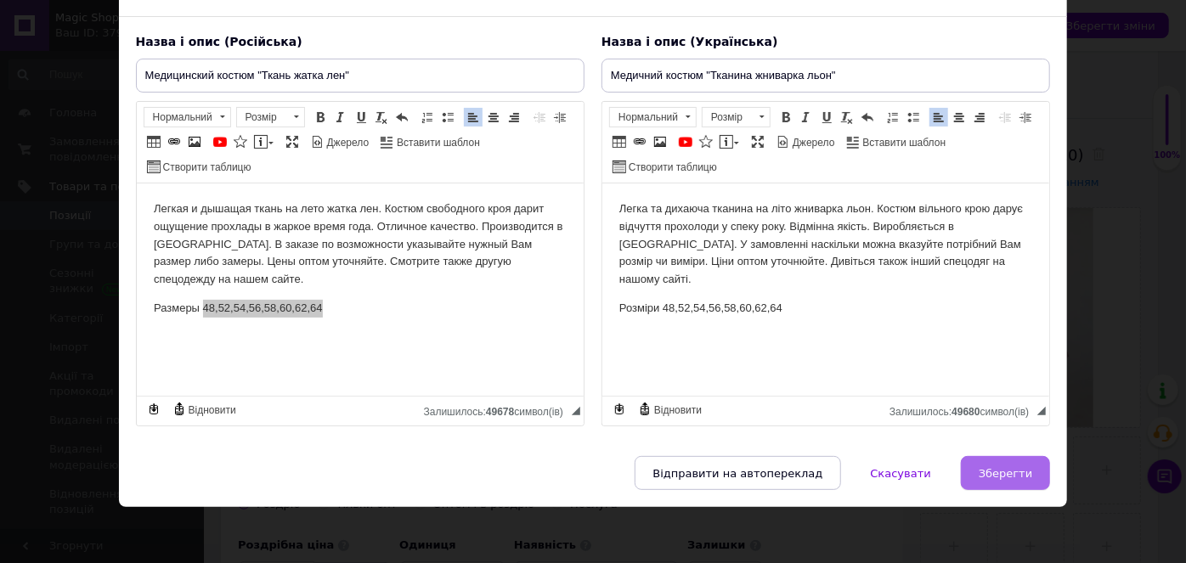
click at [997, 471] on span "Зберегти" at bounding box center [1006, 473] width 54 height 13
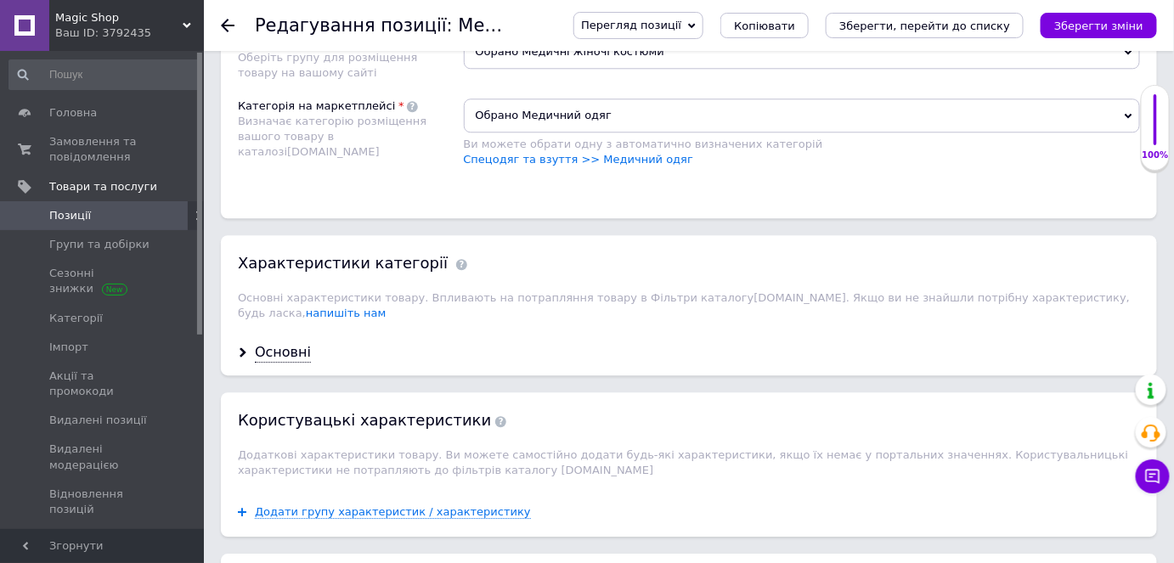
scroll to position [1450, 0]
click at [267, 342] on div "Основні" at bounding box center [283, 352] width 56 height 20
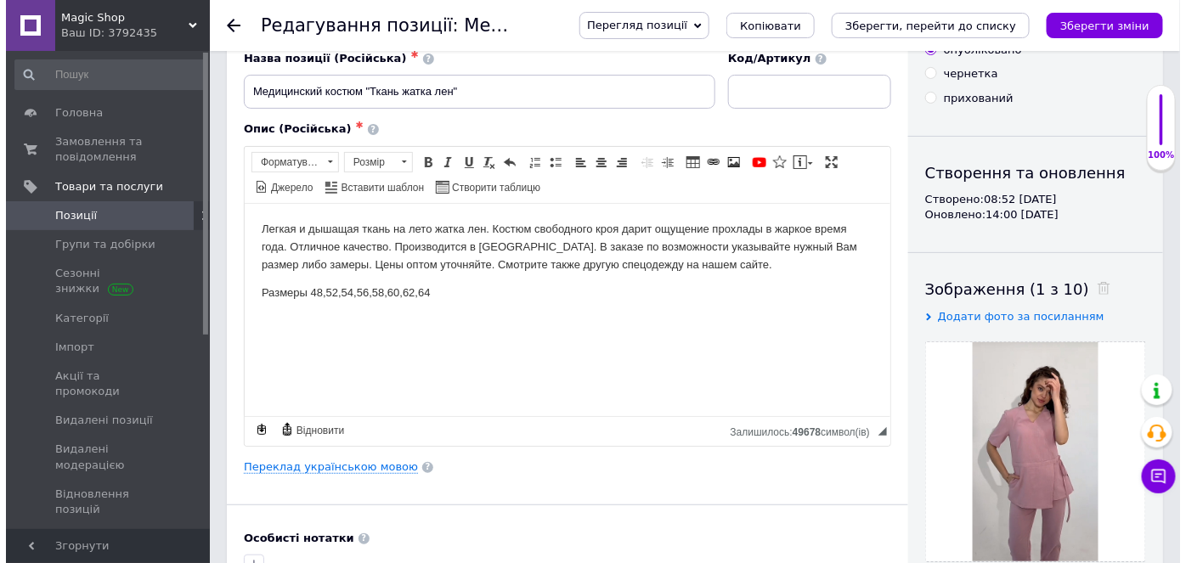
scroll to position [154, 0]
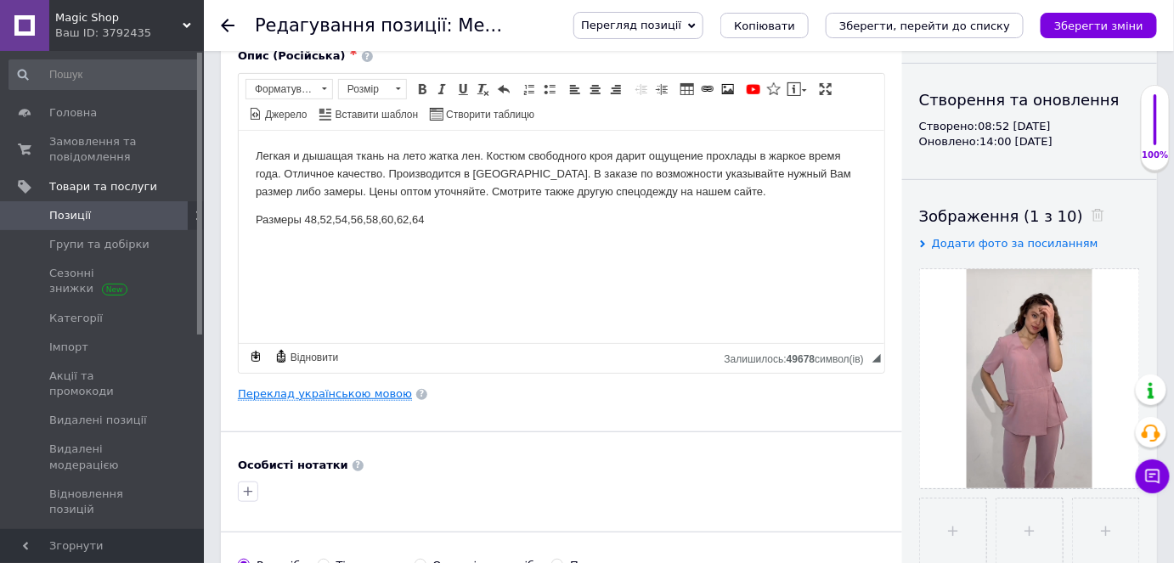
click at [357, 390] on link "Переклад українською мовою" at bounding box center [325, 394] width 174 height 14
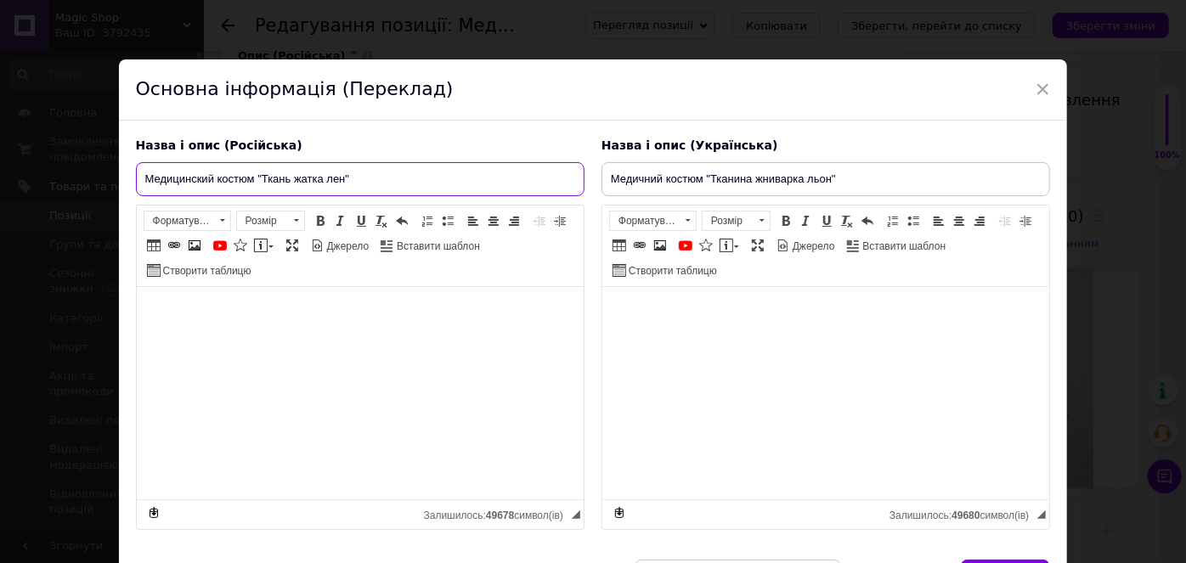
click at [386, 177] on input "Медицинский костюм "Ткань жатка лен"" at bounding box center [360, 179] width 449 height 34
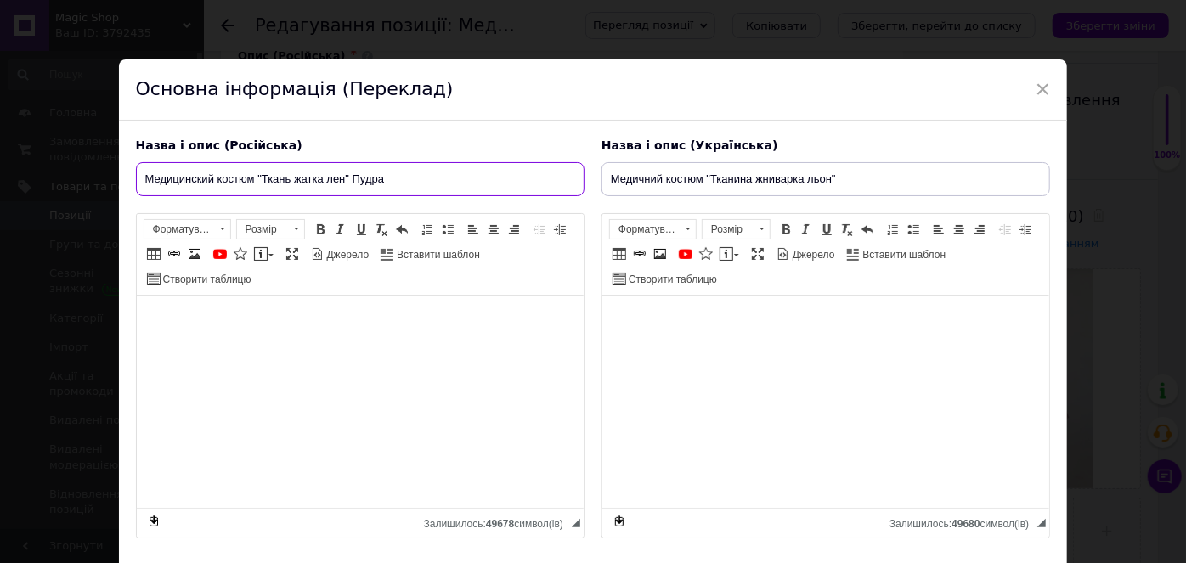
type input "Медицинский костюм "Ткань жатка лен" Пудра"
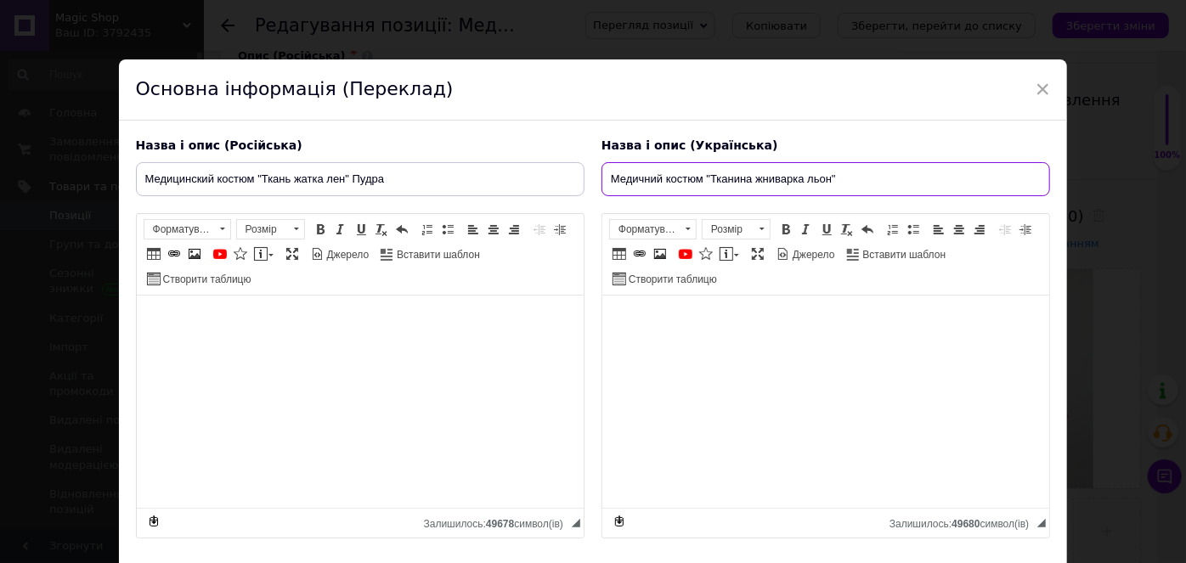
click at [876, 175] on input "Медичний костюм "Тканина жниварка льон"" at bounding box center [826, 179] width 449 height 34
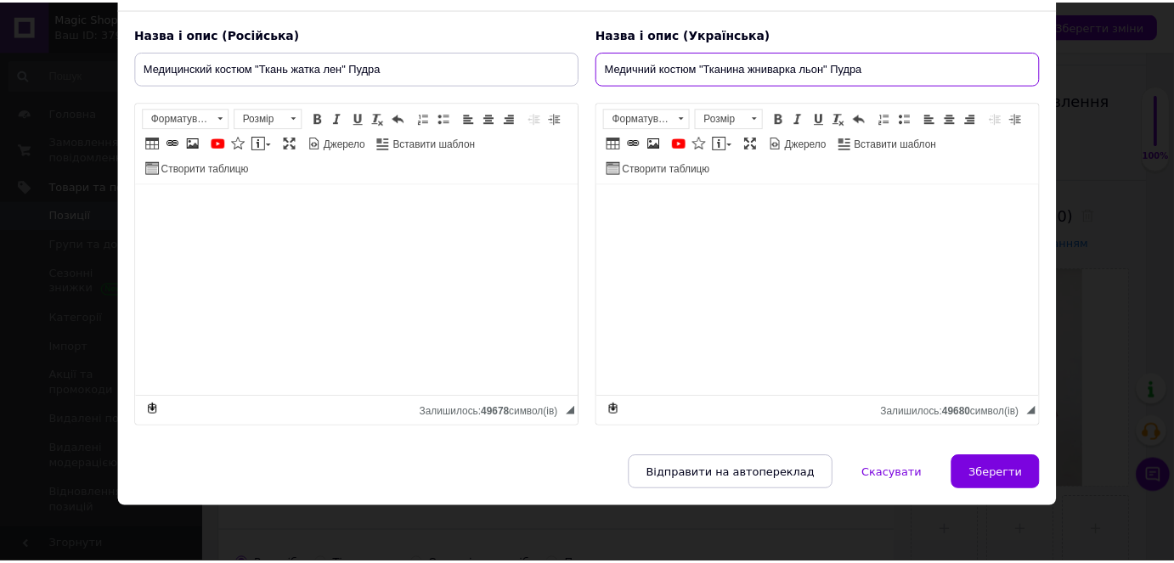
scroll to position [112, 0]
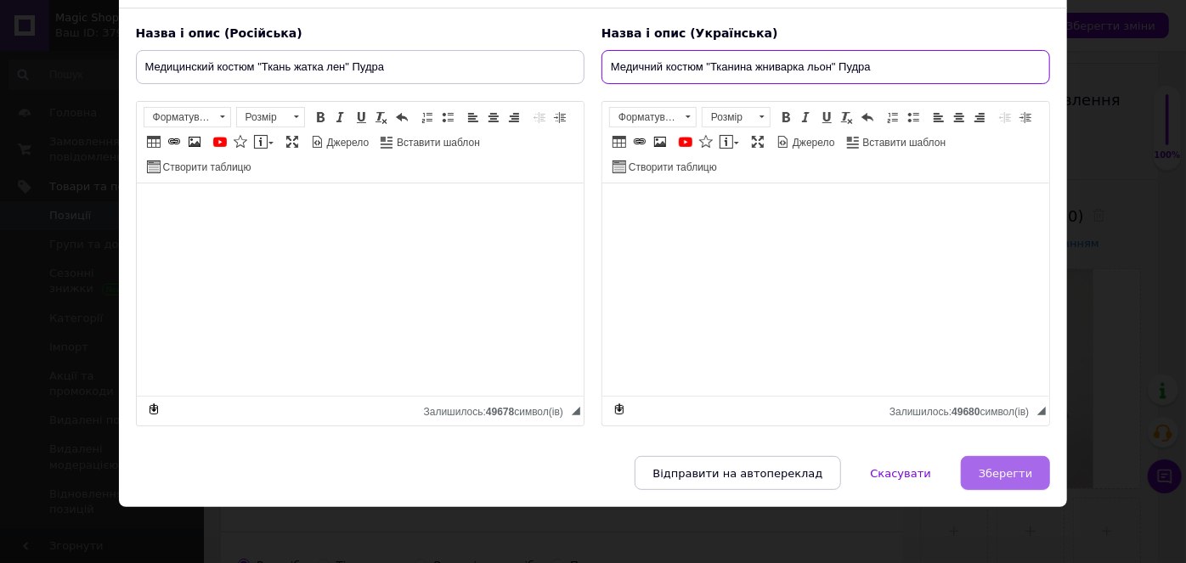
type input "Медичний костюм "Тканина жниварка льон" Пудра"
click at [1003, 470] on span "Зберегти" at bounding box center [1006, 473] width 54 height 13
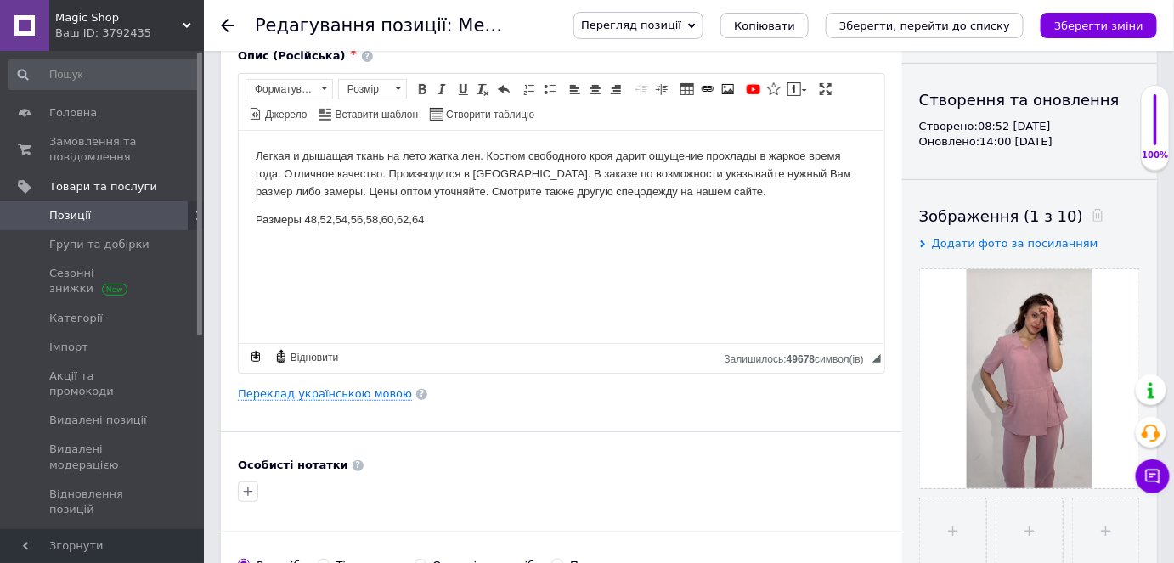
scroll to position [0, 0]
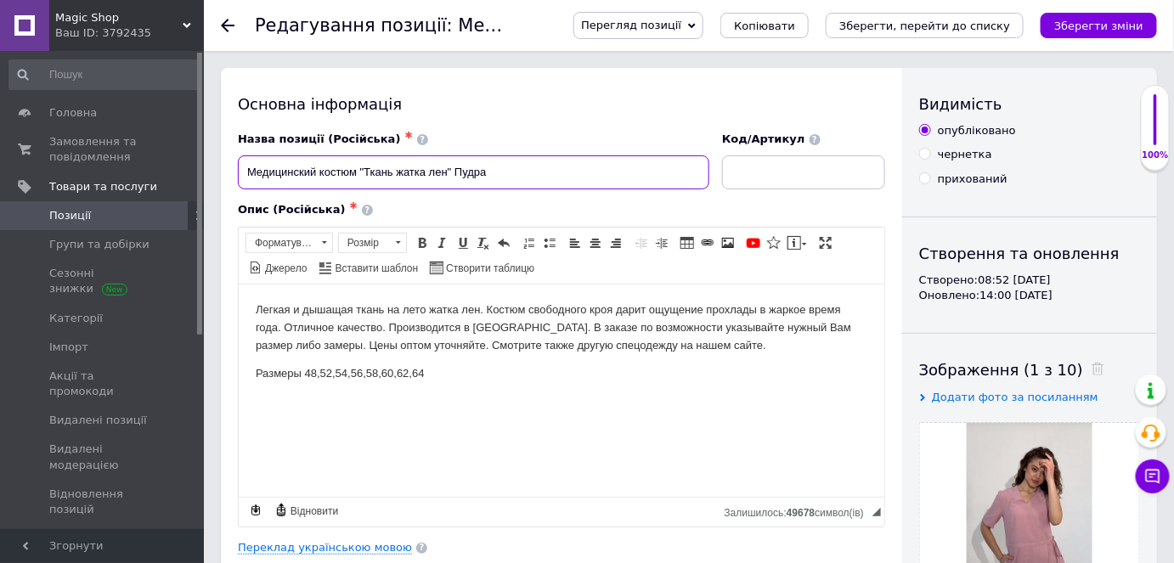
click at [361, 171] on input "Медицинский костюм "Ткань жатка лен" Пудра" at bounding box center [474, 172] width 472 height 34
click at [368, 169] on input "Медицинский костюм "Ткань жатка лен" Пудра" at bounding box center [474, 172] width 472 height 34
click at [445, 170] on input "Медицинский костюм ткань жатка лен" Пудра" at bounding box center [474, 172] width 472 height 34
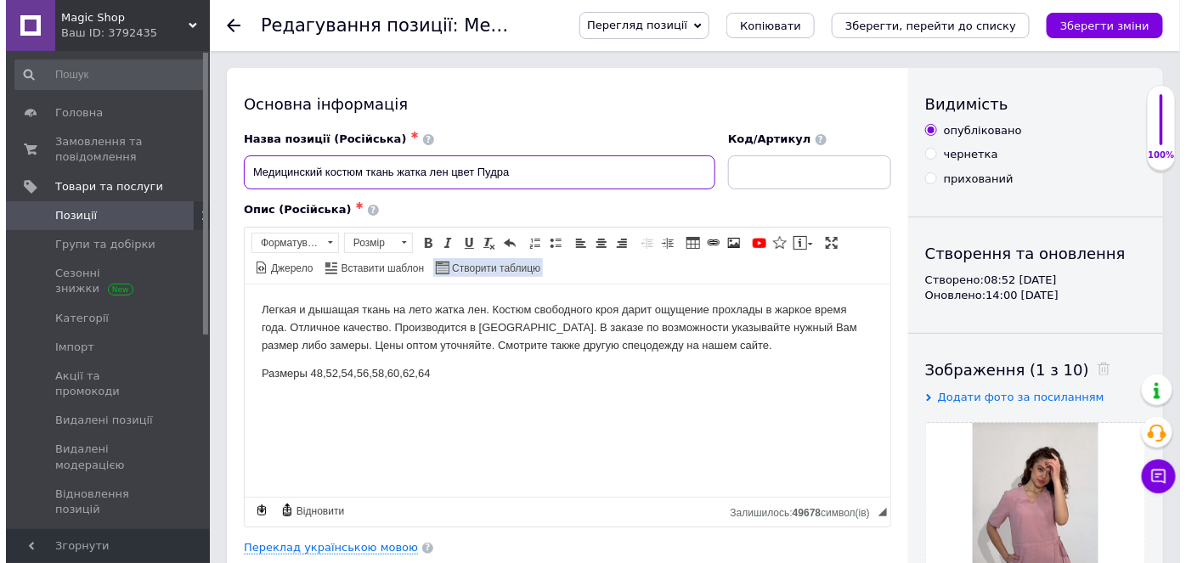
scroll to position [308, 0]
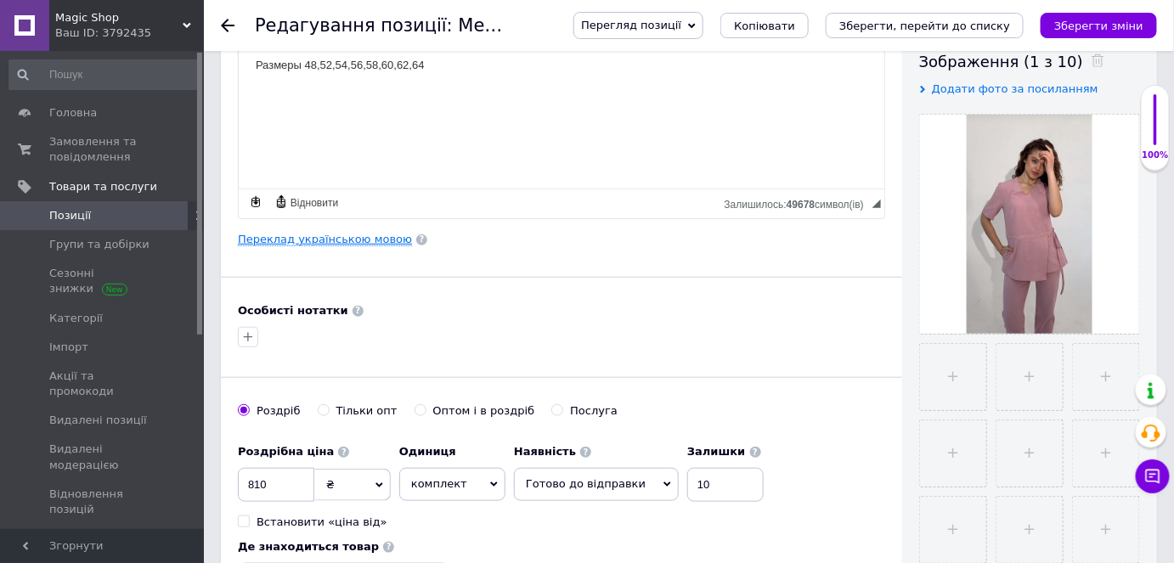
type input "Медицинский костюм ткань жатка лен цвет Пудра"
click at [317, 234] on link "Переклад українською мовою" at bounding box center [325, 240] width 174 height 14
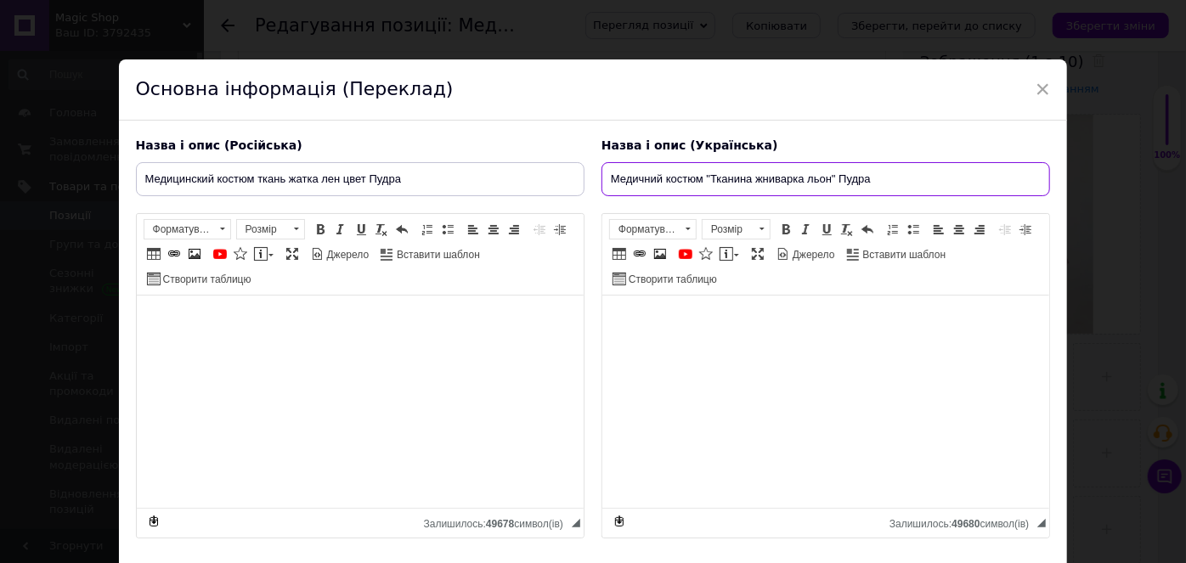
click at [833, 179] on input "Медичний костюм "Тканина жниварка льон" Пудра" at bounding box center [826, 179] width 449 height 34
click at [712, 178] on input "Медичний костюм "Тканина жниварка льон Пудра" at bounding box center [826, 179] width 449 height 34
click at [824, 175] on input "Медичний костюм тканина жниварка льон Пудра" at bounding box center [826, 179] width 449 height 34
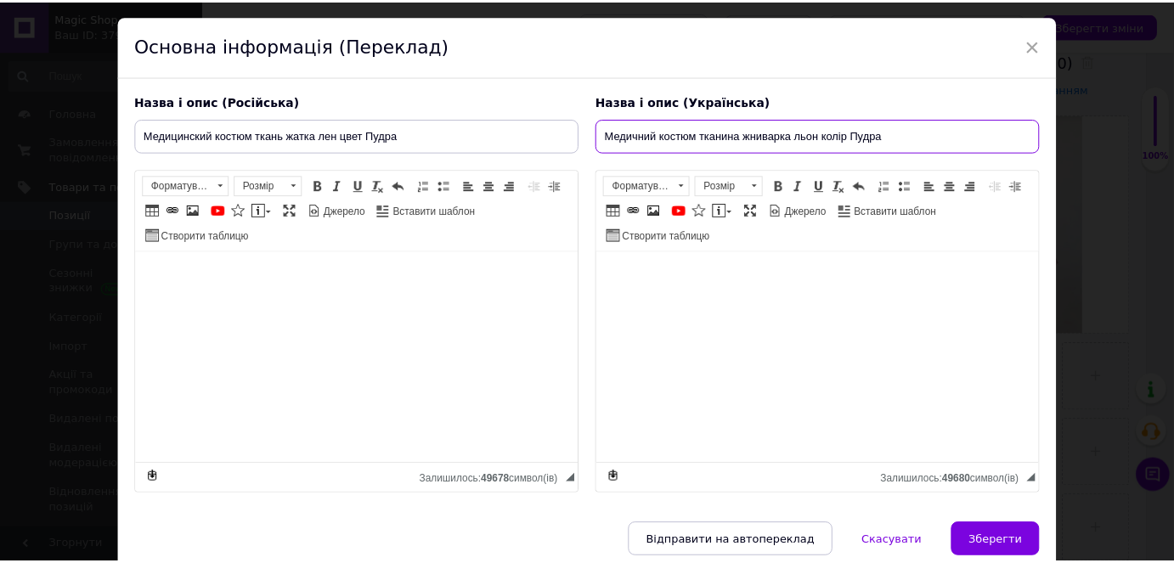
scroll to position [112, 0]
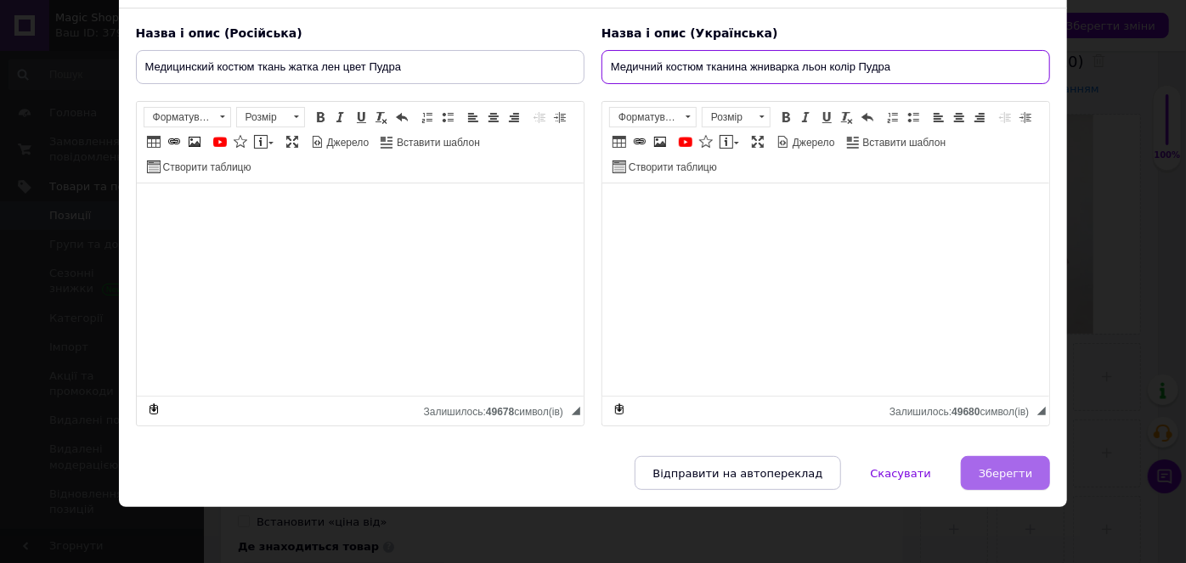
type input "Медичний костюм тканина жниварка льон колір Пудра"
click at [1013, 474] on span "Зберегти" at bounding box center [1006, 473] width 54 height 13
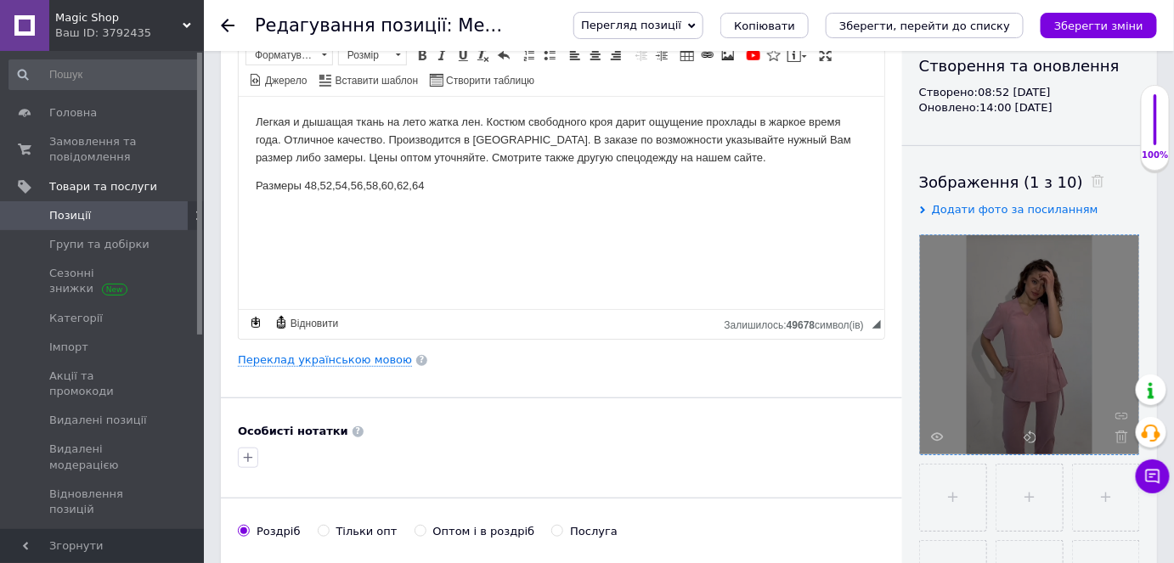
scroll to position [0, 0]
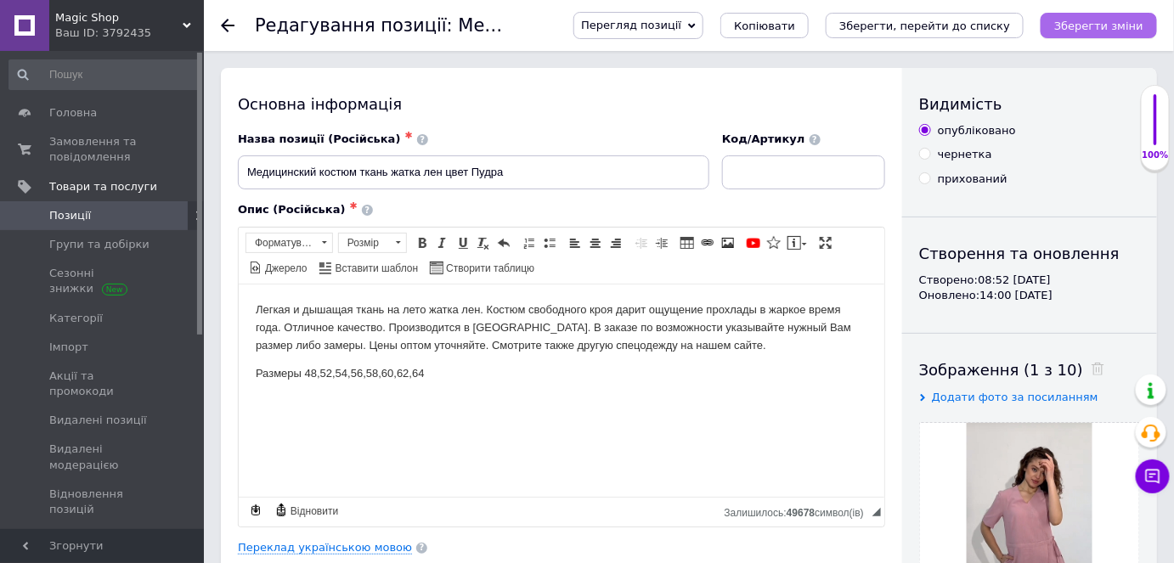
click at [1116, 34] on button "Зберегти зміни" at bounding box center [1099, 25] width 116 height 25
click at [1106, 26] on icon "Зберегти зміни" at bounding box center [1098, 26] width 89 height 13
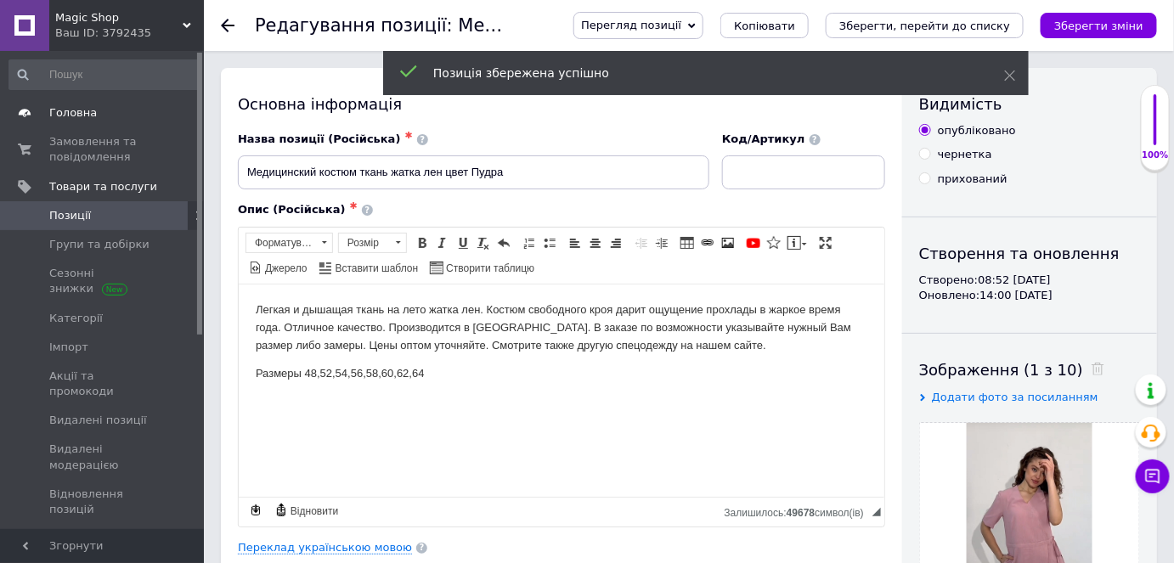
click at [105, 111] on span "Головна" at bounding box center [103, 112] width 108 height 15
